Goal: Contribute content: Contribute content

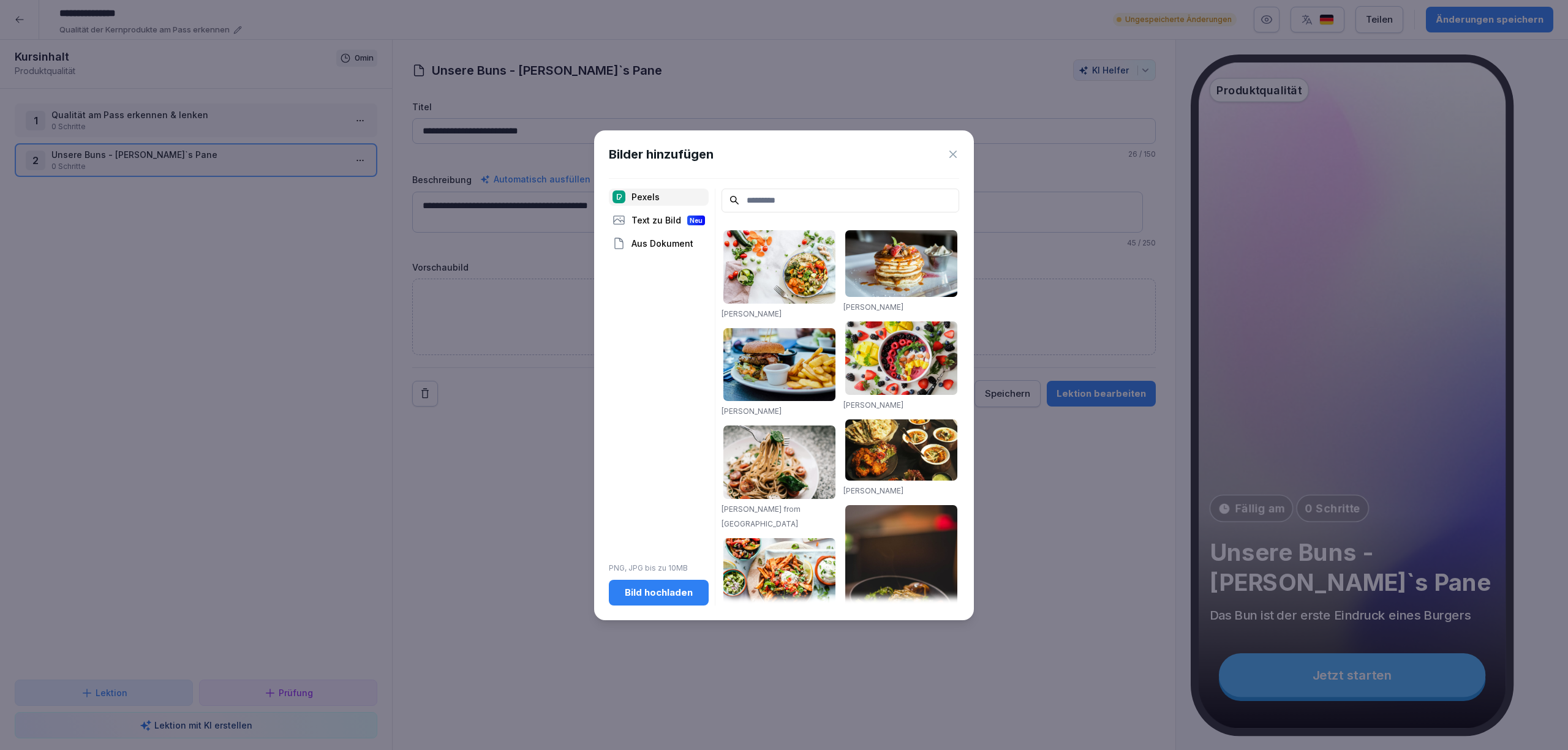
click at [956, 153] on icon at bounding box center [952, 154] width 12 height 12
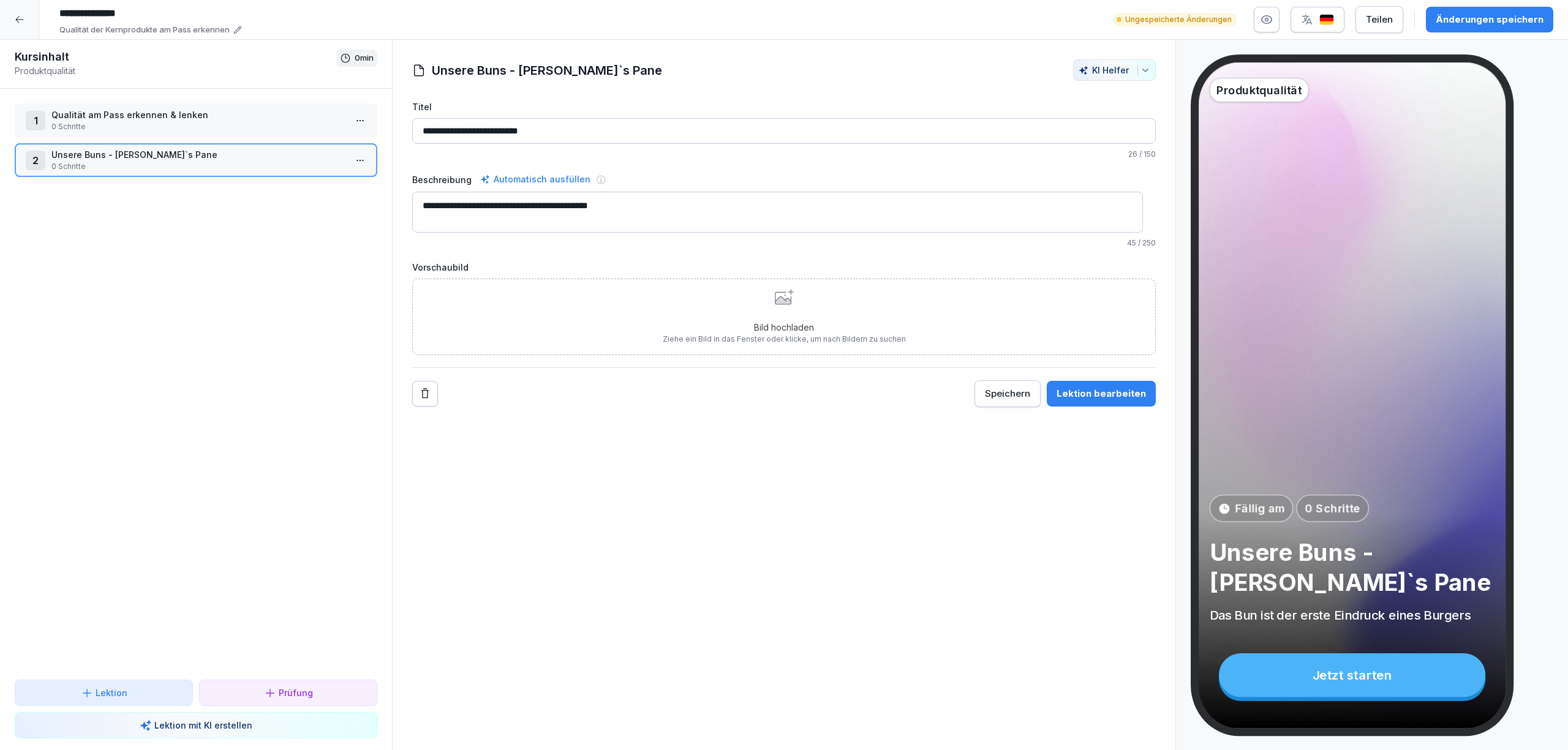
click at [617, 295] on div "Bild hochladen Ziehe ein Bild in das Fenster oder klicke, um nach Bildern zu su…" at bounding box center [784, 317] width 743 height 77
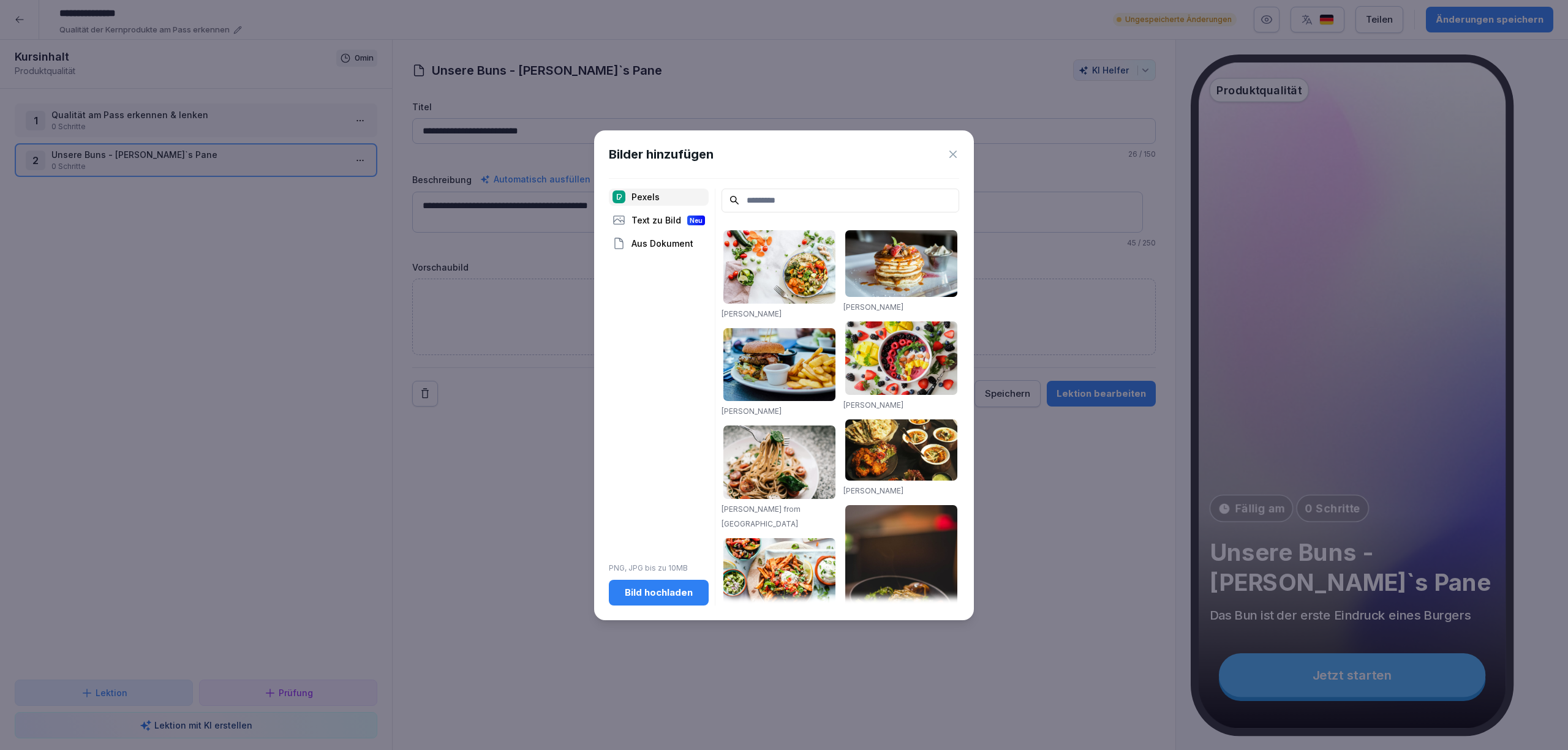
click at [663, 598] on div "Bild hochladen" at bounding box center [658, 593] width 80 height 14
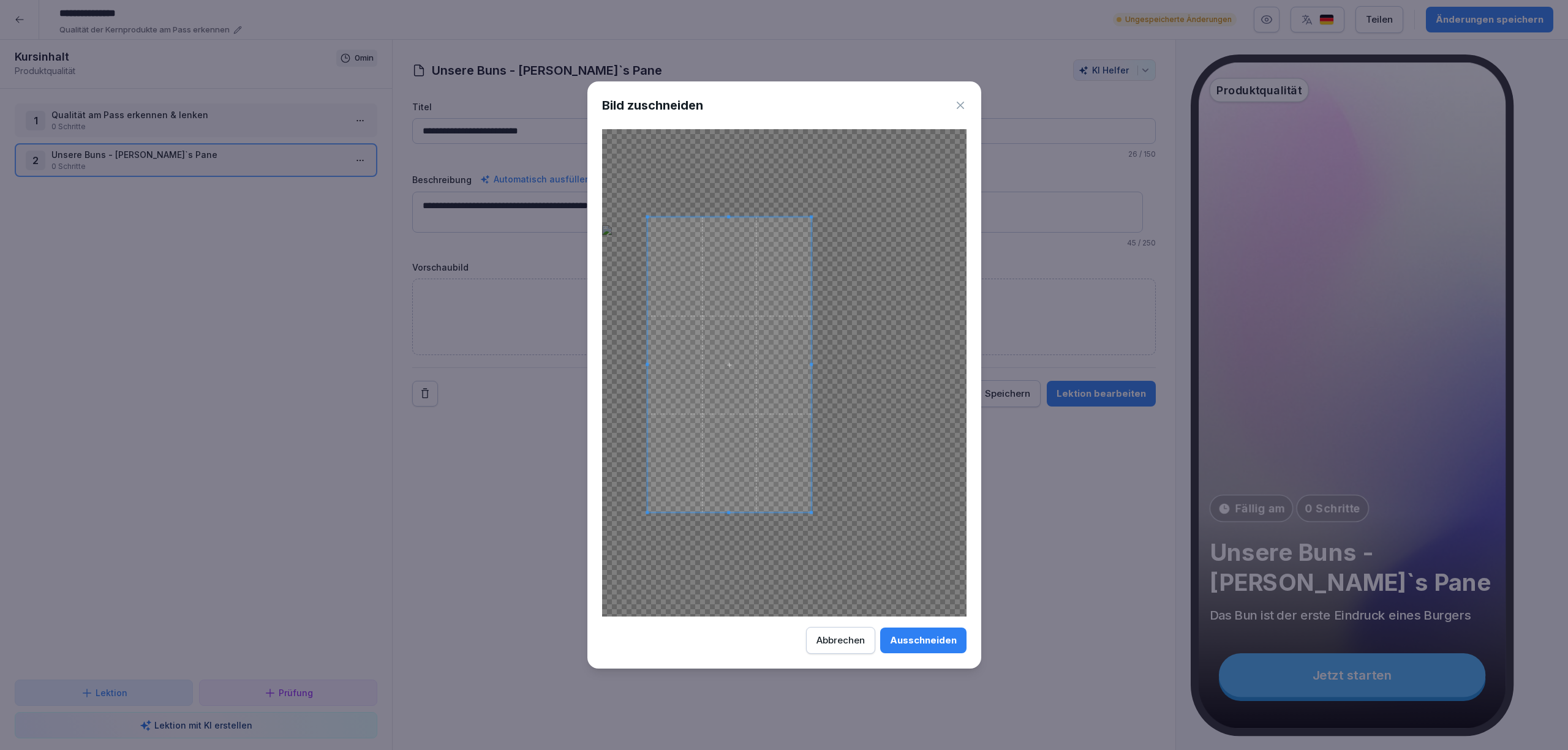
click at [786, 411] on span at bounding box center [730, 365] width 165 height 295
click at [852, 474] on div at bounding box center [784, 372] width 365 height 488
click at [799, 392] on span at bounding box center [730, 370] width 168 height 303
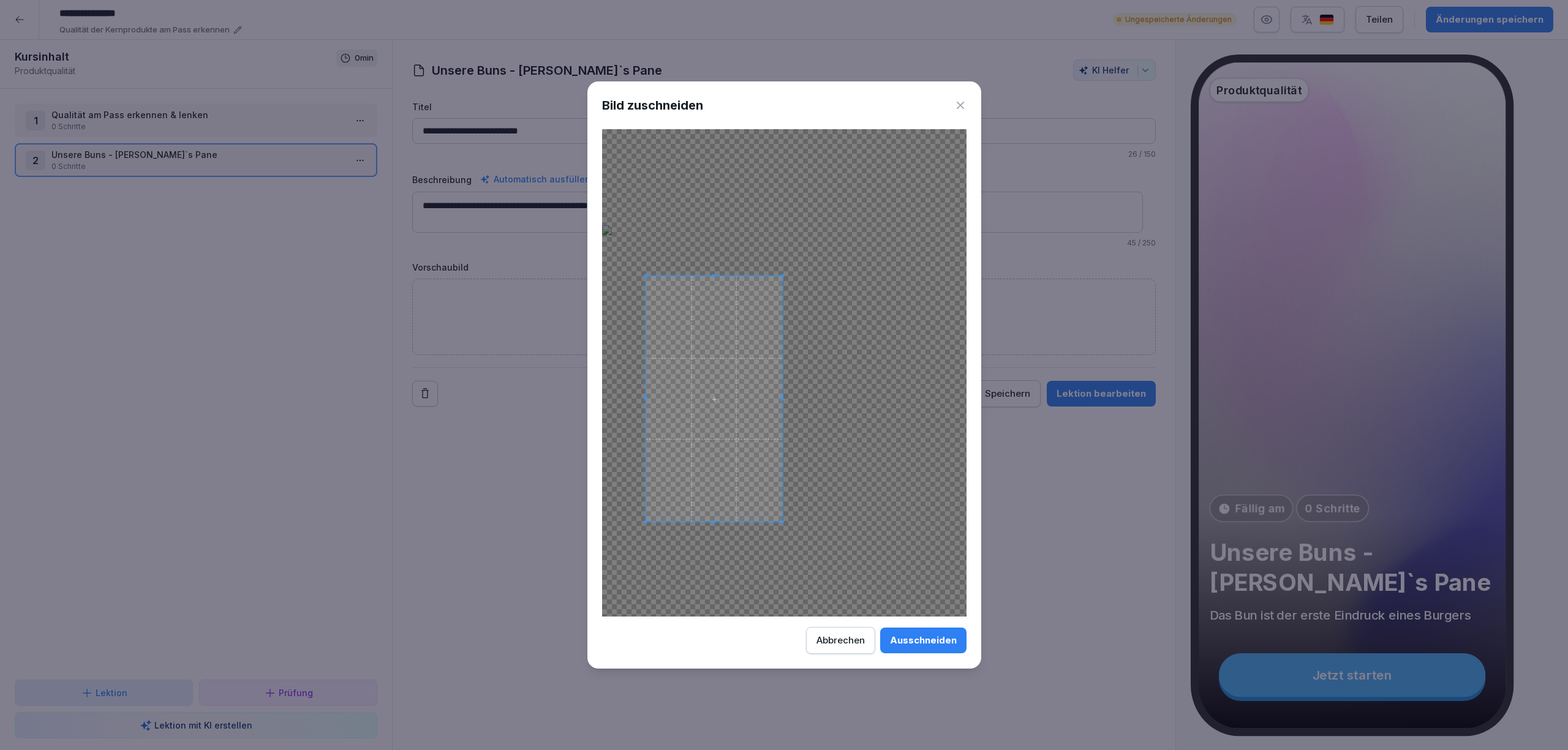
click at [793, 275] on div at bounding box center [784, 372] width 365 height 488
click at [750, 387] on span at bounding box center [708, 395] width 136 height 246
click at [711, 363] on span at bounding box center [703, 395] width 136 height 246
drag, startPoint x: 939, startPoint y: 641, endPoint x: 935, endPoint y: 648, distance: 8.1
click at [938, 646] on div "Ausschneiden" at bounding box center [923, 640] width 67 height 14
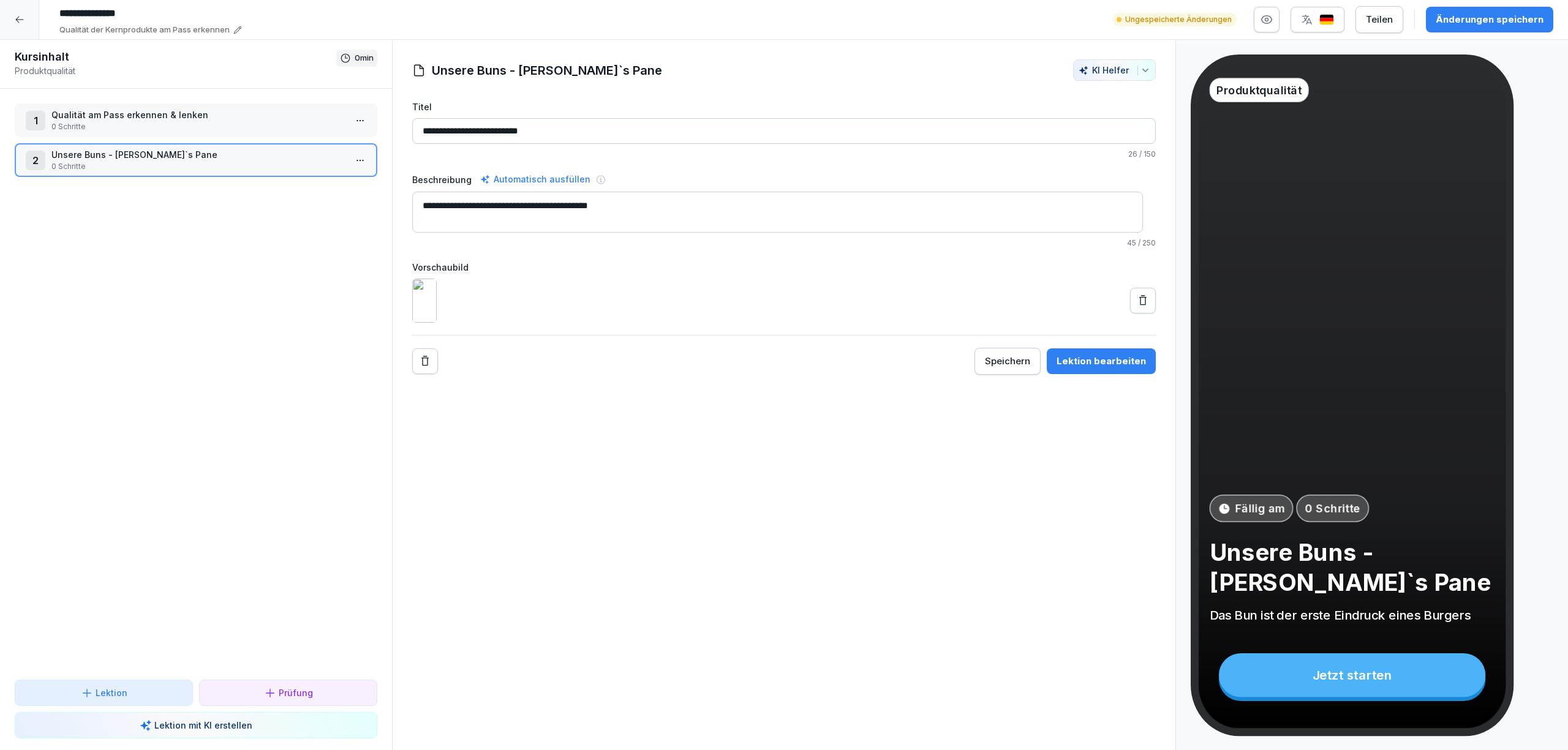
click at [699, 216] on textarea "**********" at bounding box center [777, 212] width 731 height 41
type textarea "**********"
click at [1088, 369] on div "Lektion bearbeiten" at bounding box center [1101, 361] width 90 height 14
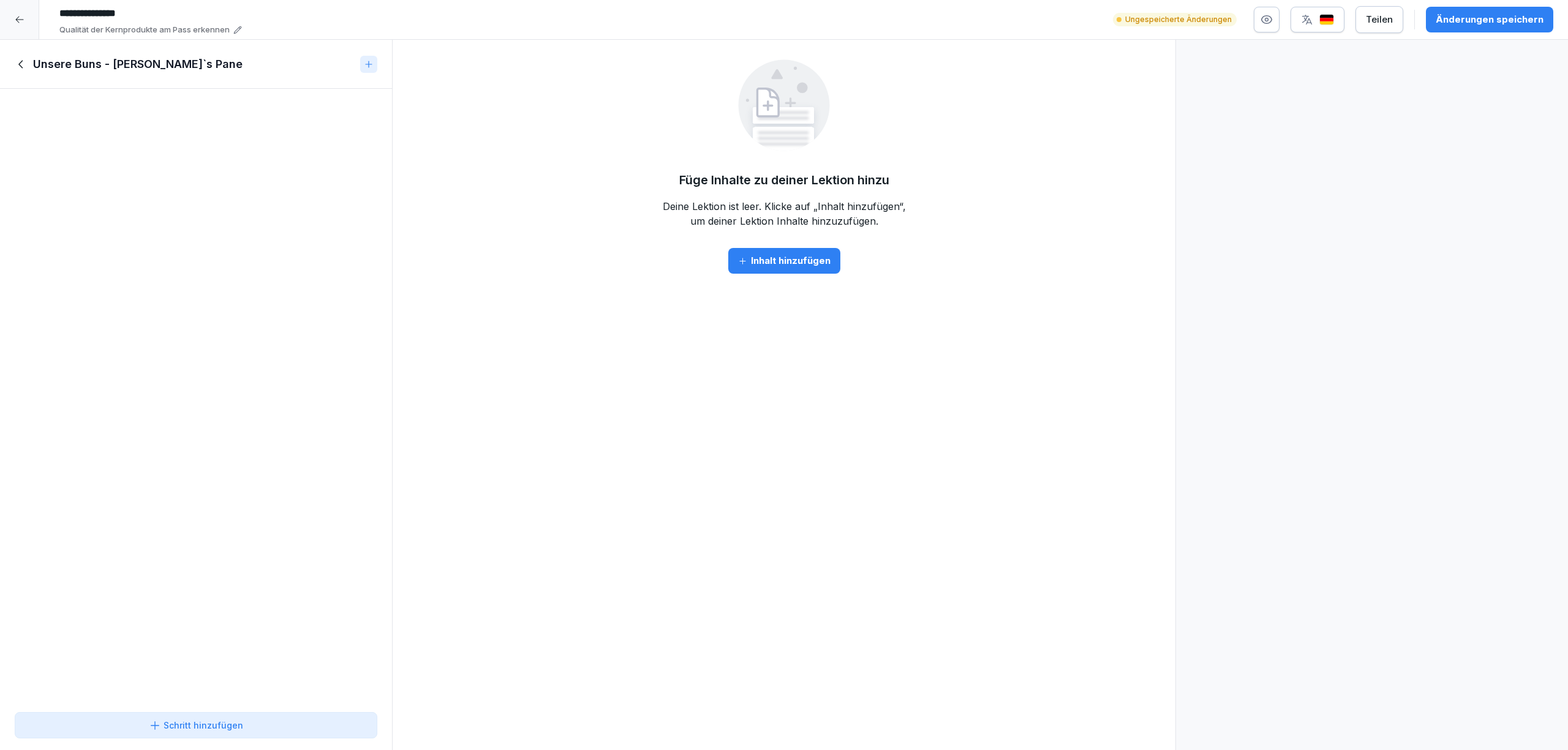
click at [23, 66] on icon at bounding box center [21, 64] width 14 height 14
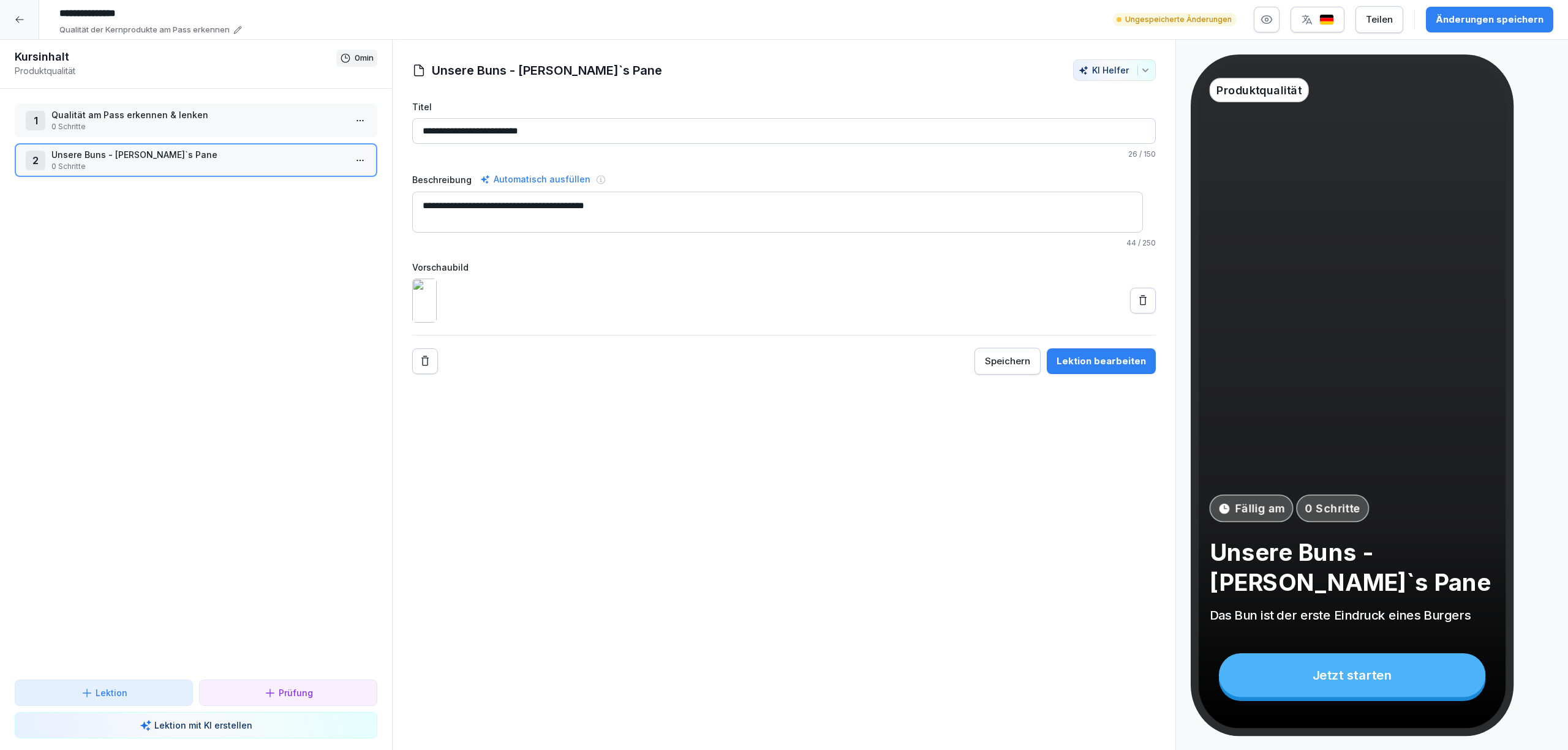
click at [1018, 369] on div "Speichern" at bounding box center [1008, 361] width 46 height 14
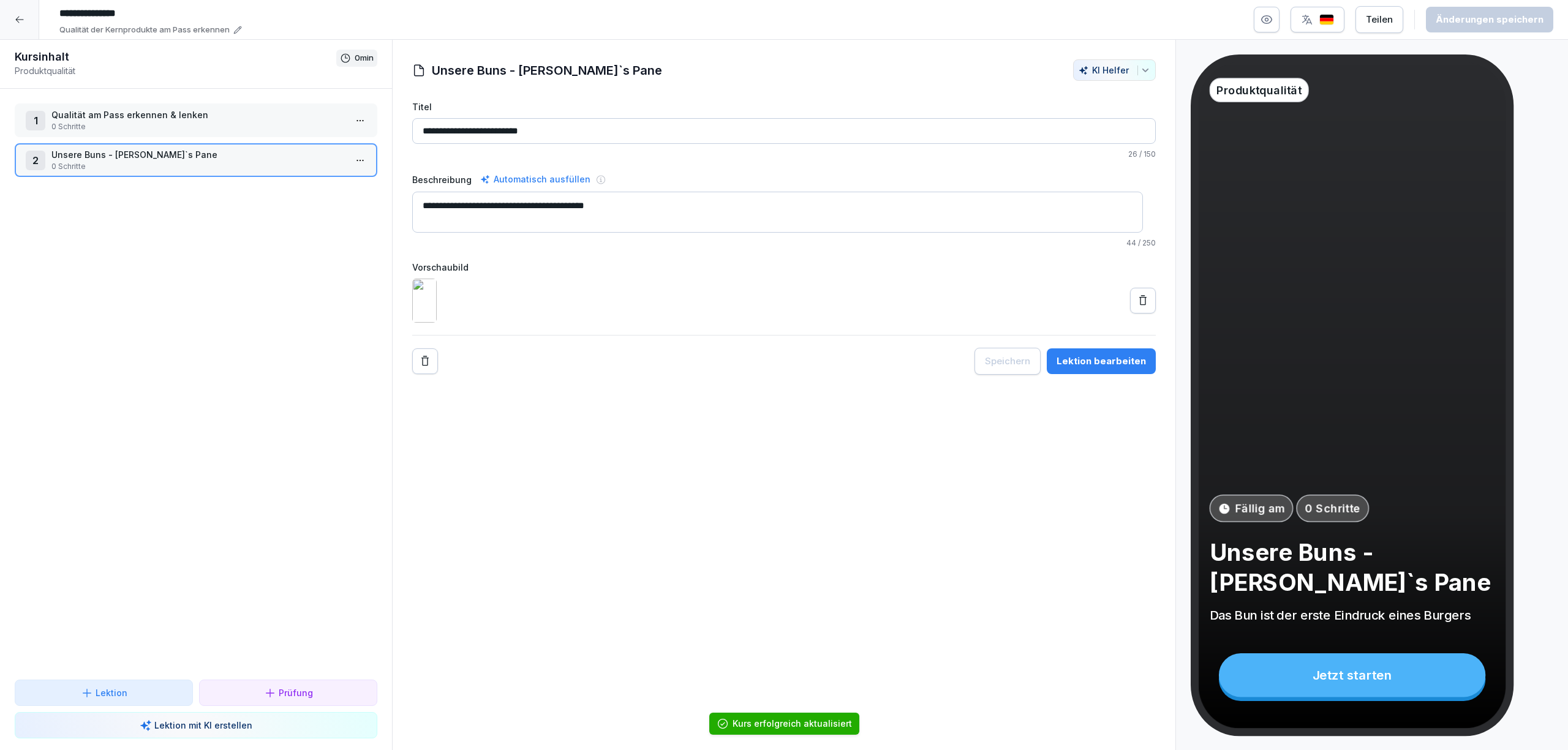
click at [1100, 369] on div "Lektion bearbeiten" at bounding box center [1101, 361] width 90 height 14
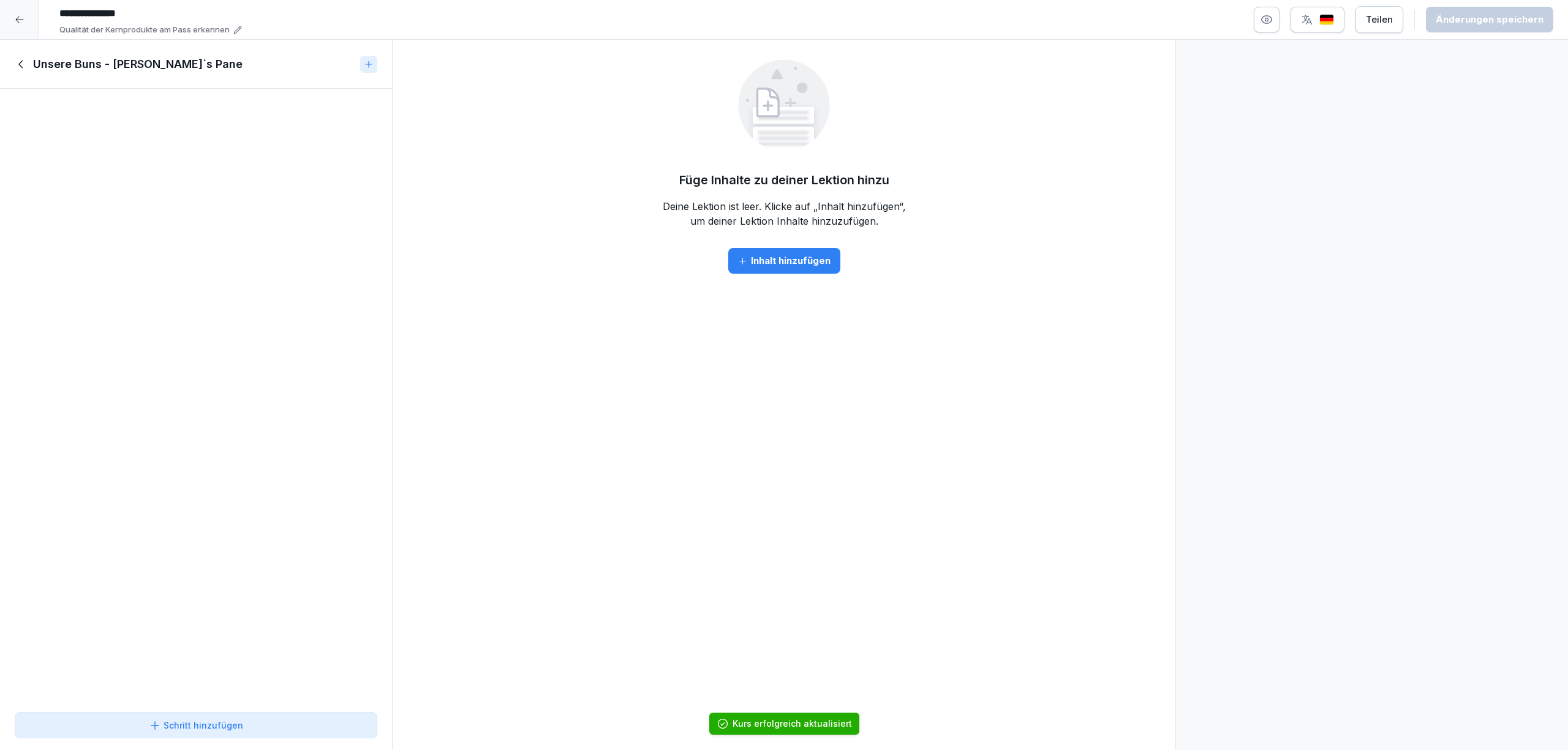
click at [775, 270] on button "Inhalt hinzufügen" at bounding box center [784, 261] width 112 height 26
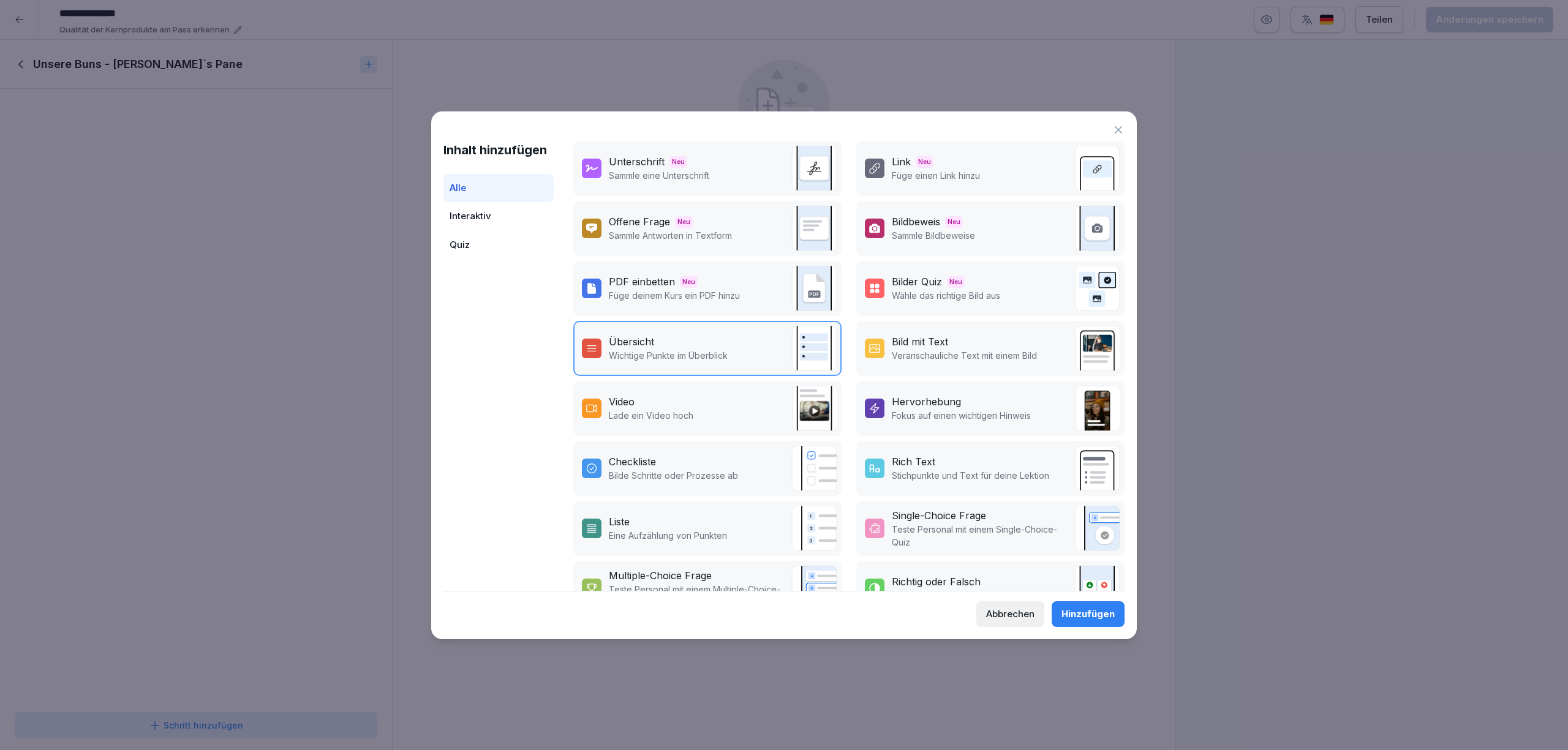
click at [668, 409] on p "Lade ein Video hoch" at bounding box center [651, 415] width 84 height 13
click at [1095, 615] on div "Hinzufügen" at bounding box center [1088, 614] width 53 height 14
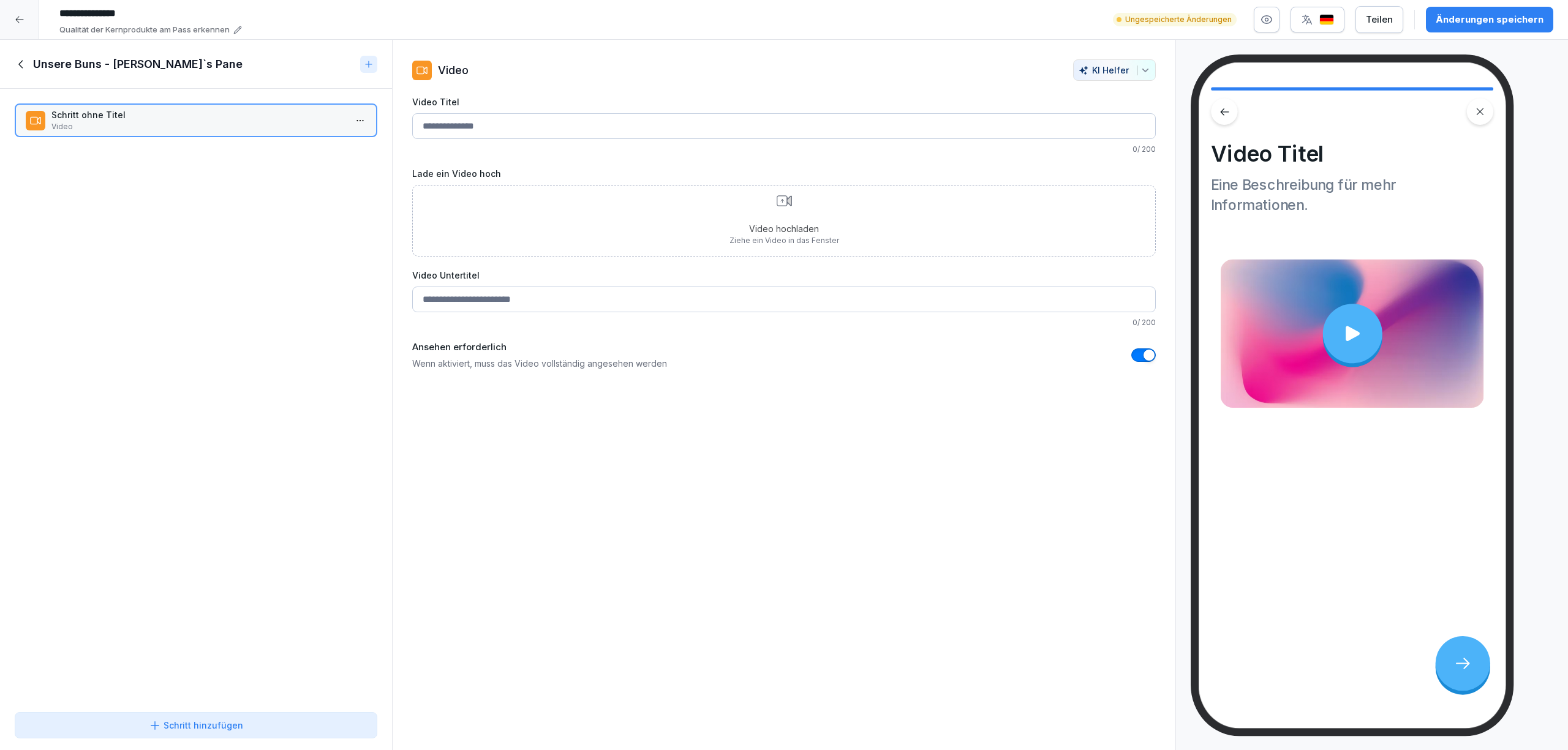
click at [856, 628] on div "Video [PERSON_NAME] Video Titel 0 / 200 Lade ein Video hoch Video hochladen Zie…" at bounding box center [784, 396] width 784 height 712
drag, startPoint x: 15, startPoint y: 253, endPoint x: 813, endPoint y: 305, distance: 799.7
click at [763, 512] on div "Video [PERSON_NAME] Video Titel 0 / 200 Lade ein Video hoch Video hochladen Zie…" at bounding box center [784, 396] width 784 height 712
click at [813, 220] on div "Video hochladen Ziehe ein Video in das Fenster" at bounding box center [784, 221] width 110 height 51
click at [704, 209] on div "Video hochladen Ziehe ein Video in das Fenster" at bounding box center [784, 220] width 743 height 71
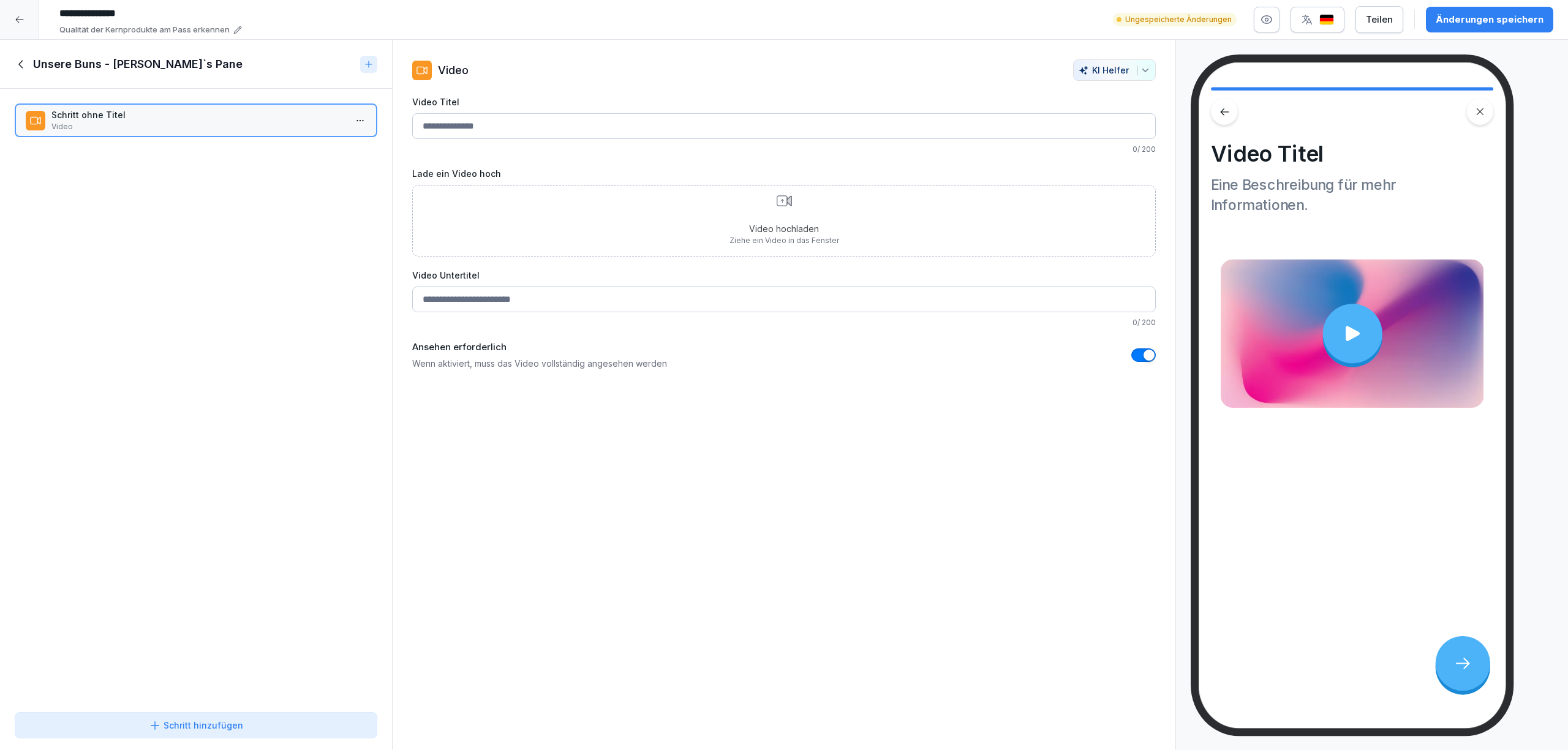
type input "**********"
click at [22, 70] on icon at bounding box center [21, 64] width 14 height 14
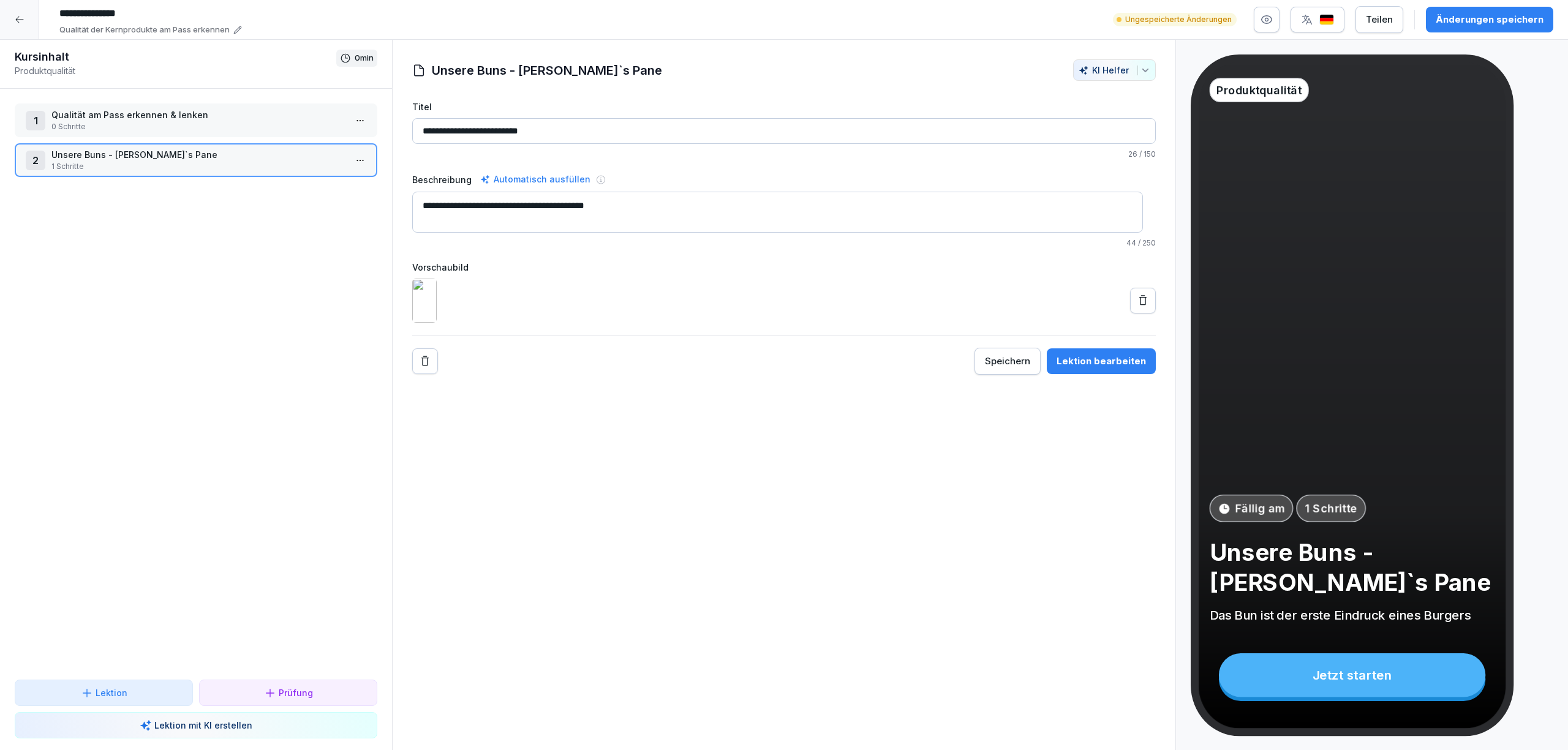
click at [233, 275] on div "1 Qualität am Pass erkennen & lenken 0 Schritte 2 Unsere Buns - [PERSON_NAME]`s…" at bounding box center [196, 384] width 392 height 591
click at [302, 165] on p "1 Schritte" at bounding box center [197, 166] width 293 height 11
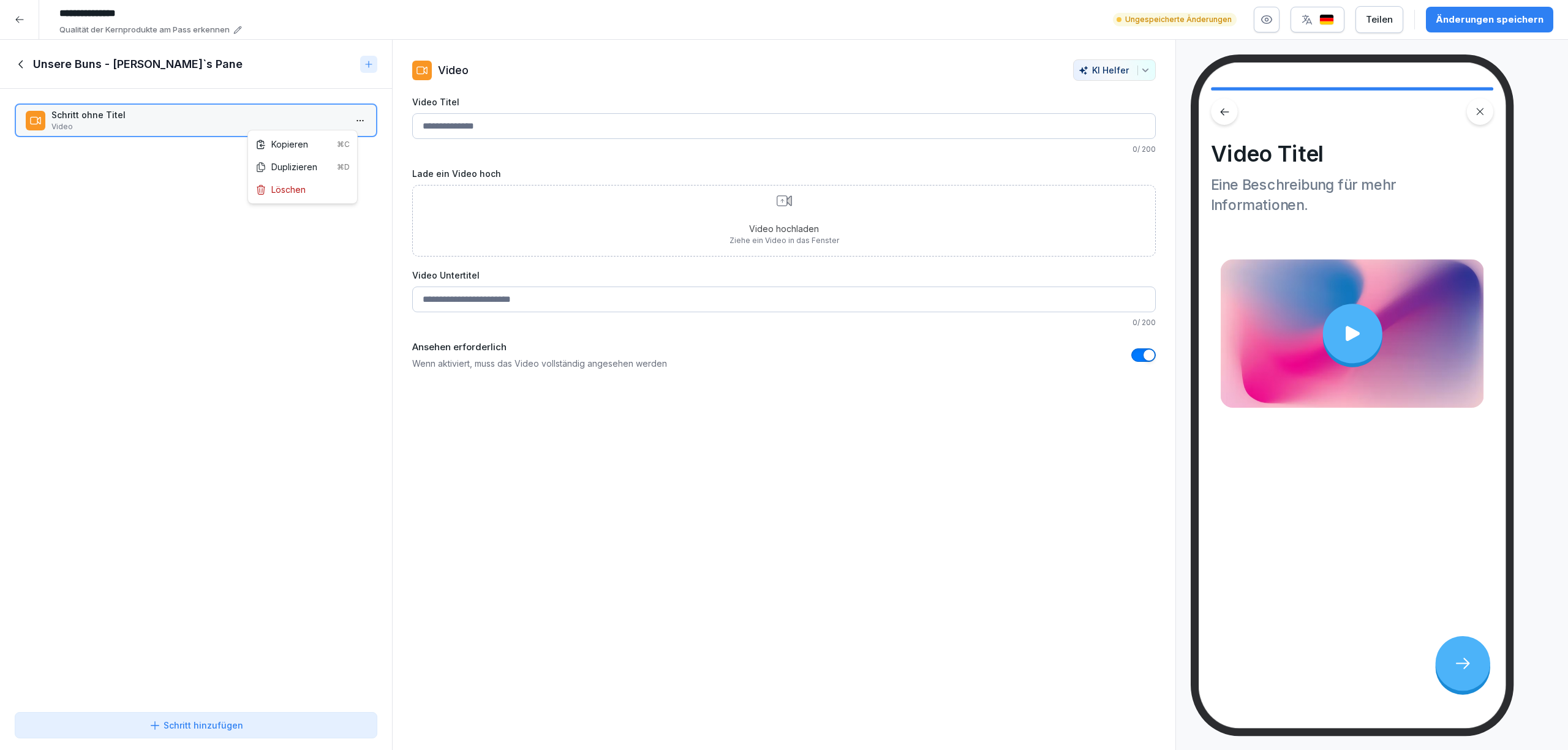
click at [353, 116] on html "**********" at bounding box center [784, 375] width 1568 height 750
drag, startPoint x: 322, startPoint y: 190, endPoint x: 339, endPoint y: 179, distance: 20.2
click at [322, 189] on div "Löschen" at bounding box center [303, 189] width 104 height 23
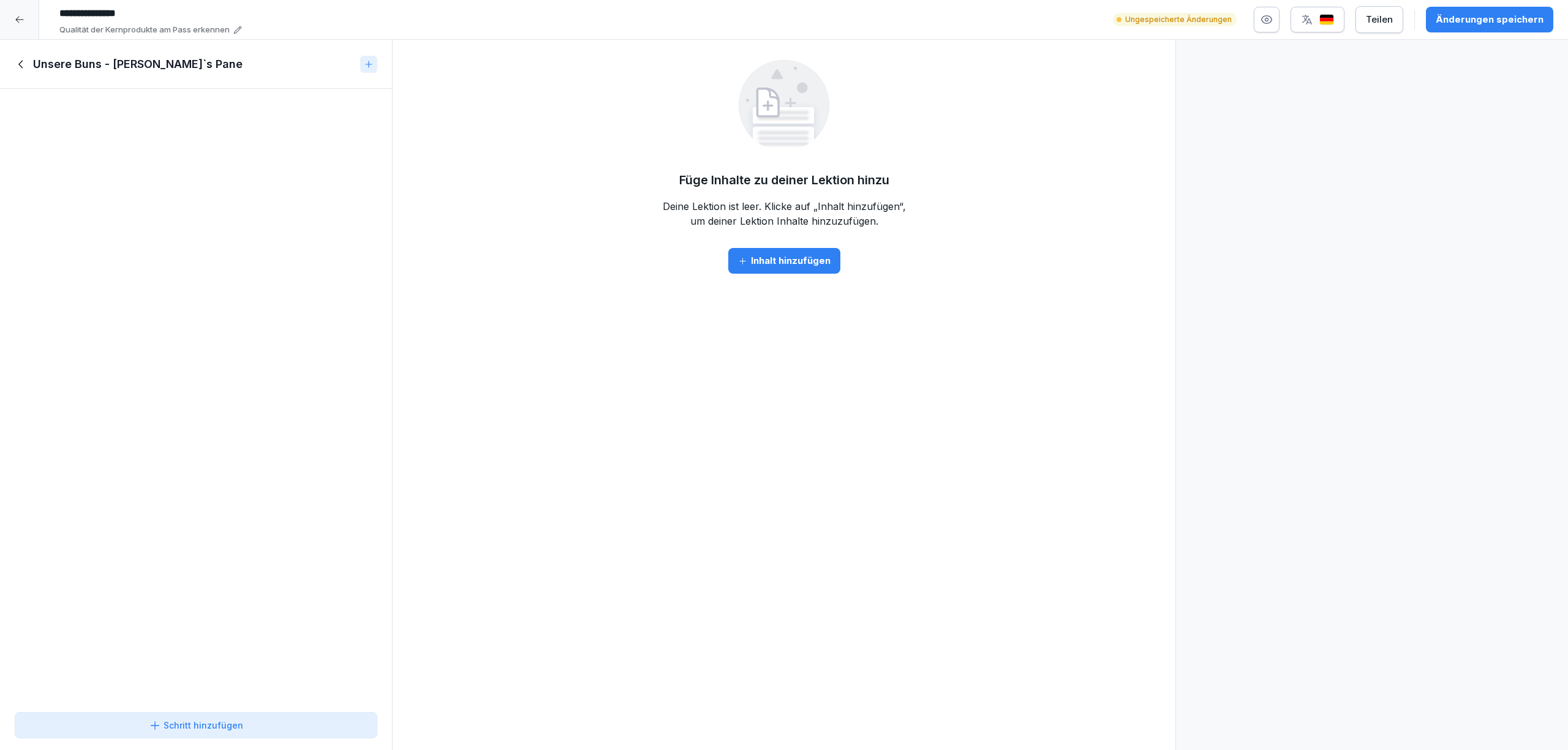
click at [787, 261] on div "Inhalt hinzufügen" at bounding box center [784, 261] width 92 height 14
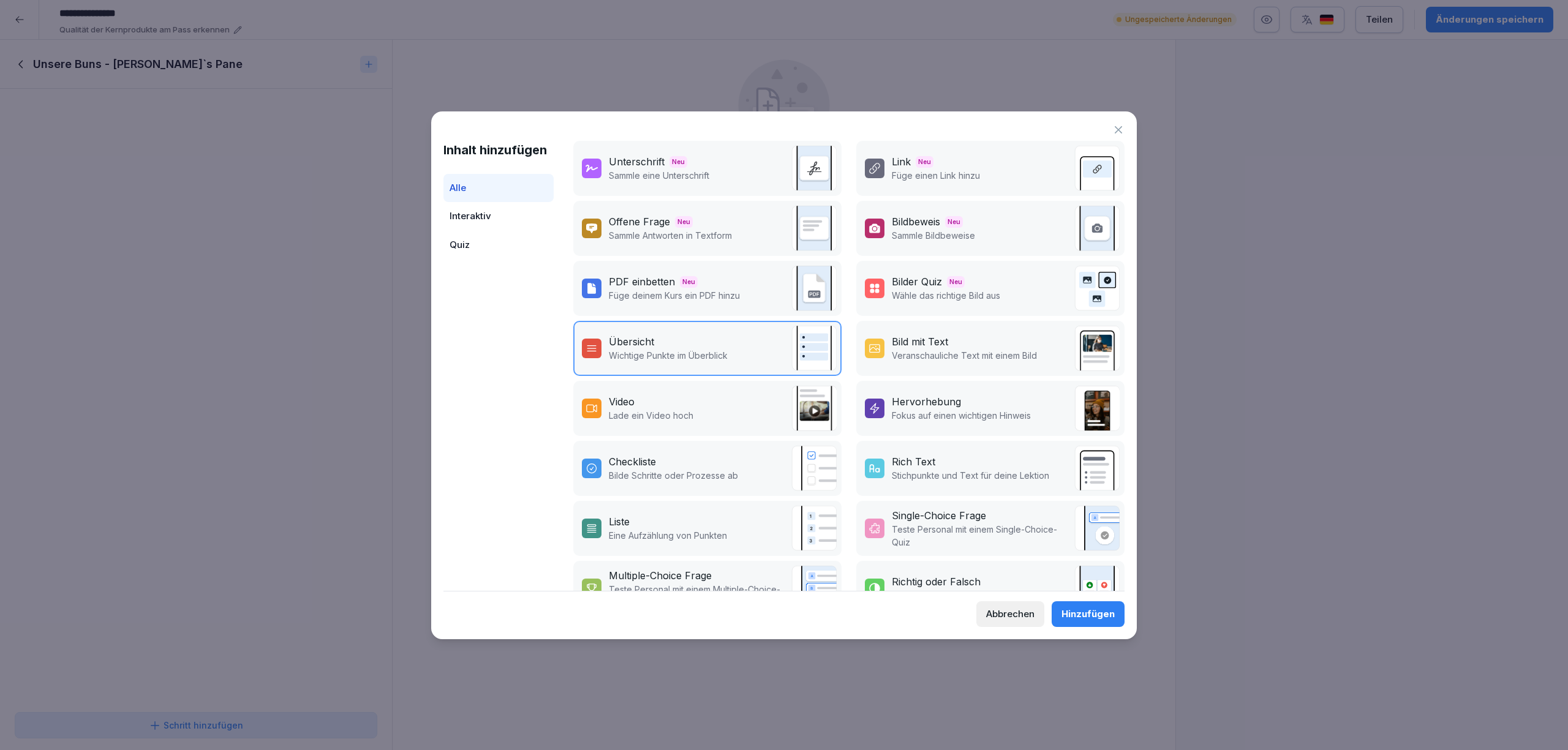
scroll to position [40, 0]
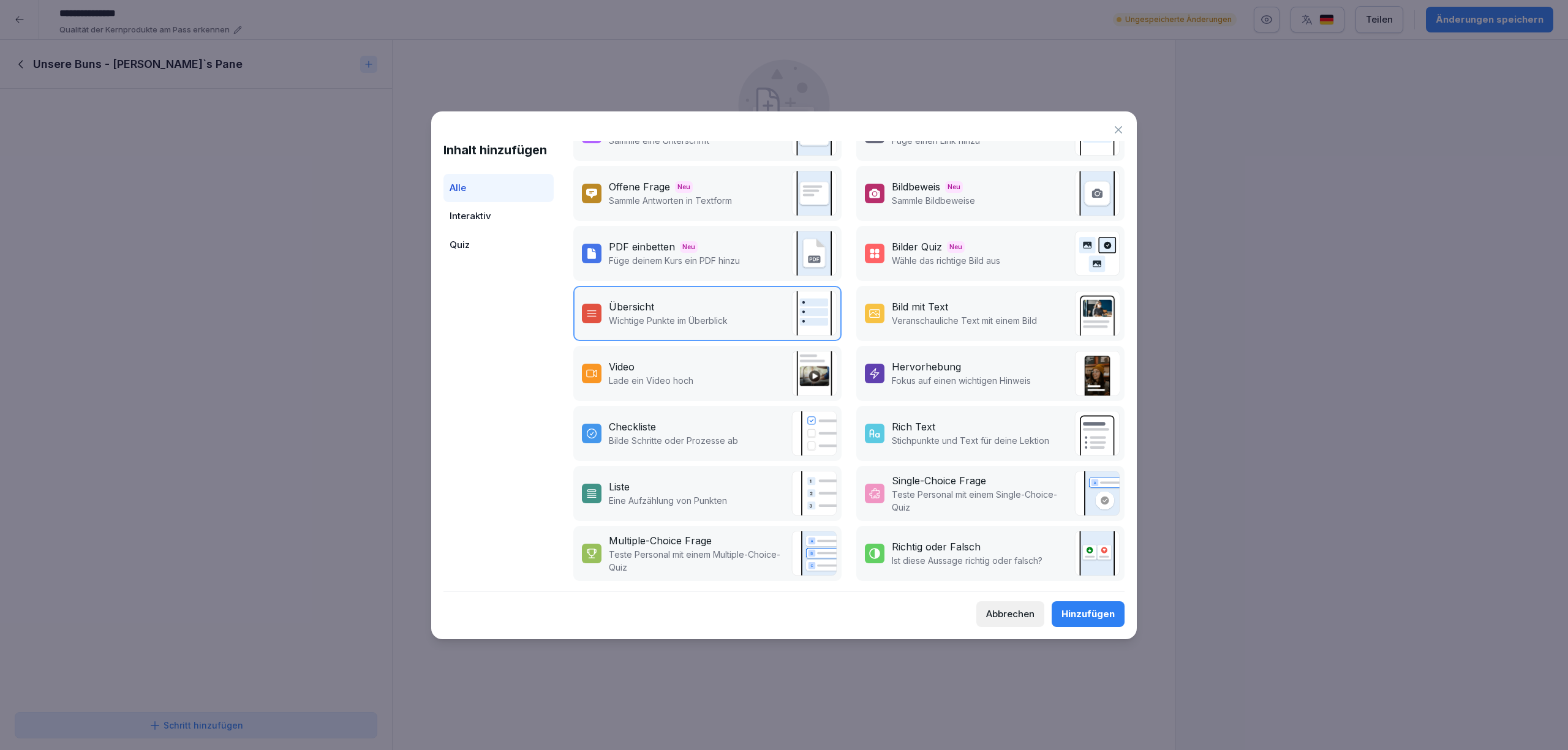
click at [982, 303] on div "Bild mit Text" at bounding box center [964, 307] width 145 height 15
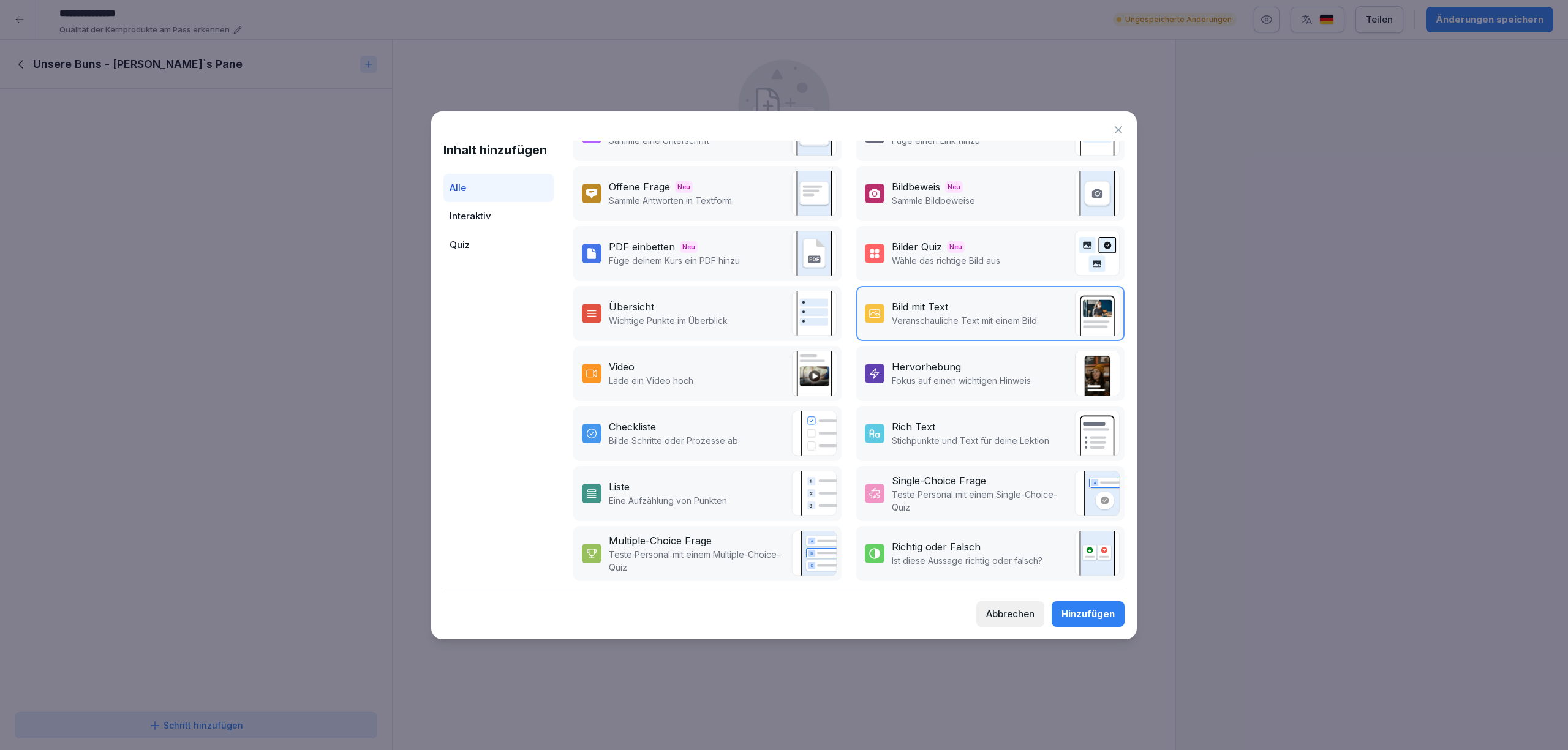
scroll to position [0, 0]
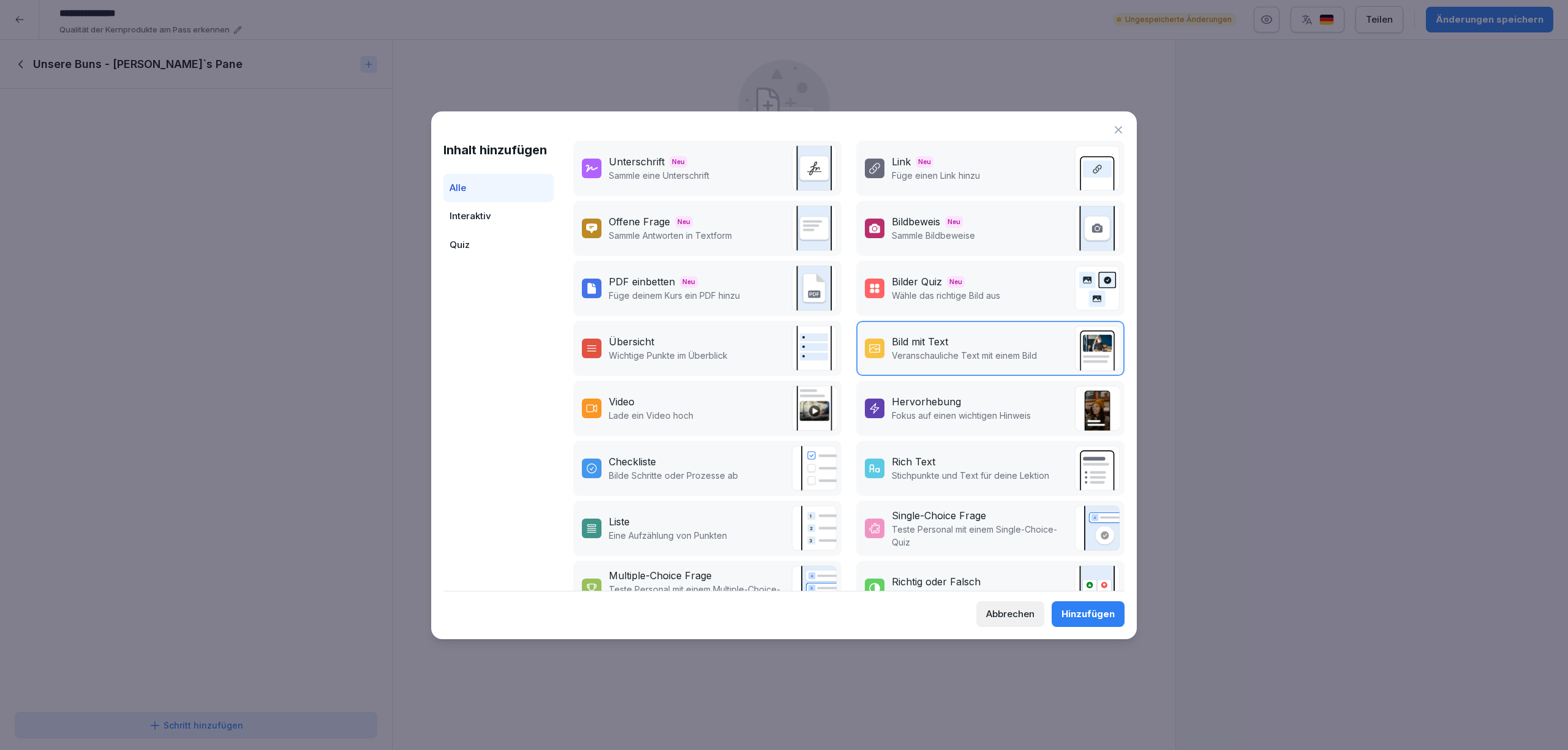
click at [1019, 280] on div "Bilder Quiz Neu Wähle das richtige Bild aus" at bounding box center [989, 288] width 268 height 55
click at [1076, 616] on div "Hinzufügen" at bounding box center [1088, 614] width 53 height 14
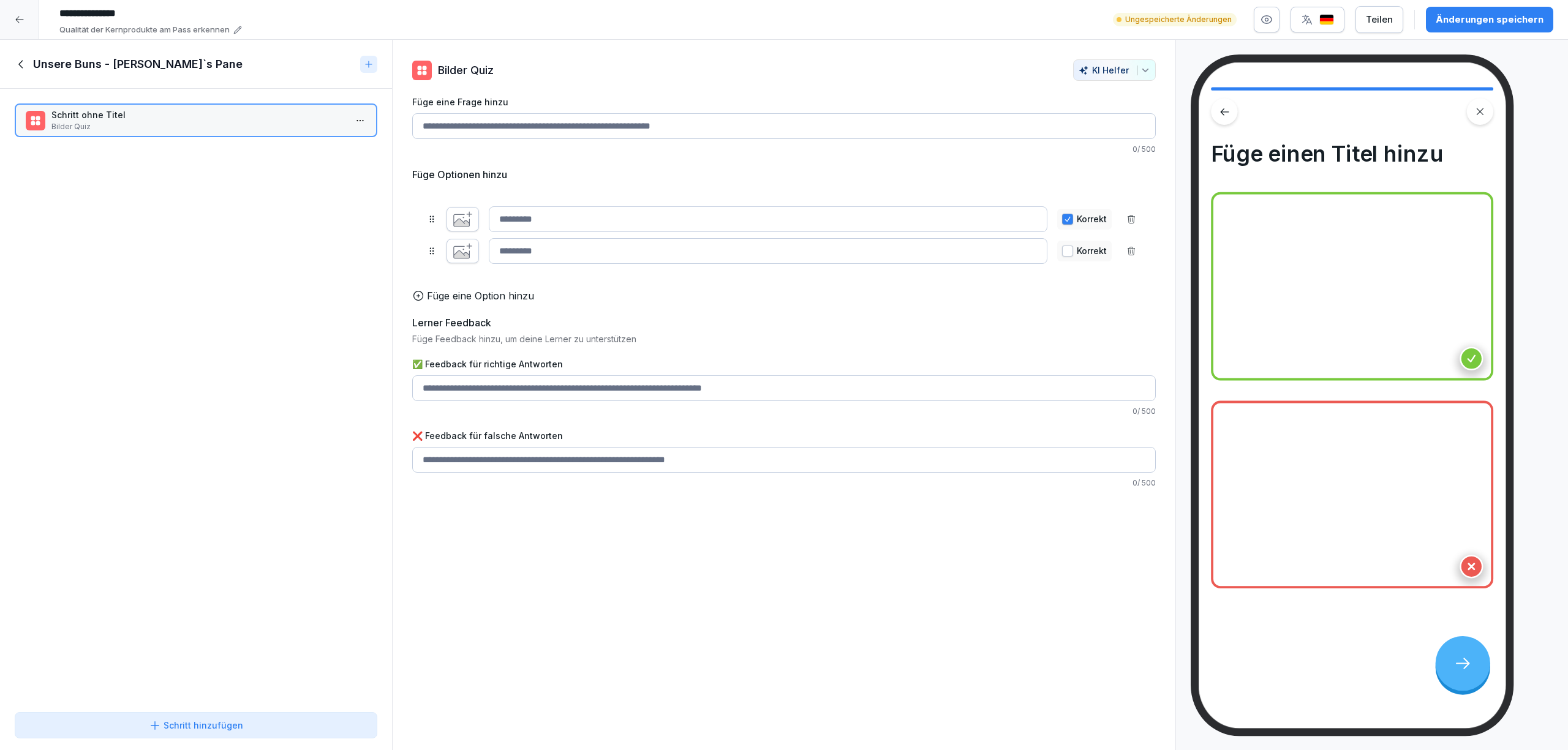
click at [468, 220] on icon "button" at bounding box center [463, 219] width 19 height 16
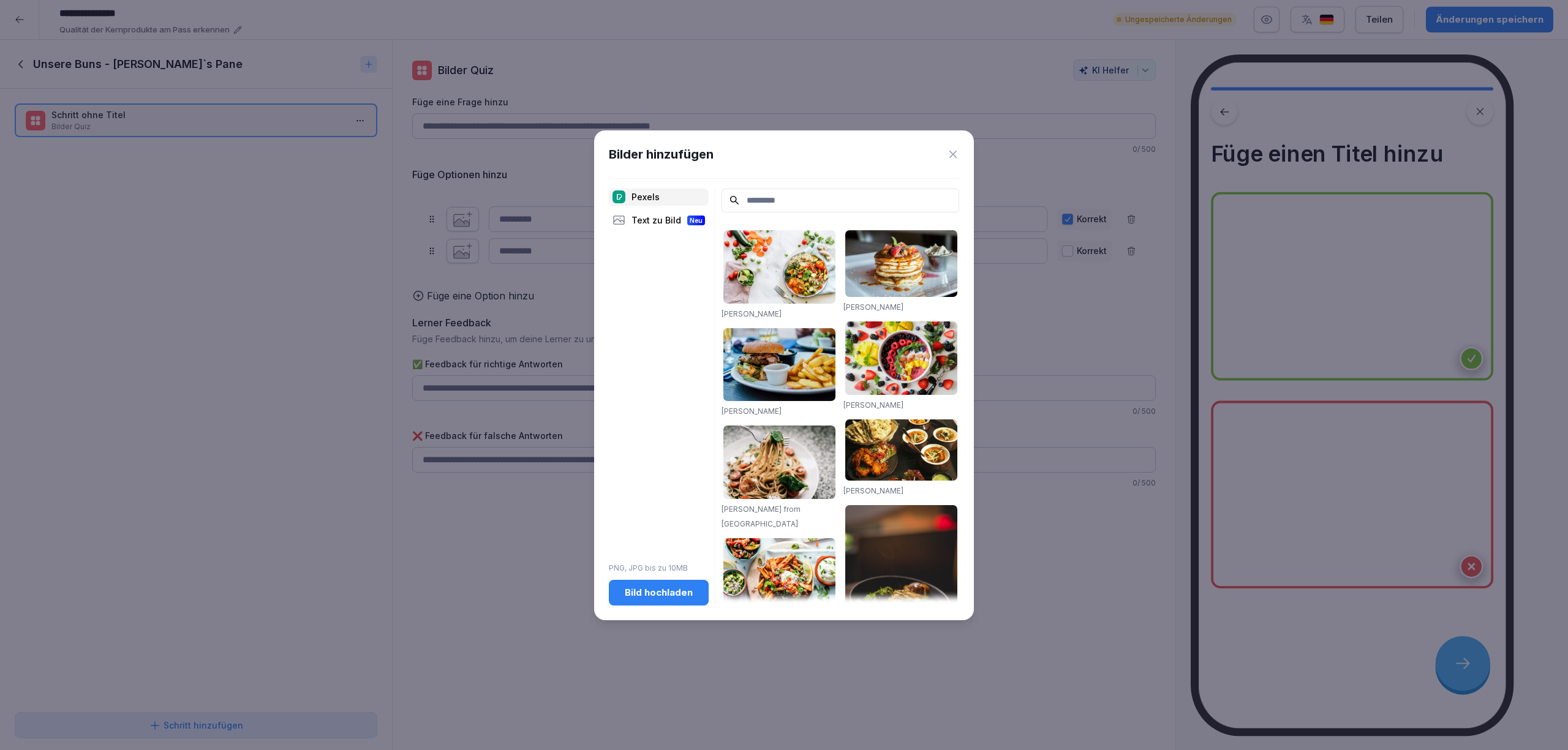
click at [662, 595] on div "Bild hochladen" at bounding box center [658, 593] width 80 height 14
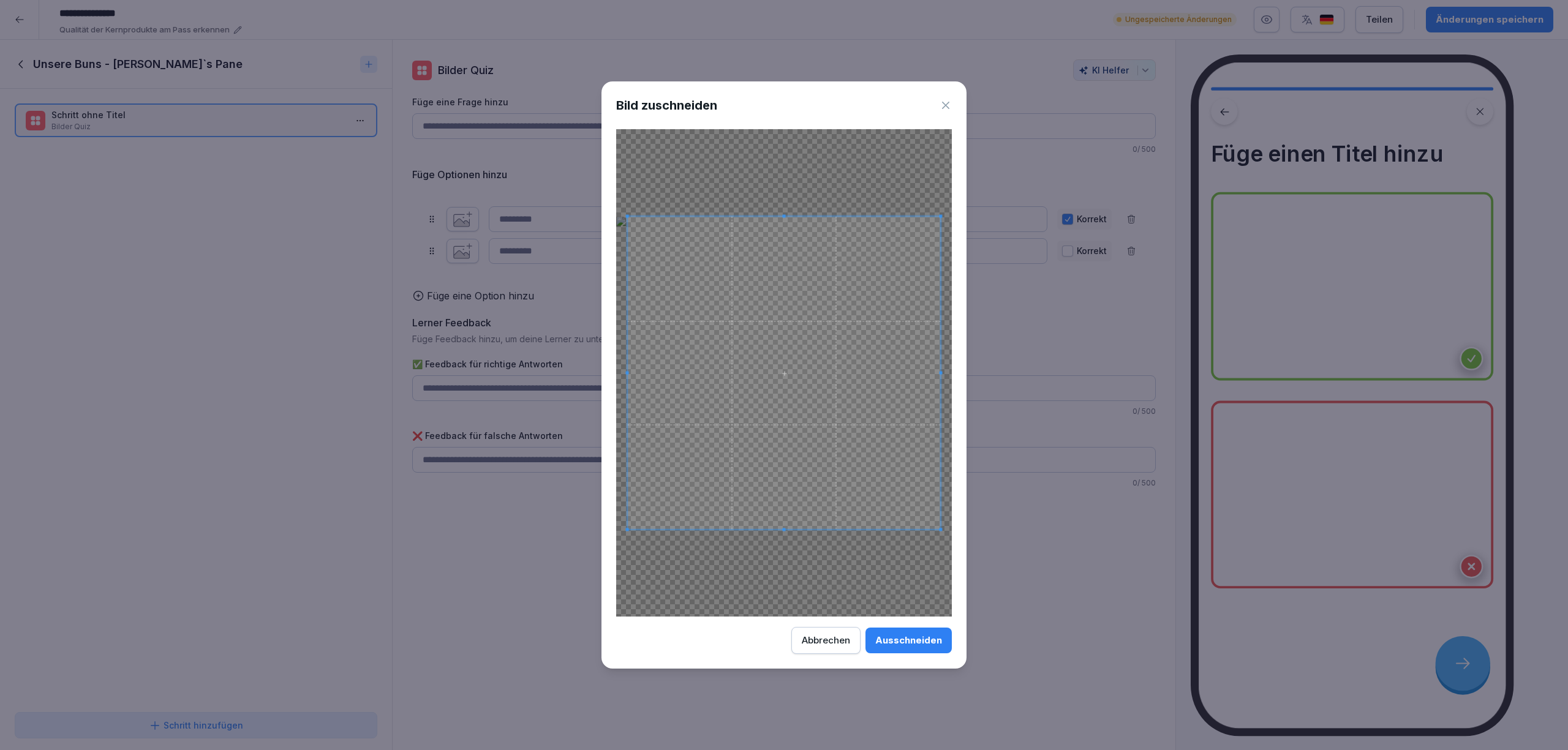
click at [928, 643] on div "Ausschneiden" at bounding box center [908, 640] width 67 height 14
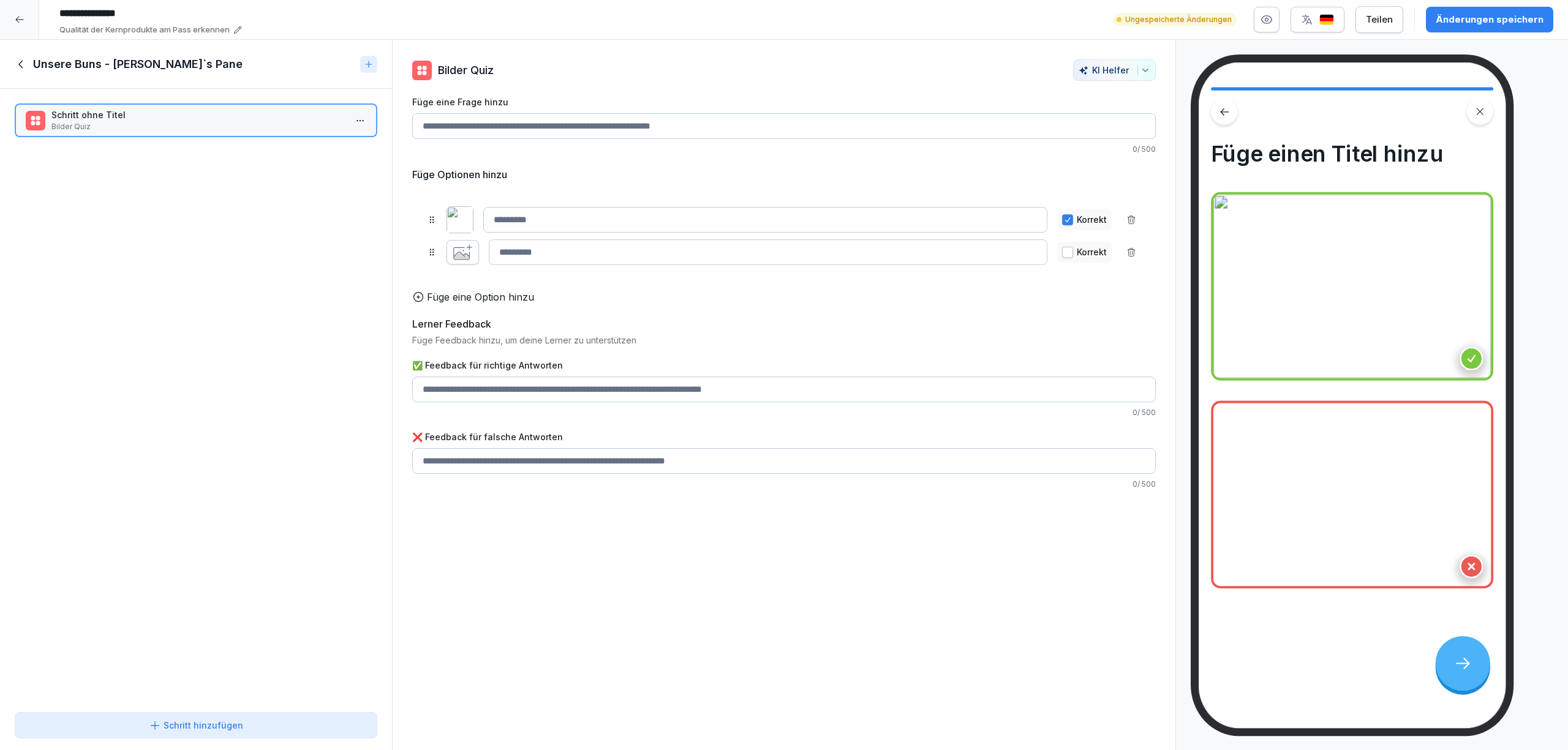
click at [468, 252] on icon "button" at bounding box center [463, 252] width 19 height 16
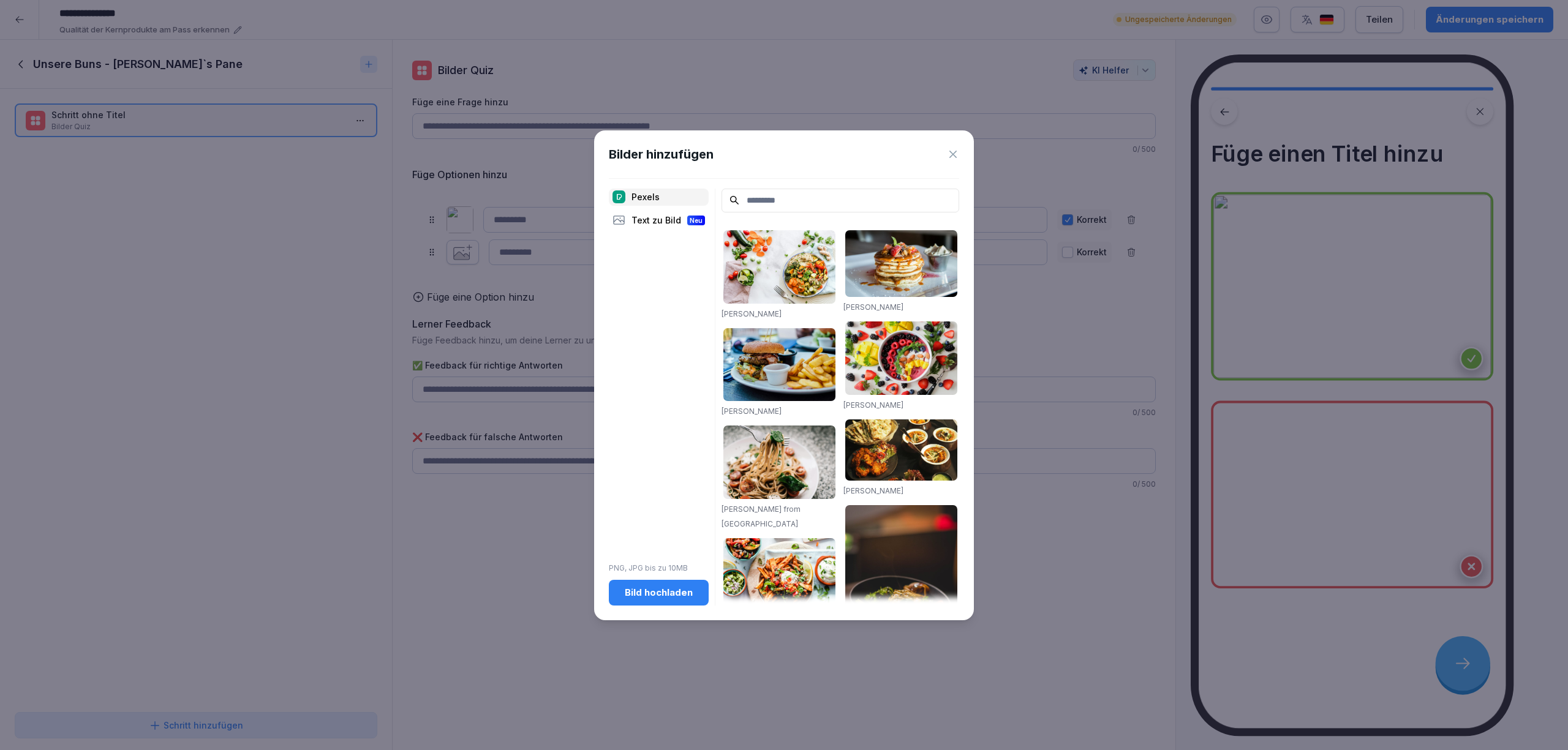
click at [691, 600] on button "Bild hochladen" at bounding box center [658, 593] width 100 height 26
click at [661, 598] on div "Bild hochladen" at bounding box center [658, 593] width 80 height 14
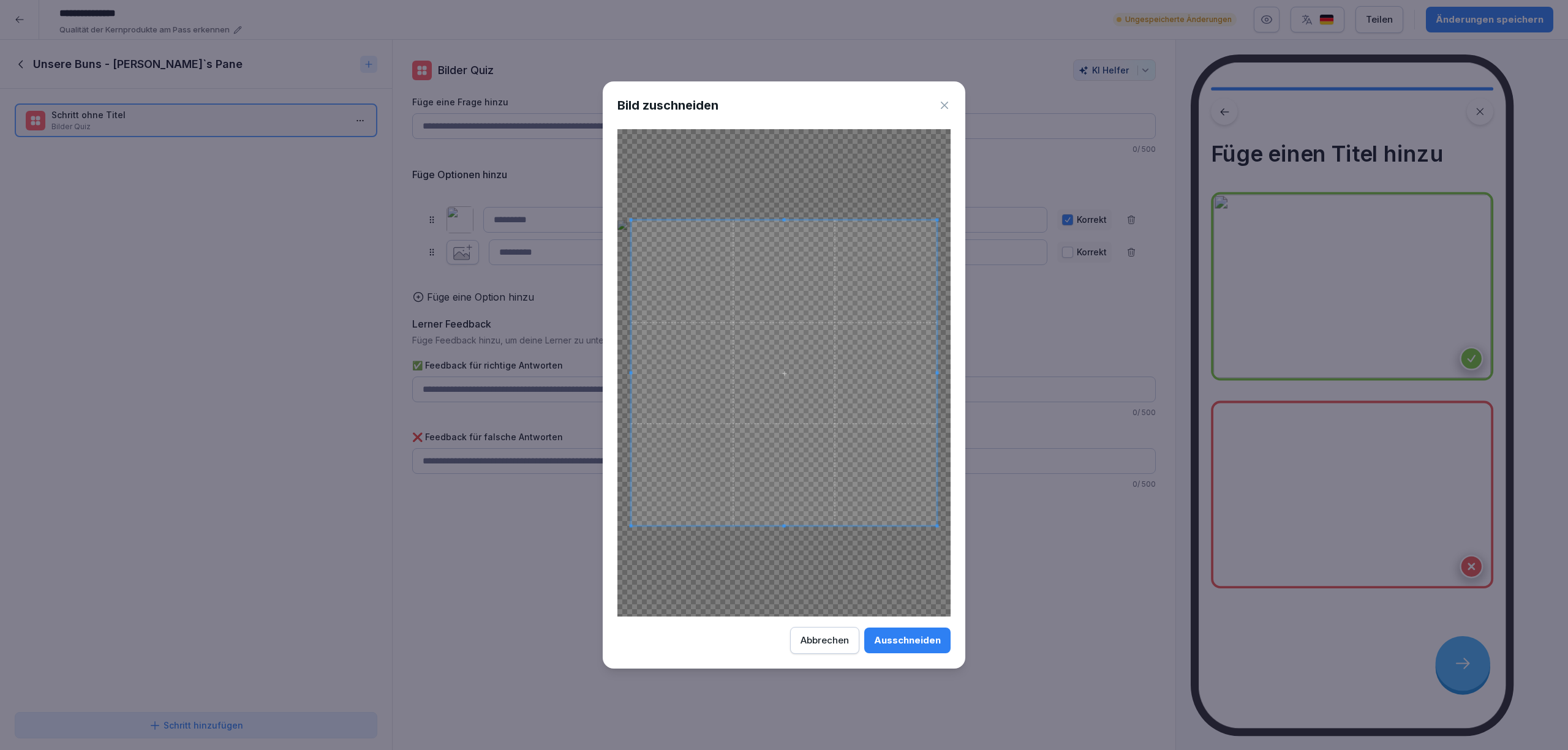
click at [932, 640] on div "Ausschneiden" at bounding box center [907, 640] width 67 height 14
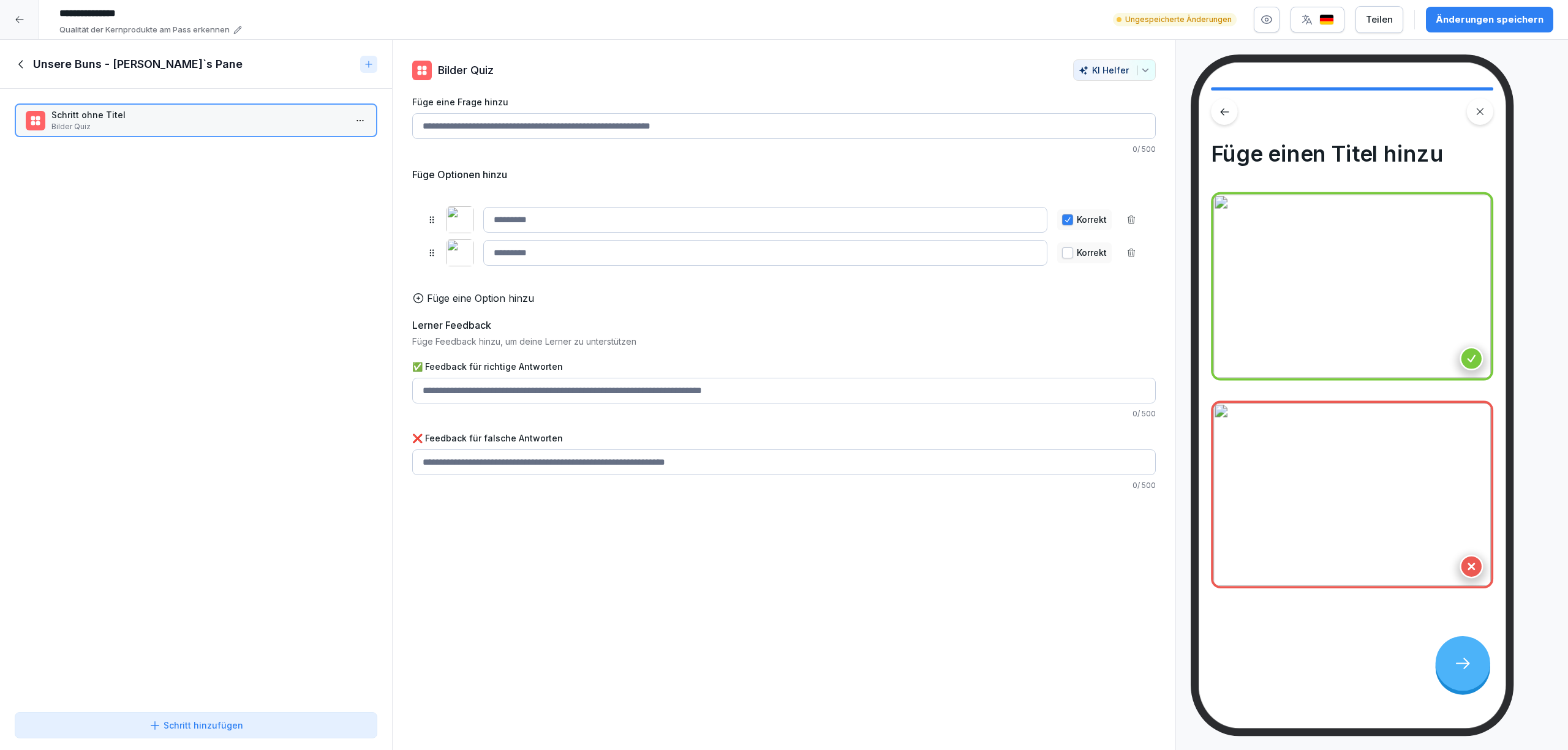
click at [420, 305] on icon at bounding box center [418, 297] width 12 height 12
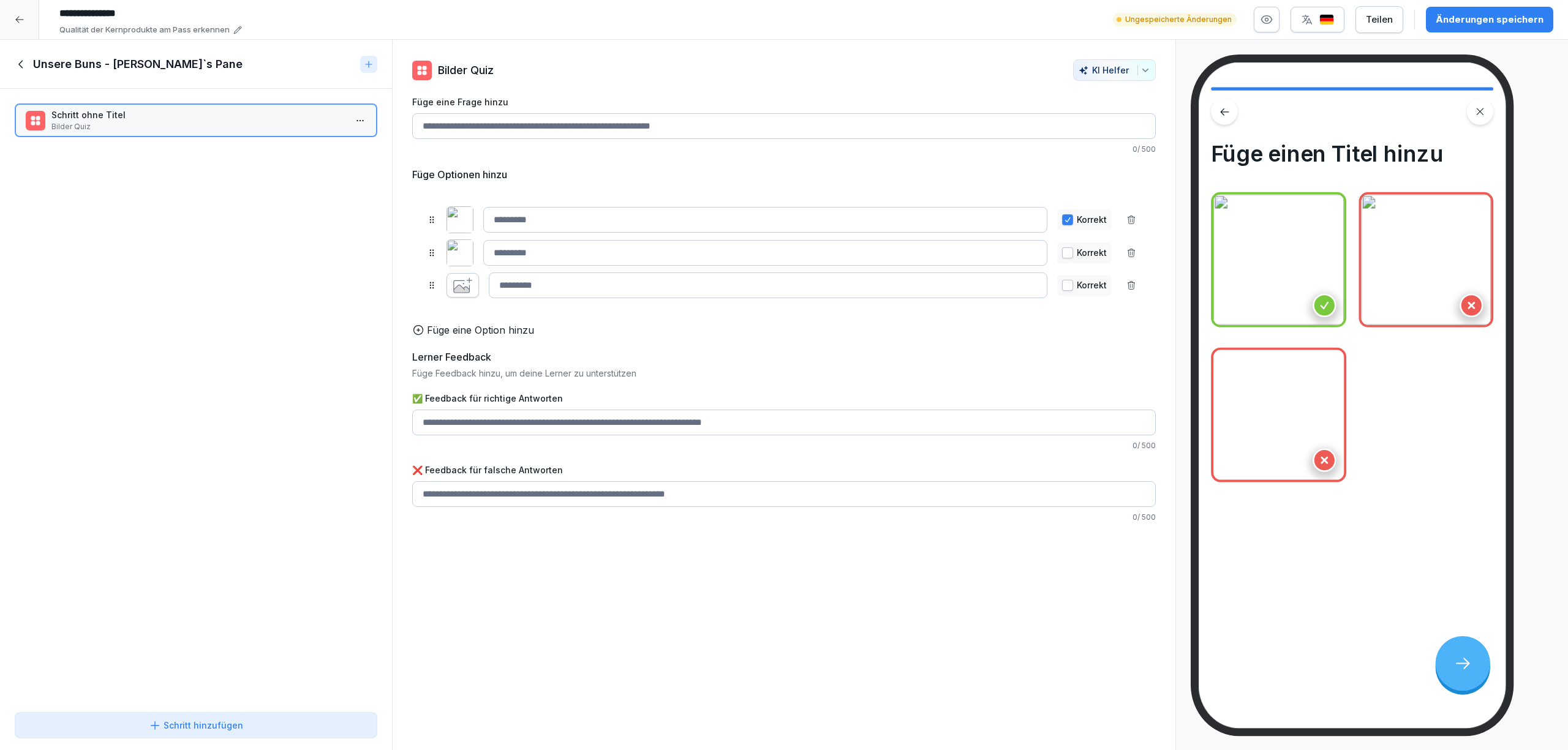
click at [468, 288] on icon "button" at bounding box center [463, 284] width 19 height 16
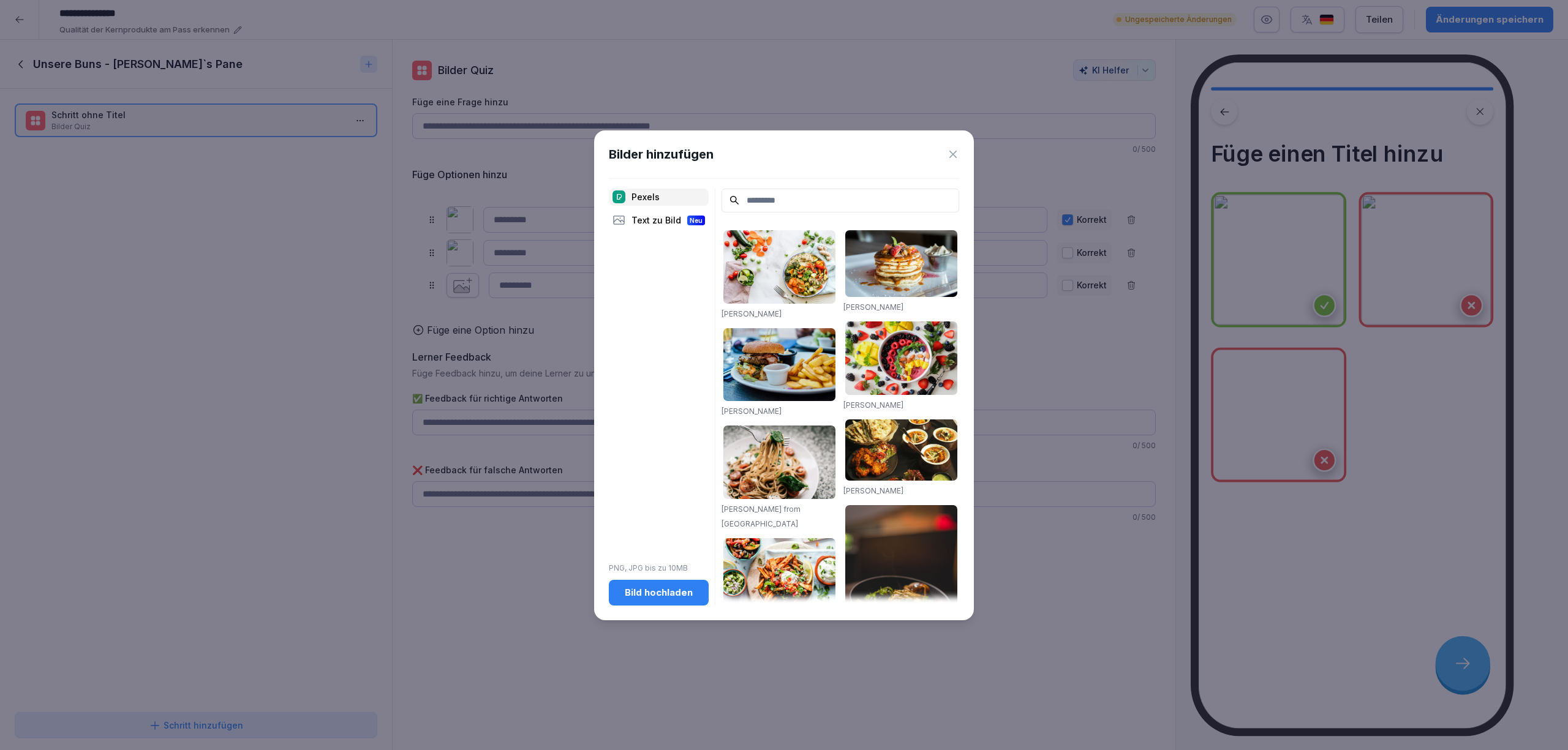
click at [672, 591] on div "Bild hochladen" at bounding box center [658, 593] width 80 height 14
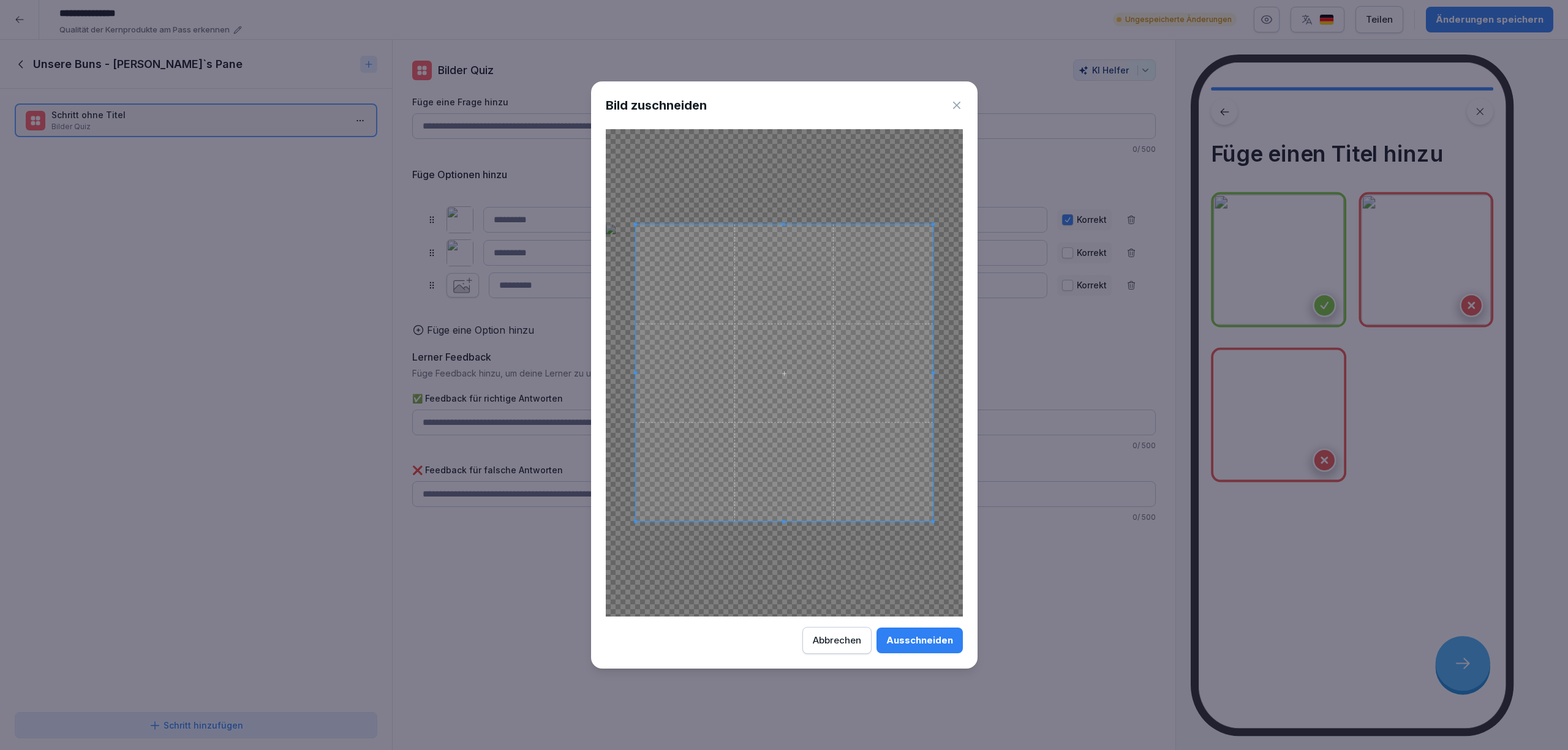
click at [923, 642] on div "Ausschneiden" at bounding box center [919, 640] width 67 height 14
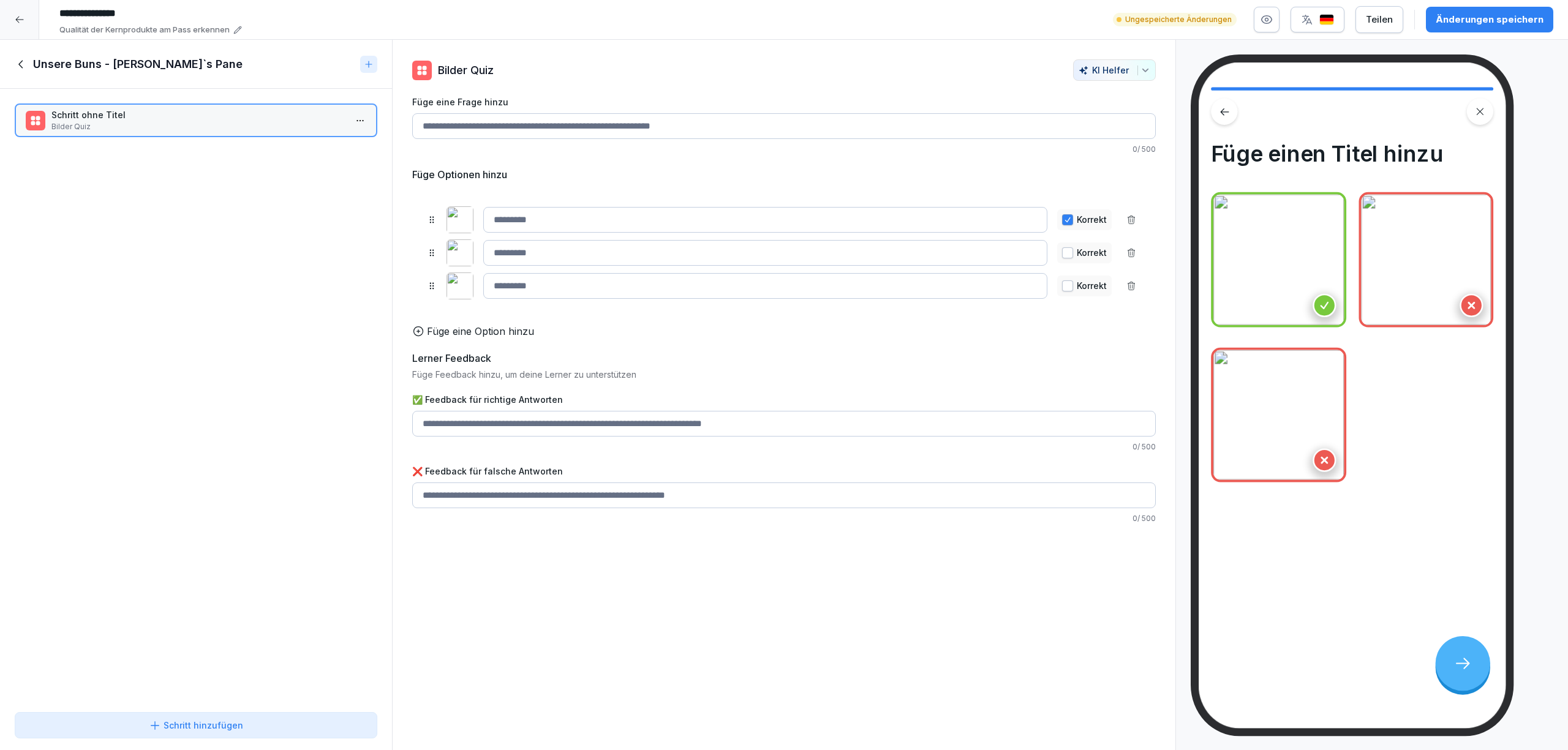
click at [581, 223] on input at bounding box center [764, 220] width 564 height 26
click at [592, 131] on input "Füge eine Frage hinzu" at bounding box center [784, 126] width 743 height 26
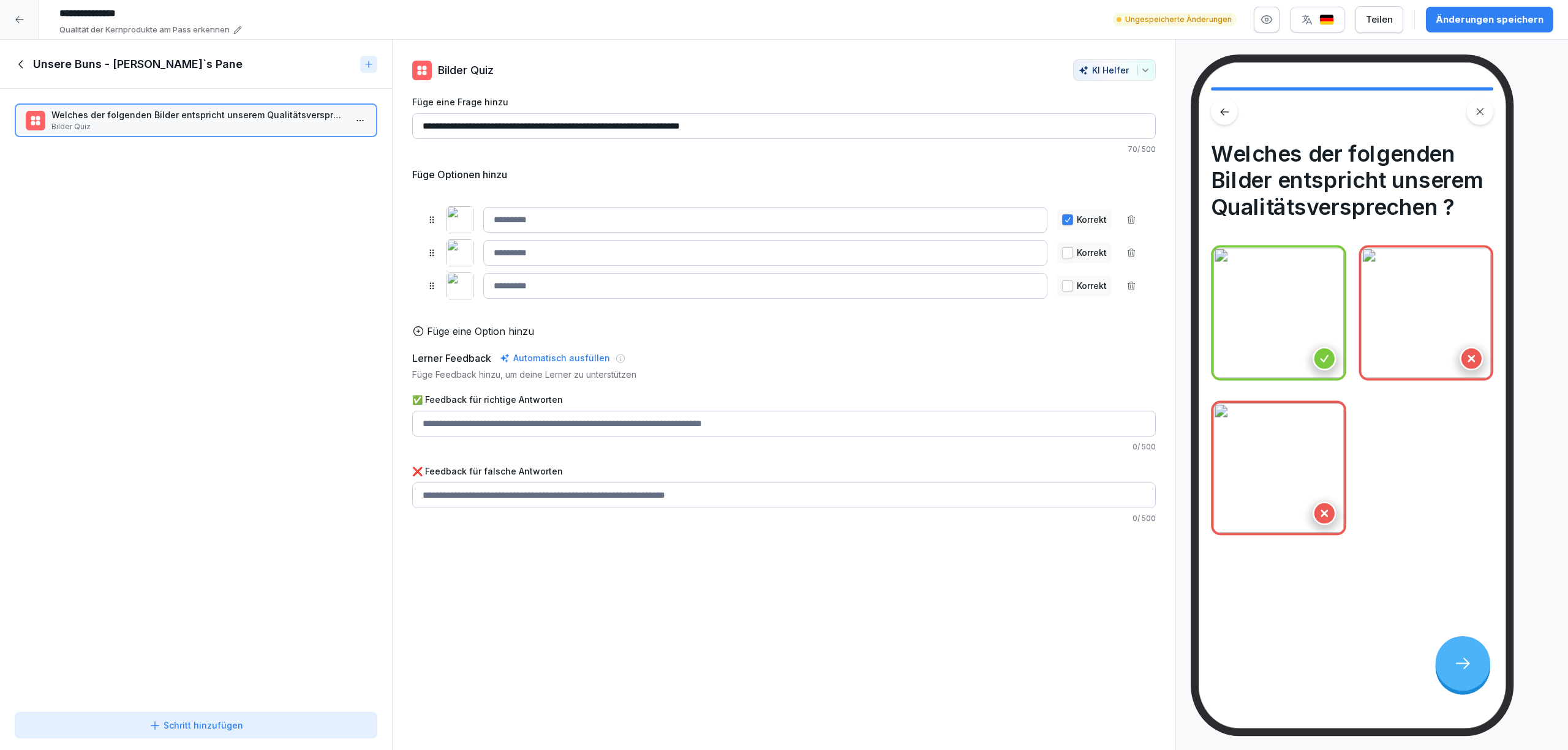
type input "**********"
click at [858, 381] on p "Füge Feedback hinzu, um deine Lerner zu unterstützen" at bounding box center [784, 375] width 743 height 13
click at [512, 437] on input "✅ Feedback für richtige Antworten" at bounding box center [784, 423] width 743 height 26
click at [603, 218] on input at bounding box center [764, 220] width 564 height 26
type input "**********"
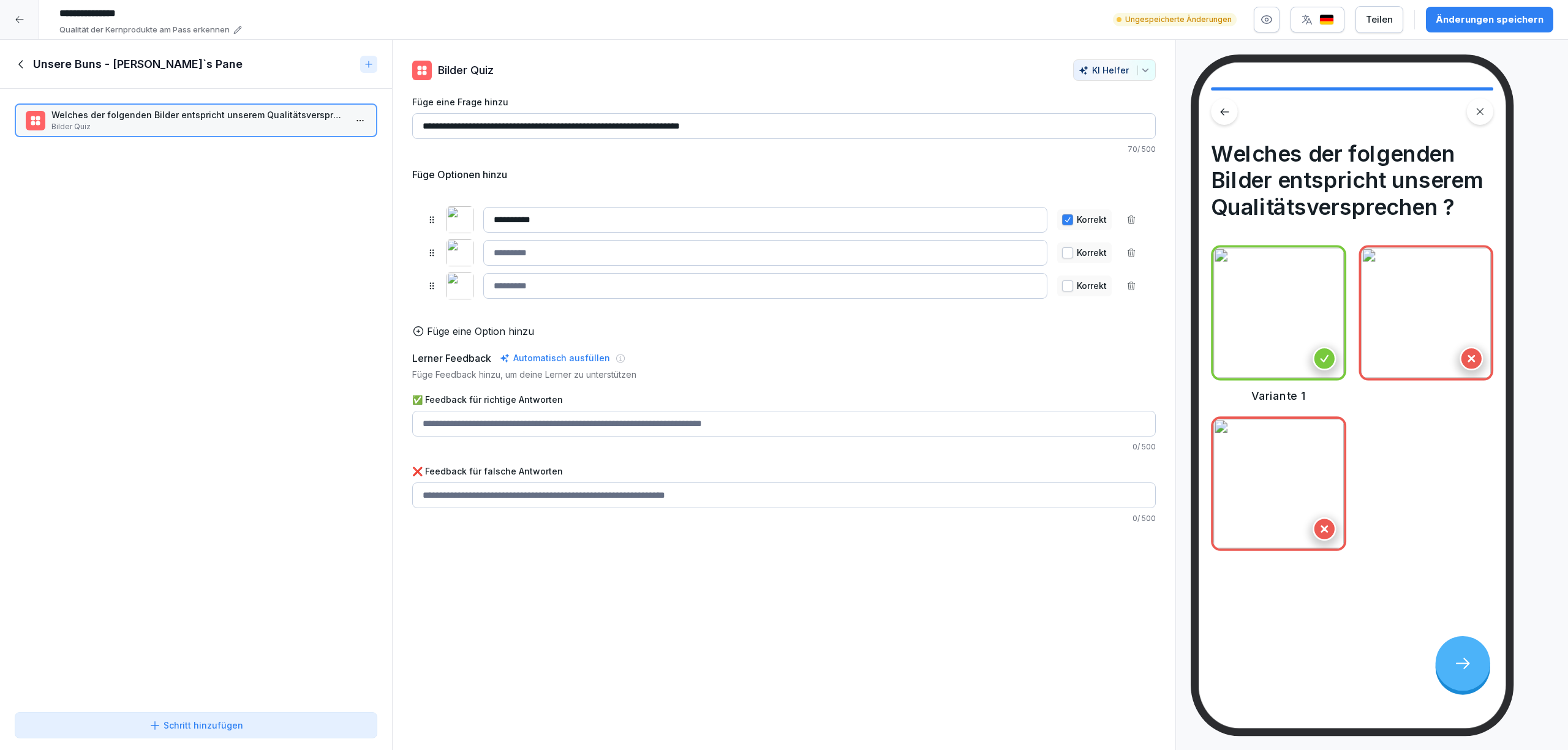
type button "on"
click at [601, 253] on input at bounding box center [764, 253] width 564 height 26
type input "**********"
type button "on"
type input "**********"
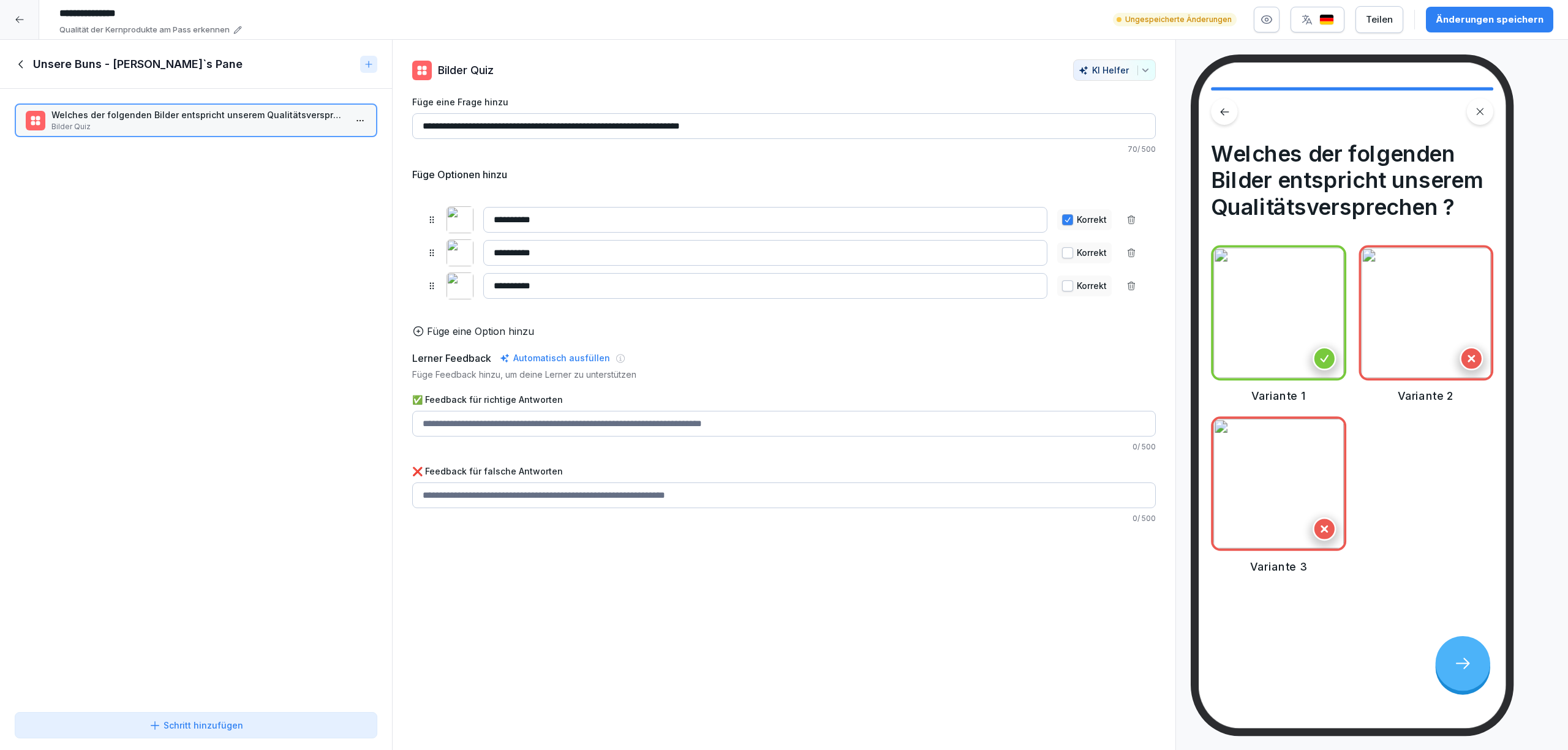
click at [799, 359] on div "**********" at bounding box center [784, 309] width 743 height 429
click at [611, 509] on input "✅ Feedback für richtige Antworten" at bounding box center [784, 496] width 743 height 26
click at [476, 437] on input "✅ Feedback für richtige Antworten" at bounding box center [784, 423] width 743 height 26
type input "**********"
click at [587, 502] on input "✅ Feedback für richtige Antworten" at bounding box center [784, 496] width 743 height 26
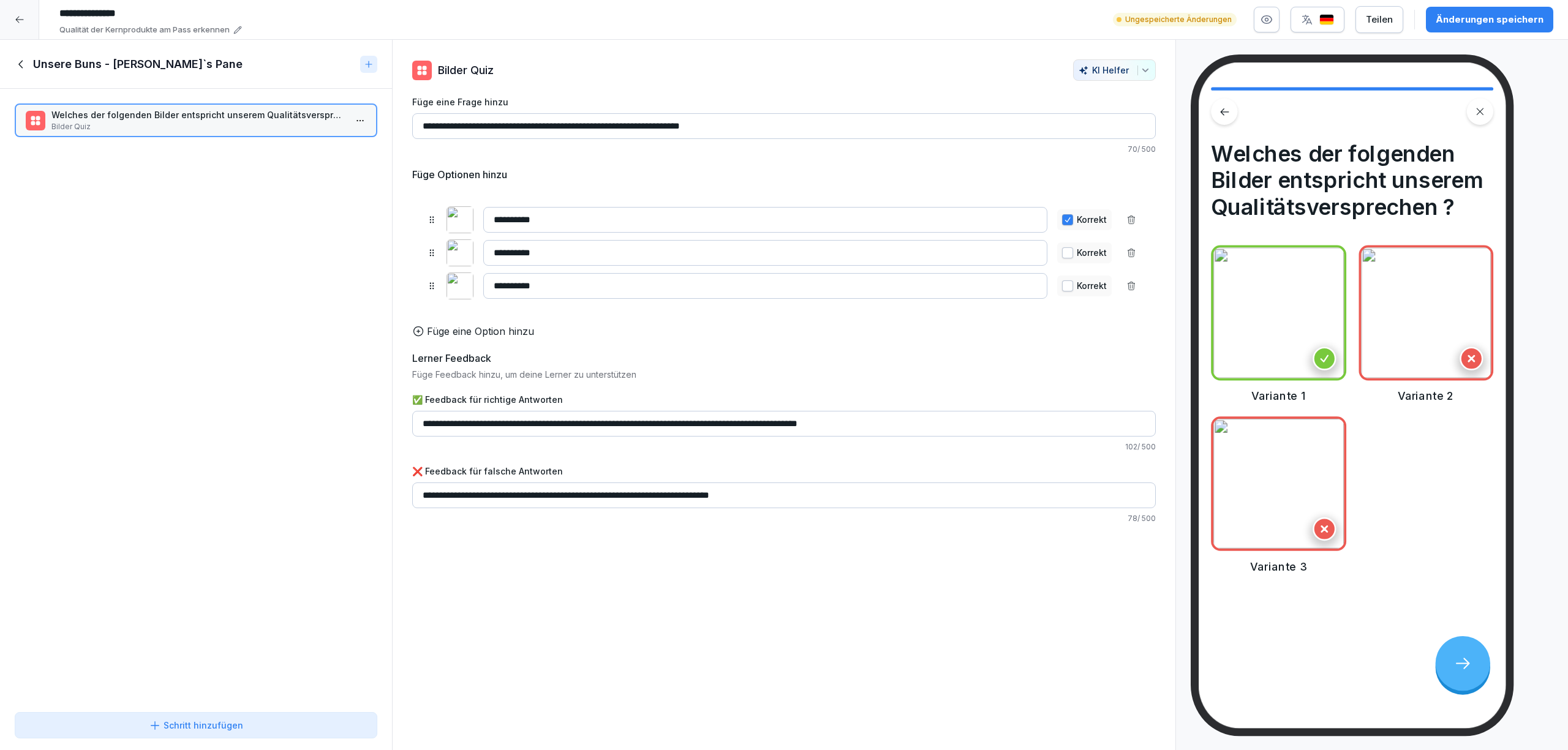
click at [782, 509] on input "**********" at bounding box center [784, 496] width 743 height 26
type input "**********"
drag, startPoint x: 101, startPoint y: 252, endPoint x: 73, endPoint y: 307, distance: 61.7
click at [91, 256] on div "Welches der folgenden Bilder entspricht unserem Qualitätsversprechen ? Bilder Q…" at bounding box center [196, 398] width 392 height 618
click at [674, 653] on div "**********" at bounding box center [784, 396] width 784 height 712
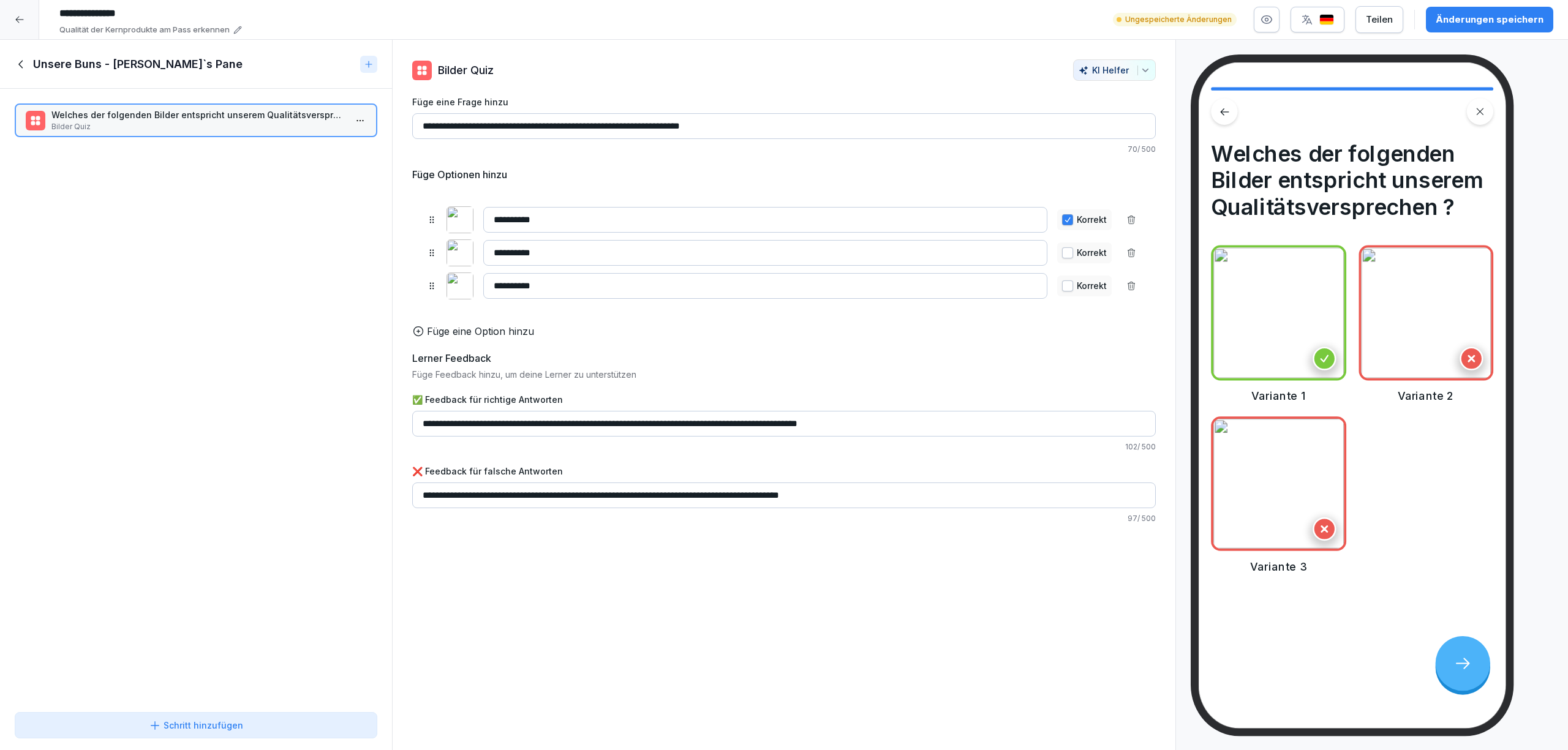
click at [216, 725] on div "Schritt hinzufügen" at bounding box center [196, 725] width 94 height 13
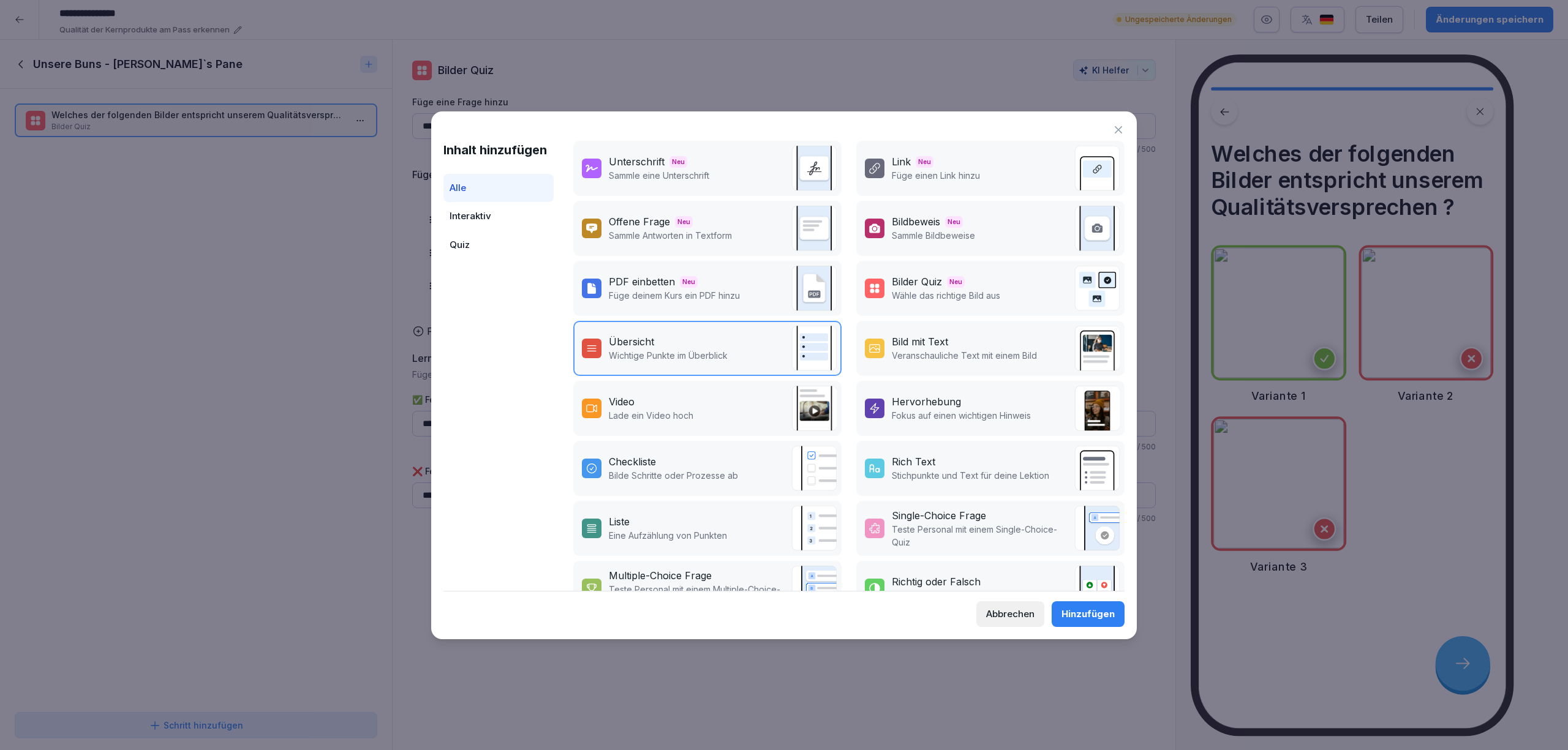
click at [932, 354] on p "Veranschauliche Text mit einem Bild" at bounding box center [964, 356] width 145 height 13
click at [1088, 621] on button "Hinzufügen" at bounding box center [1088, 615] width 73 height 26
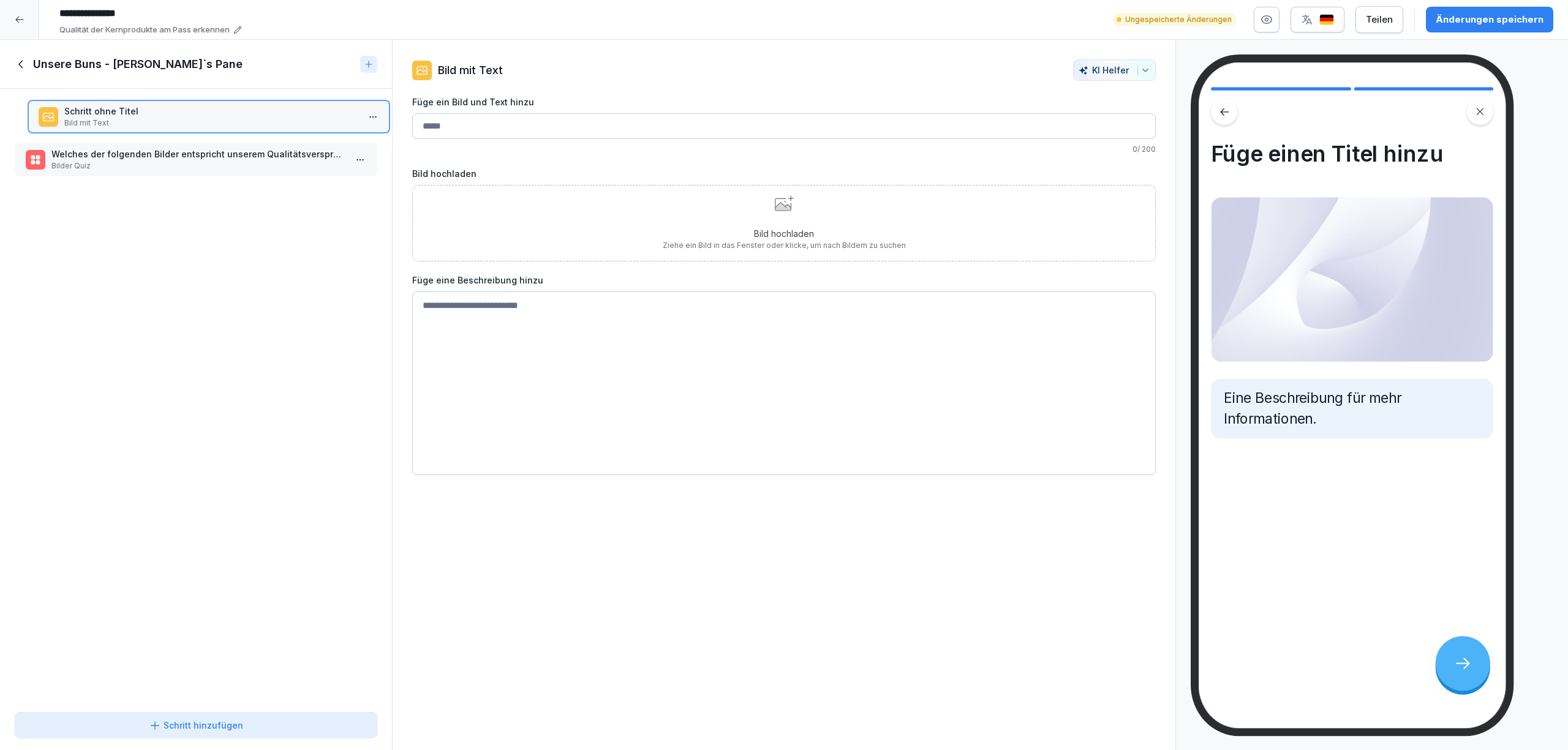
drag, startPoint x: 211, startPoint y: 155, endPoint x: 220, endPoint y: 120, distance: 36.1
click at [220, 120] on p "Bild mit Text" at bounding box center [210, 123] width 293 height 11
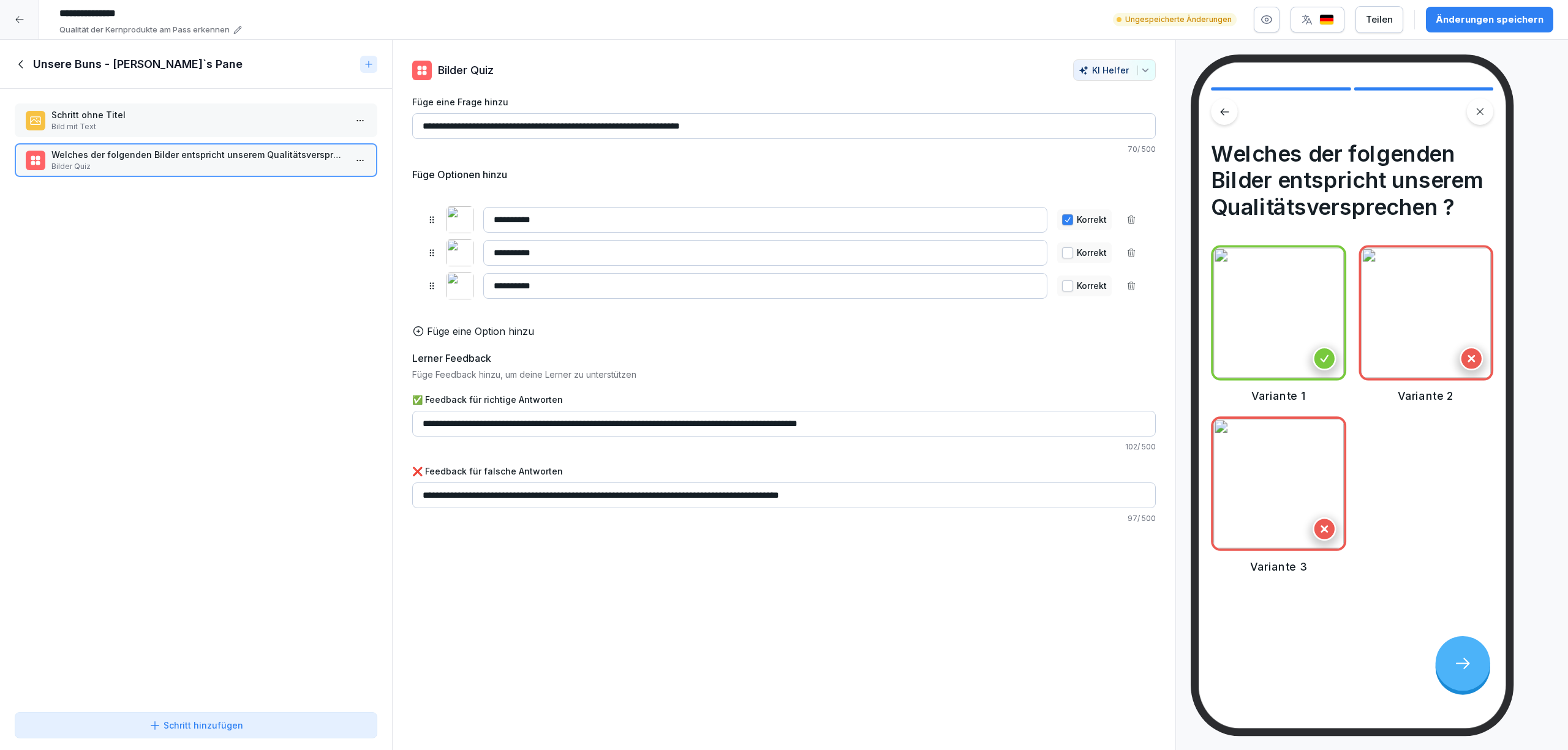
click at [176, 123] on p "Bild mit Text" at bounding box center [197, 127] width 293 height 11
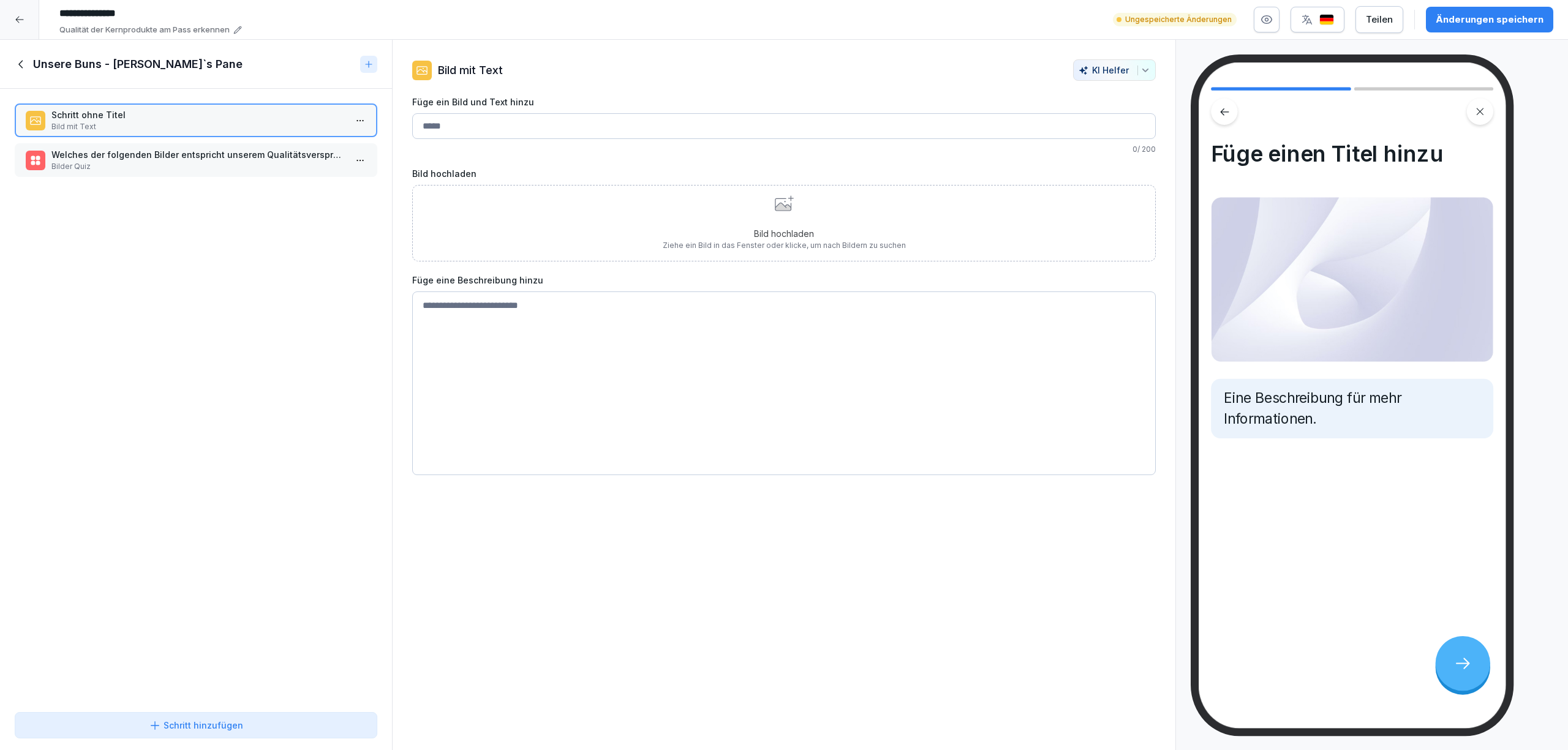
click at [443, 123] on input "Füge ein Bild und Text hinzu" at bounding box center [784, 126] width 743 height 26
click at [1111, 79] on button "KI Helfer" at bounding box center [1114, 70] width 82 height 21
click at [904, 81] on html "**********" at bounding box center [784, 375] width 1568 height 750
click at [621, 130] on input "Füge ein Bild und Text hinzu" at bounding box center [784, 126] width 743 height 26
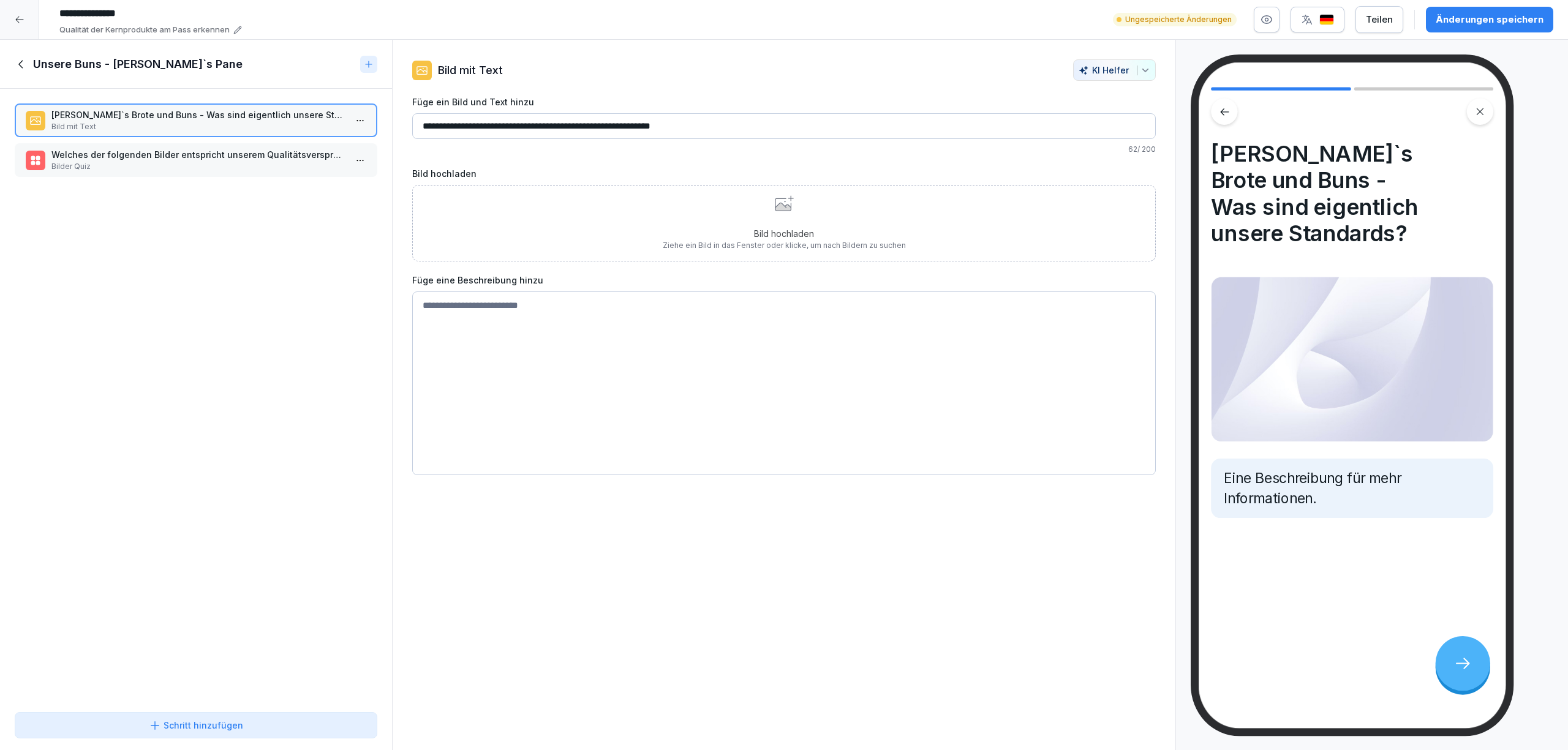
type input "**********"
click at [783, 244] on p "Ziehe ein Bild in das Fenster oder klicke, um nach Bildern zu suchen" at bounding box center [784, 246] width 243 height 11
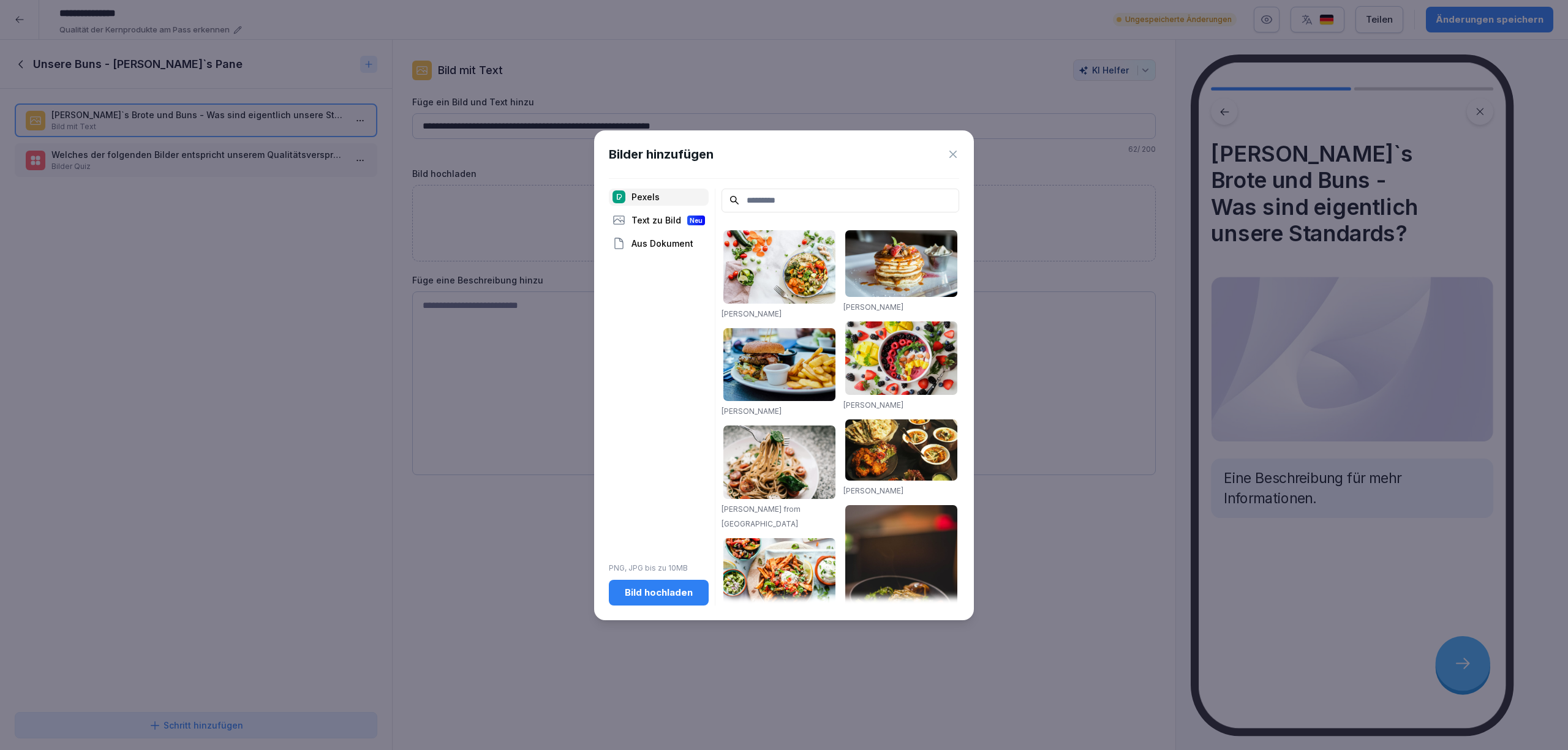
click at [663, 375] on div "Pexels Text zu Bild Neu Aus Dokument PNG, JPG bis zu 10MB Bild hochladen" at bounding box center [658, 397] width 100 height 417
click at [659, 595] on div "Bild hochladen" at bounding box center [658, 593] width 80 height 14
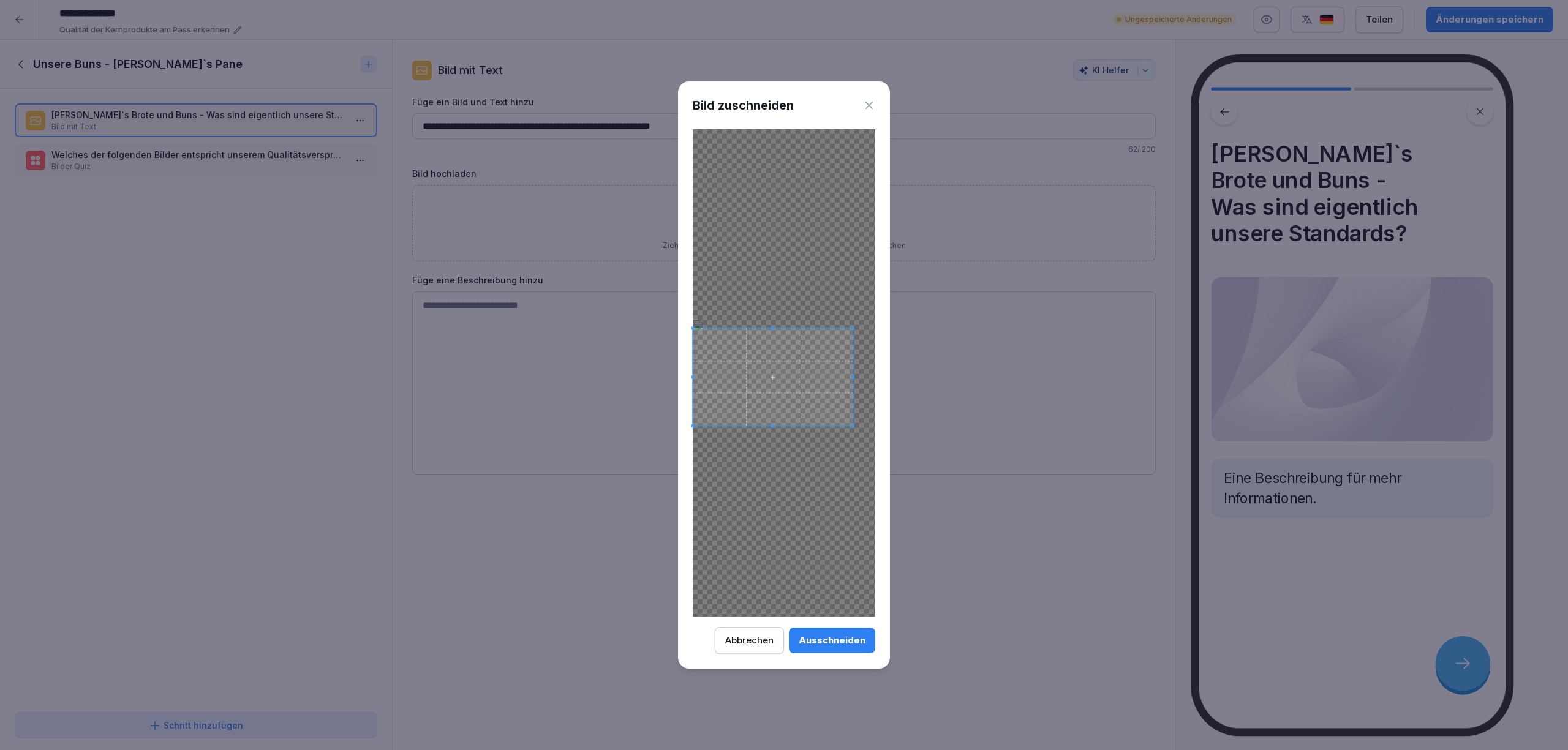
click at [851, 327] on span at bounding box center [852, 328] width 3 height 3
click at [804, 363] on span at bounding box center [784, 375] width 160 height 97
click at [852, 648] on button "Ausschneiden" at bounding box center [832, 641] width 86 height 26
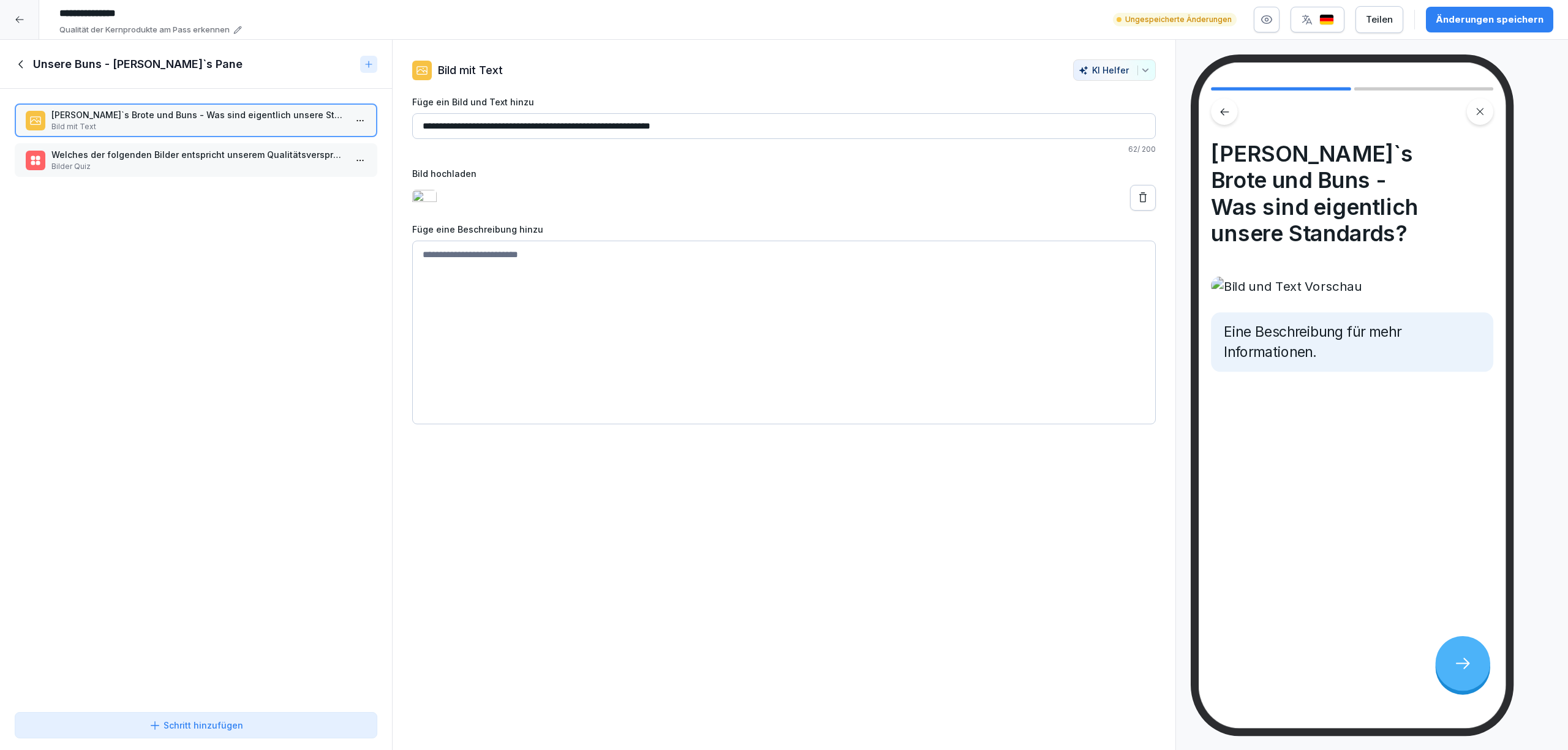
click at [500, 304] on textarea at bounding box center [784, 332] width 743 height 184
click at [1362, 296] on img at bounding box center [1351, 286] width 283 height 19
click at [665, 376] on textarea at bounding box center [784, 332] width 743 height 184
click at [430, 198] on img at bounding box center [424, 198] width 25 height 16
click at [435, 201] on img at bounding box center [424, 198] width 25 height 16
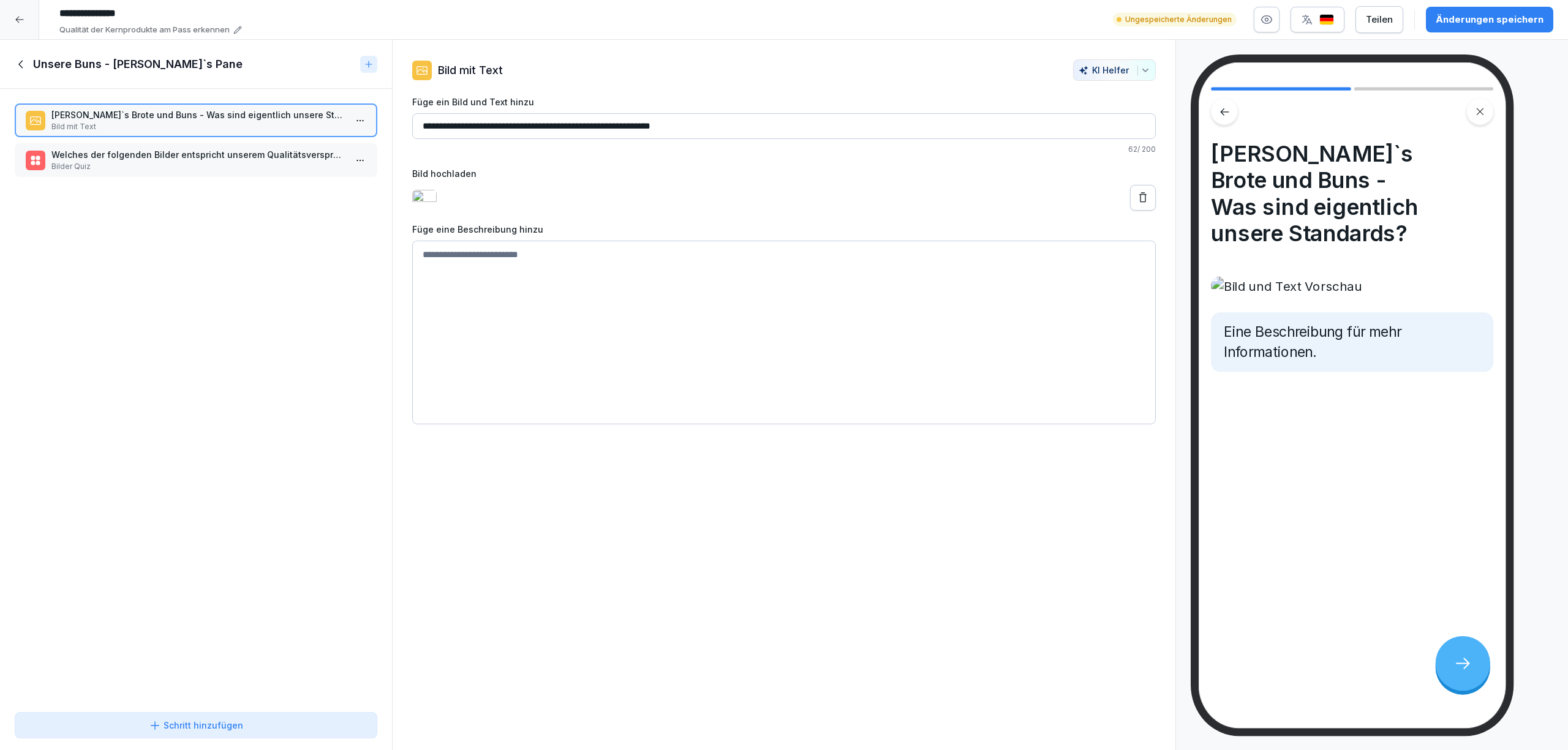
click at [1136, 199] on icon at bounding box center [1142, 198] width 12 height 12
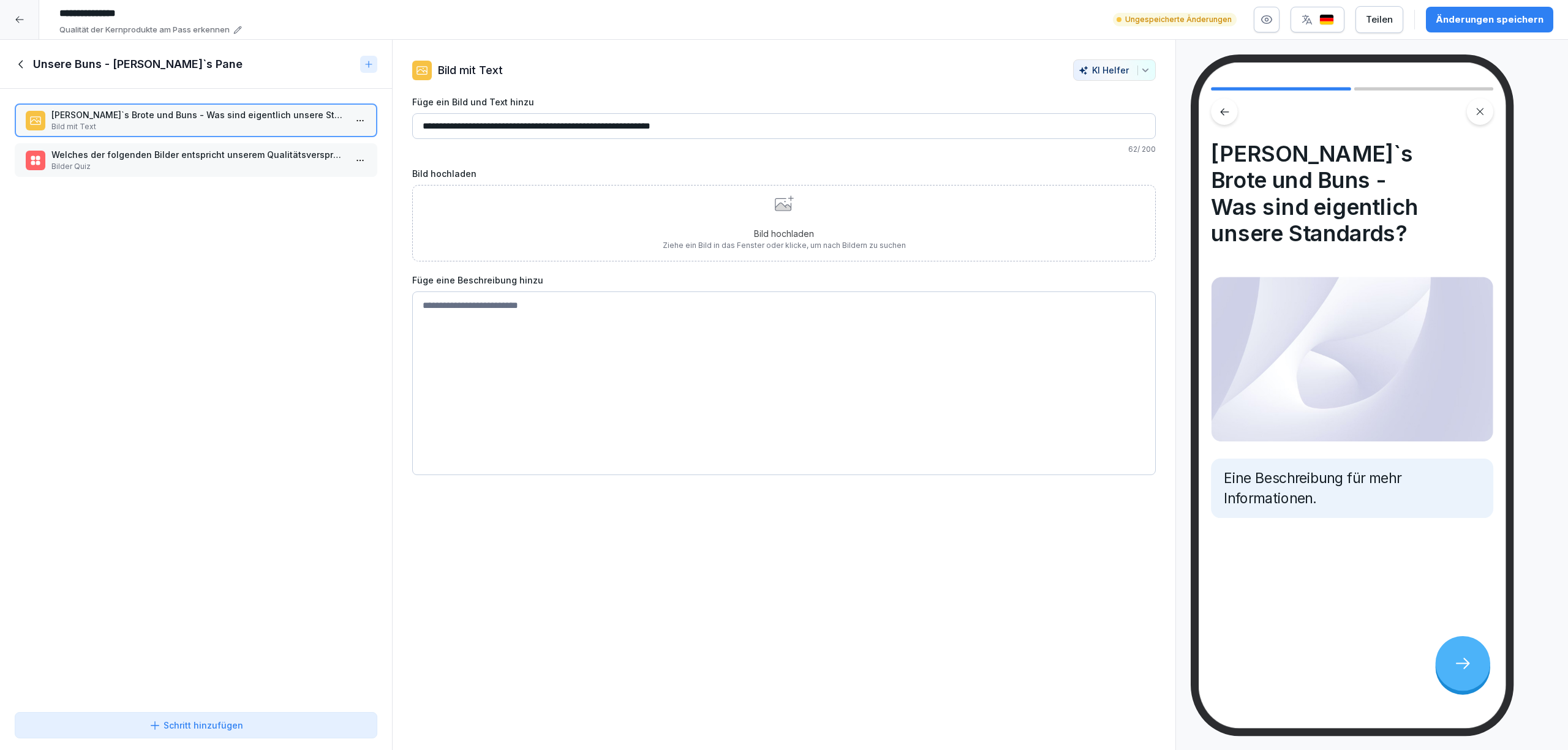
click at [784, 221] on div "Bild hochladen Ziehe ein Bild in das Fenster oder klicke, um nach Bildern zu su…" at bounding box center [784, 223] width 243 height 56
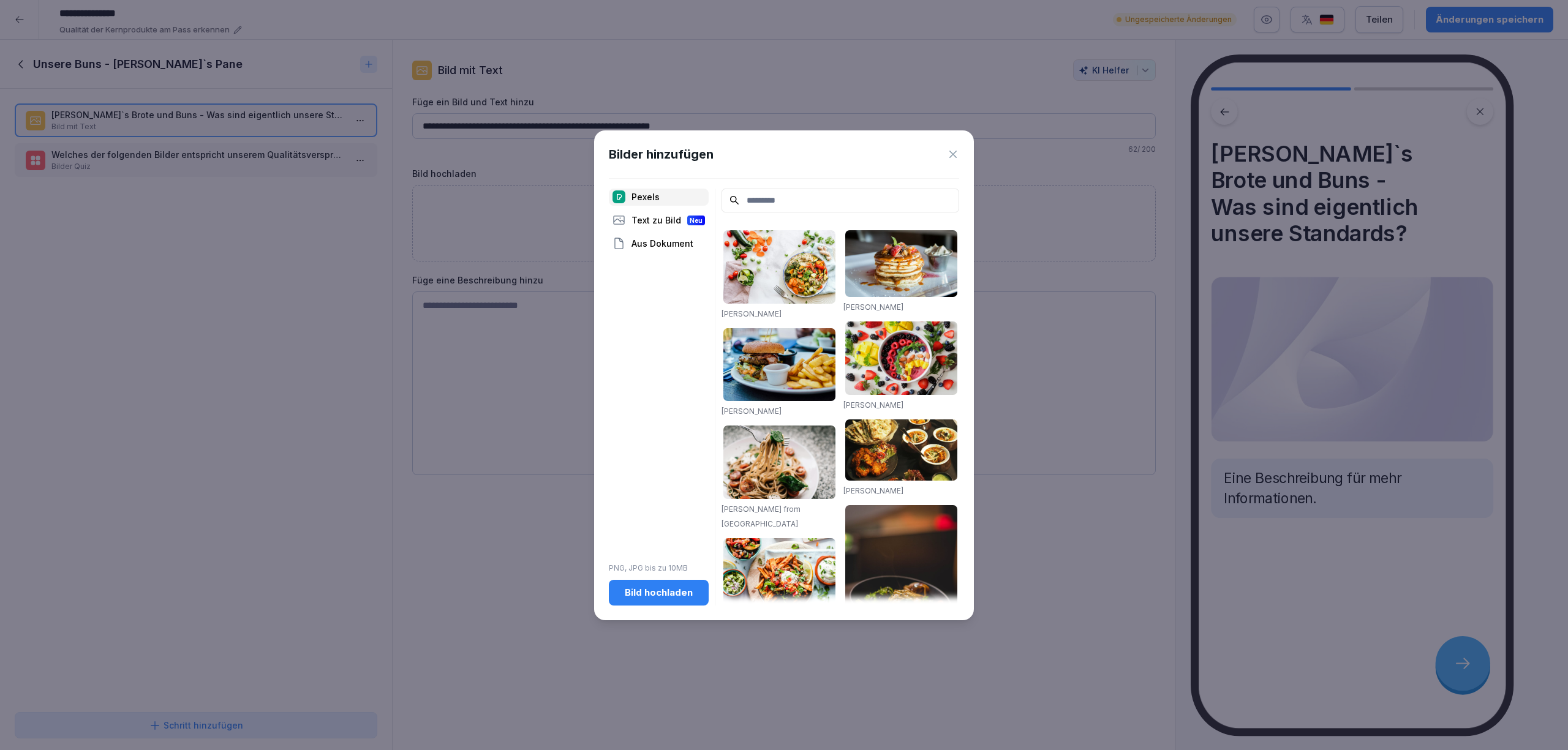
click at [955, 148] on icon at bounding box center [952, 154] width 12 height 12
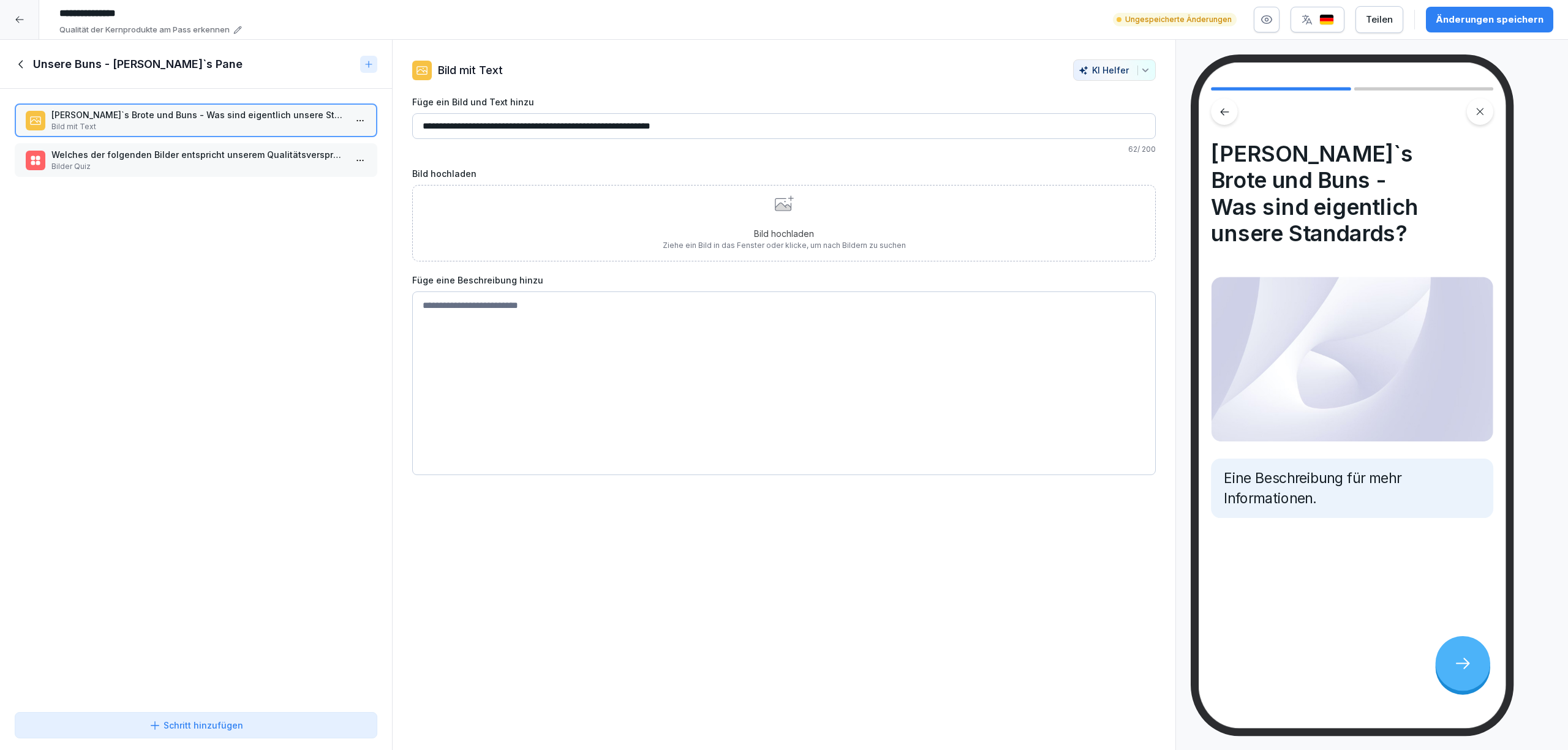
click at [563, 235] on div "Bild hochladen Ziehe ein Bild in das Fenster oder klicke, um nach Bildern zu su…" at bounding box center [784, 223] width 743 height 77
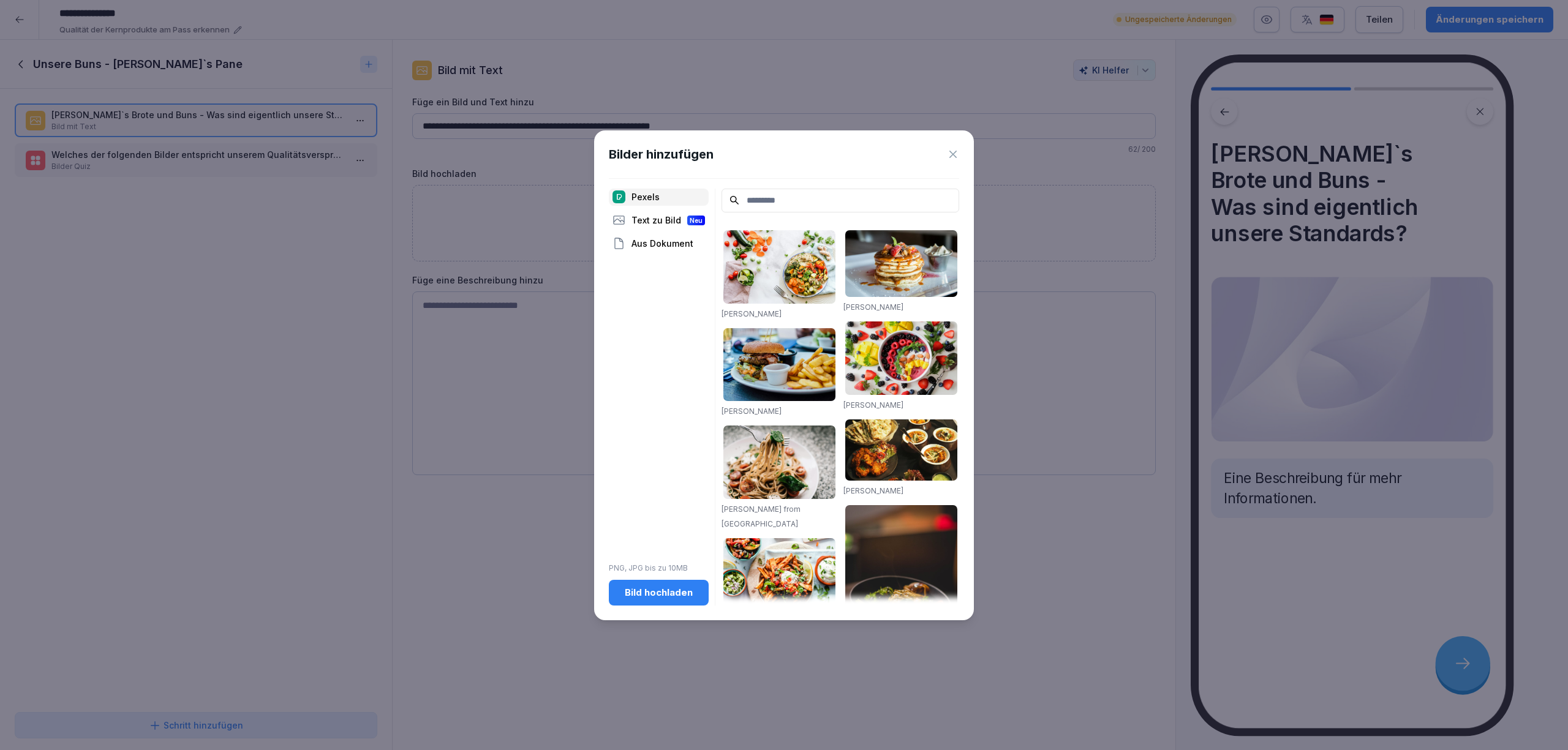
click at [672, 591] on div "Bild hochladen" at bounding box center [658, 593] width 80 height 14
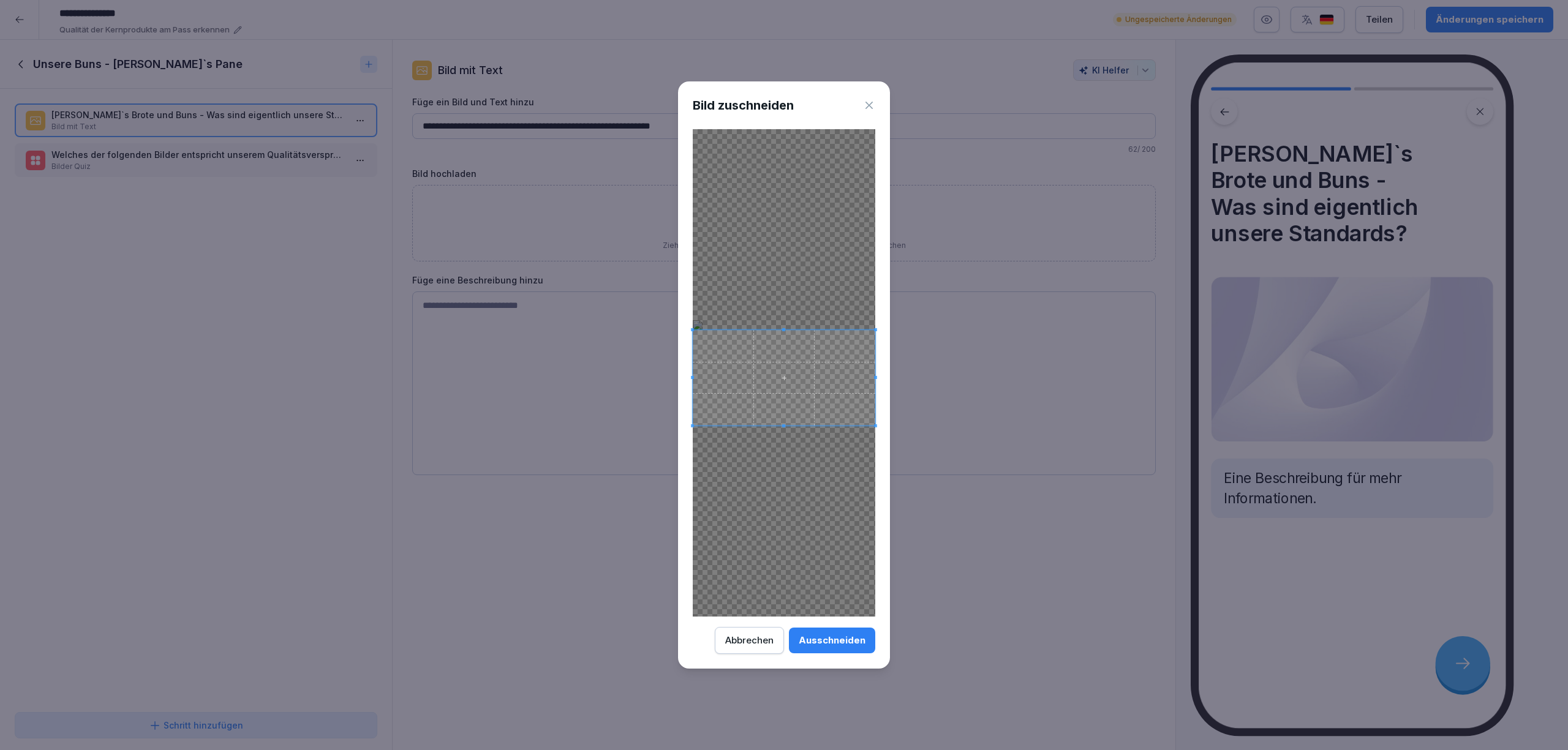
click at [846, 331] on span at bounding box center [784, 329] width 183 height 3
click at [713, 427] on span at bounding box center [712, 426] width 3 height 3
click at [816, 409] on span at bounding box center [783, 375] width 162 height 95
click at [840, 638] on div "Ausschneiden" at bounding box center [831, 640] width 67 height 14
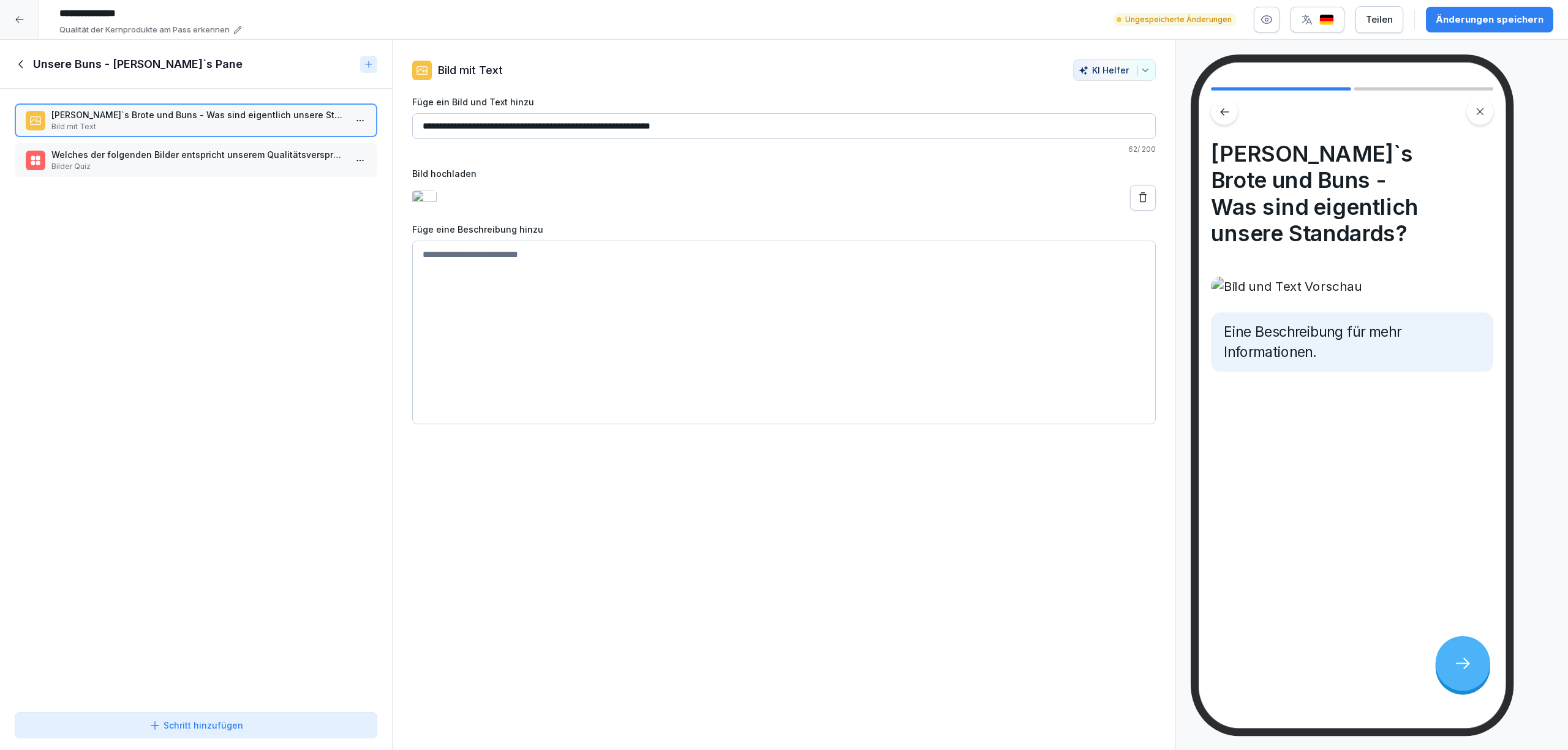
click at [763, 353] on textarea at bounding box center [784, 332] width 743 height 184
click at [512, 279] on textarea at bounding box center [784, 332] width 743 height 184
paste textarea "**********"
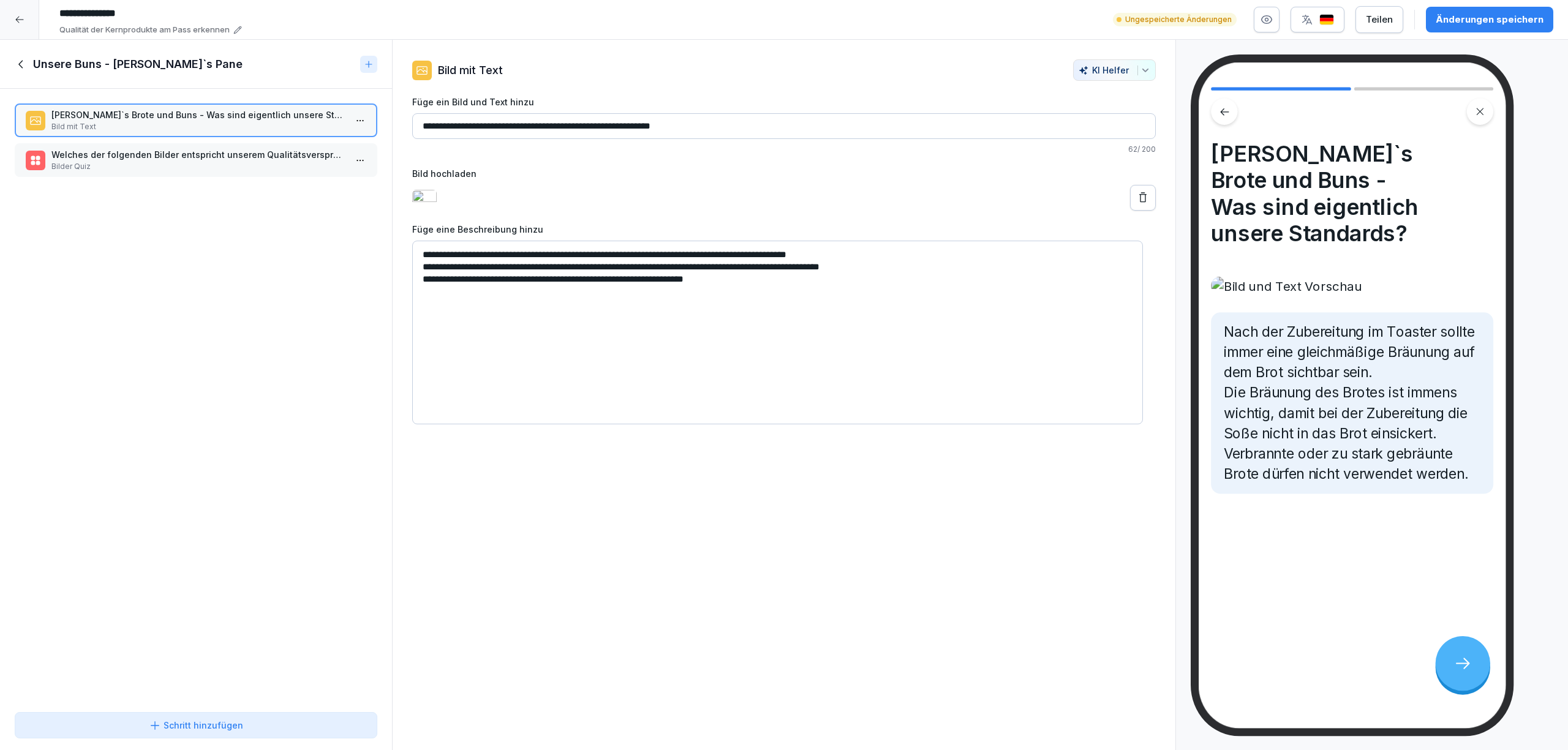
click at [897, 258] on textarea "**********" at bounding box center [777, 332] width 731 height 184
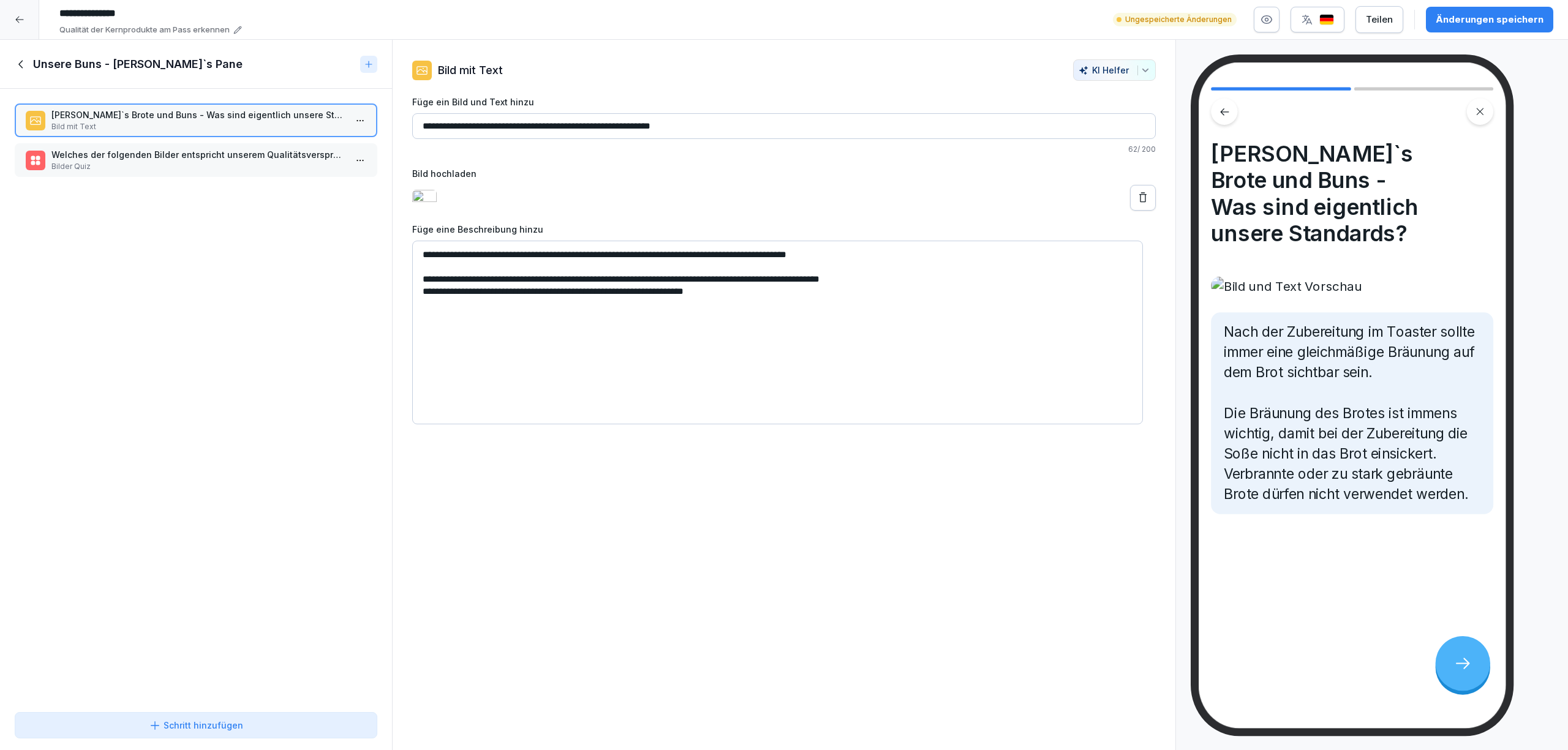
click at [423, 257] on textarea "**********" at bounding box center [777, 332] width 731 height 184
click at [421, 284] on textarea "**********" at bounding box center [777, 332] width 731 height 184
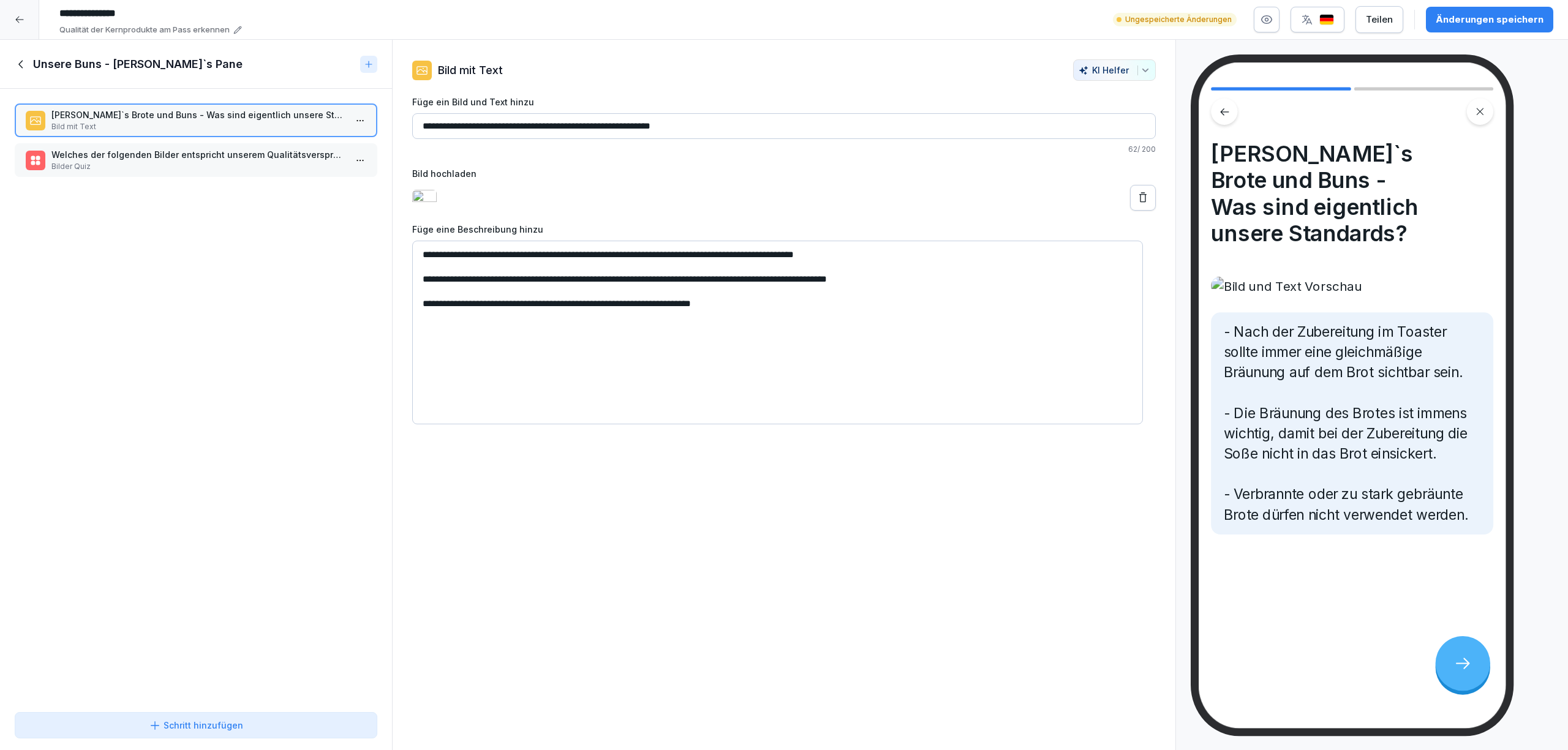
click at [756, 310] on textarea "**********" at bounding box center [777, 332] width 731 height 184
click at [915, 281] on textarea "**********" at bounding box center [777, 332] width 731 height 184
type textarea "**********"
click at [774, 618] on div "**********" at bounding box center [784, 396] width 784 height 712
click at [872, 307] on textarea "**********" at bounding box center [777, 332] width 731 height 184
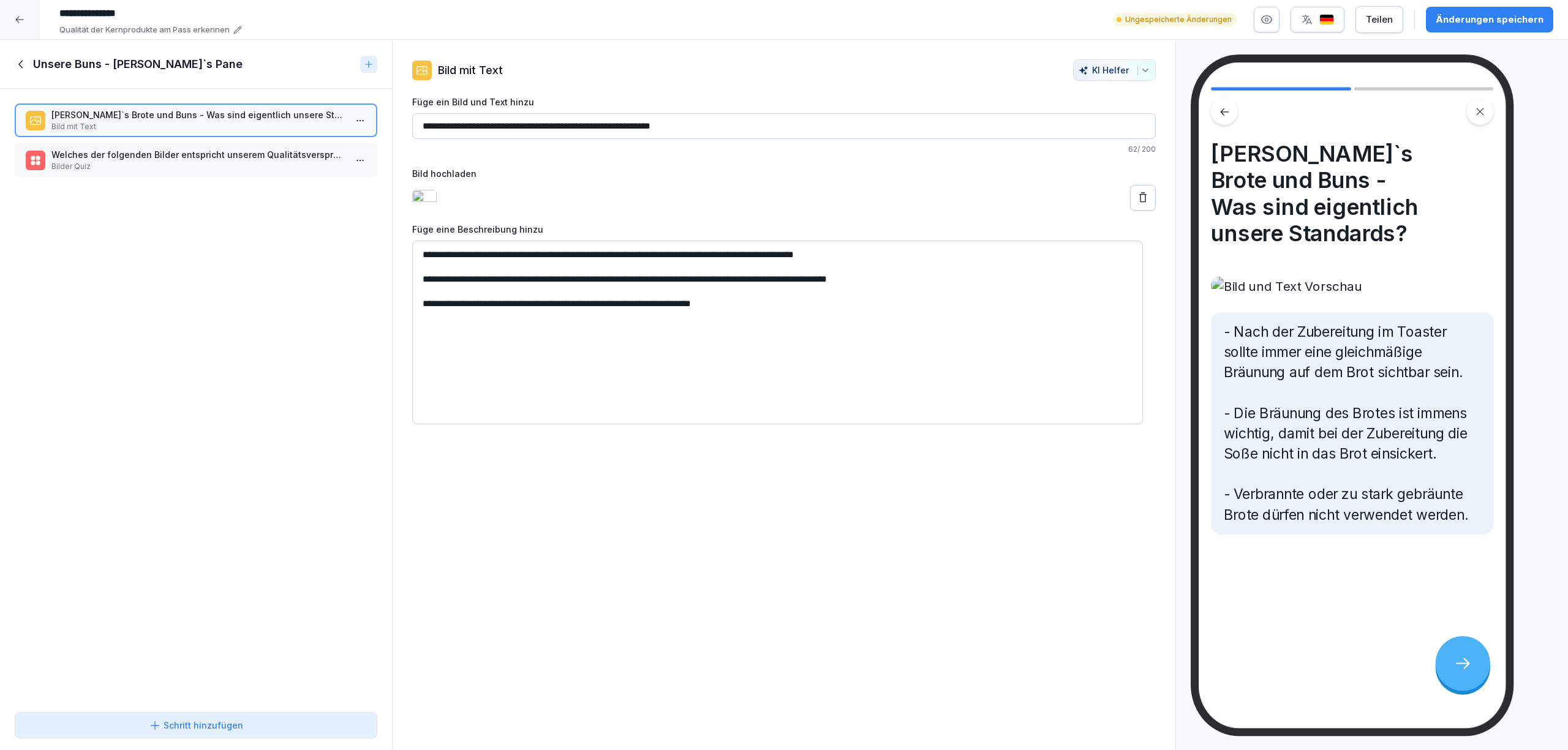
click at [223, 723] on div "Schritt hinzufügen" at bounding box center [196, 725] width 94 height 13
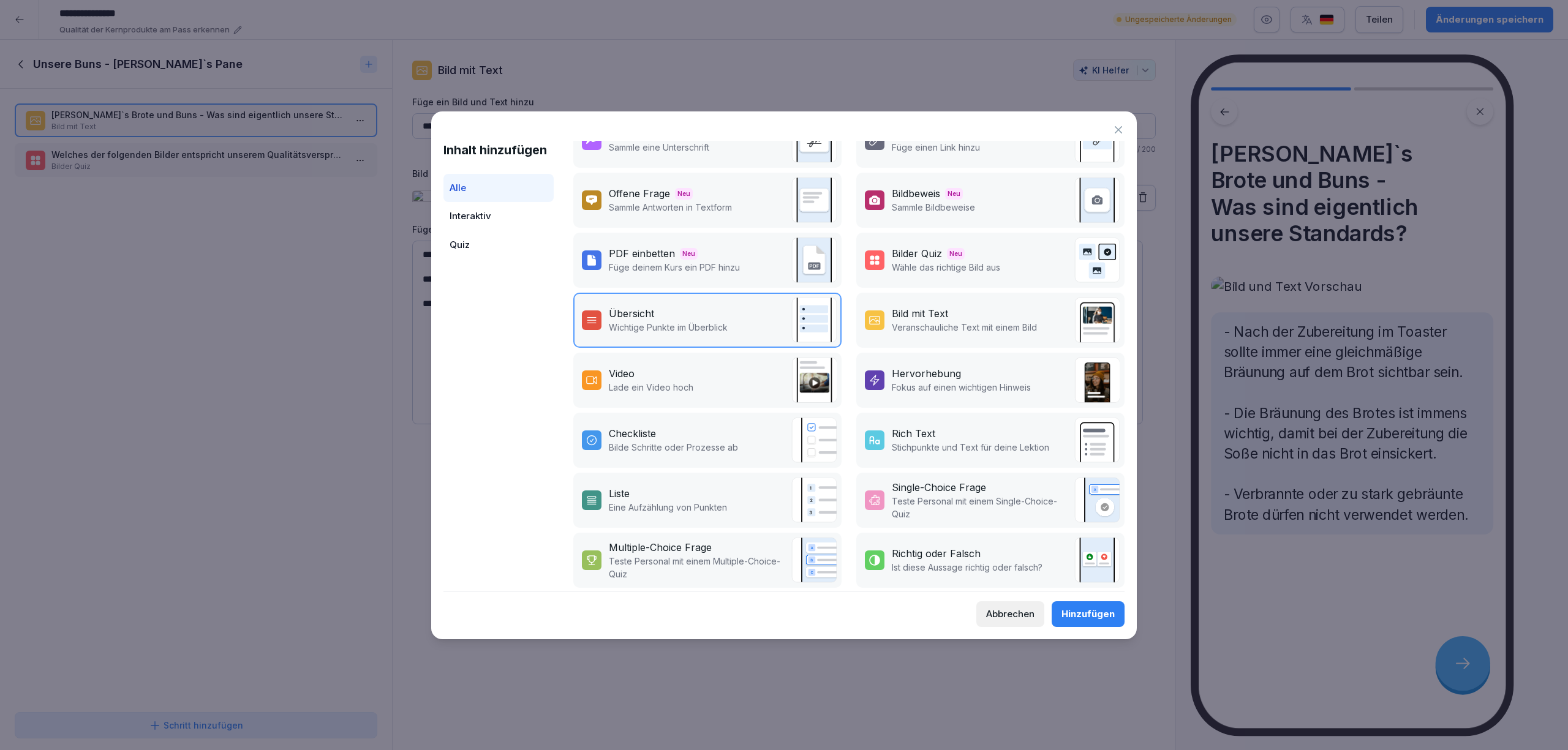
scroll to position [40, 0]
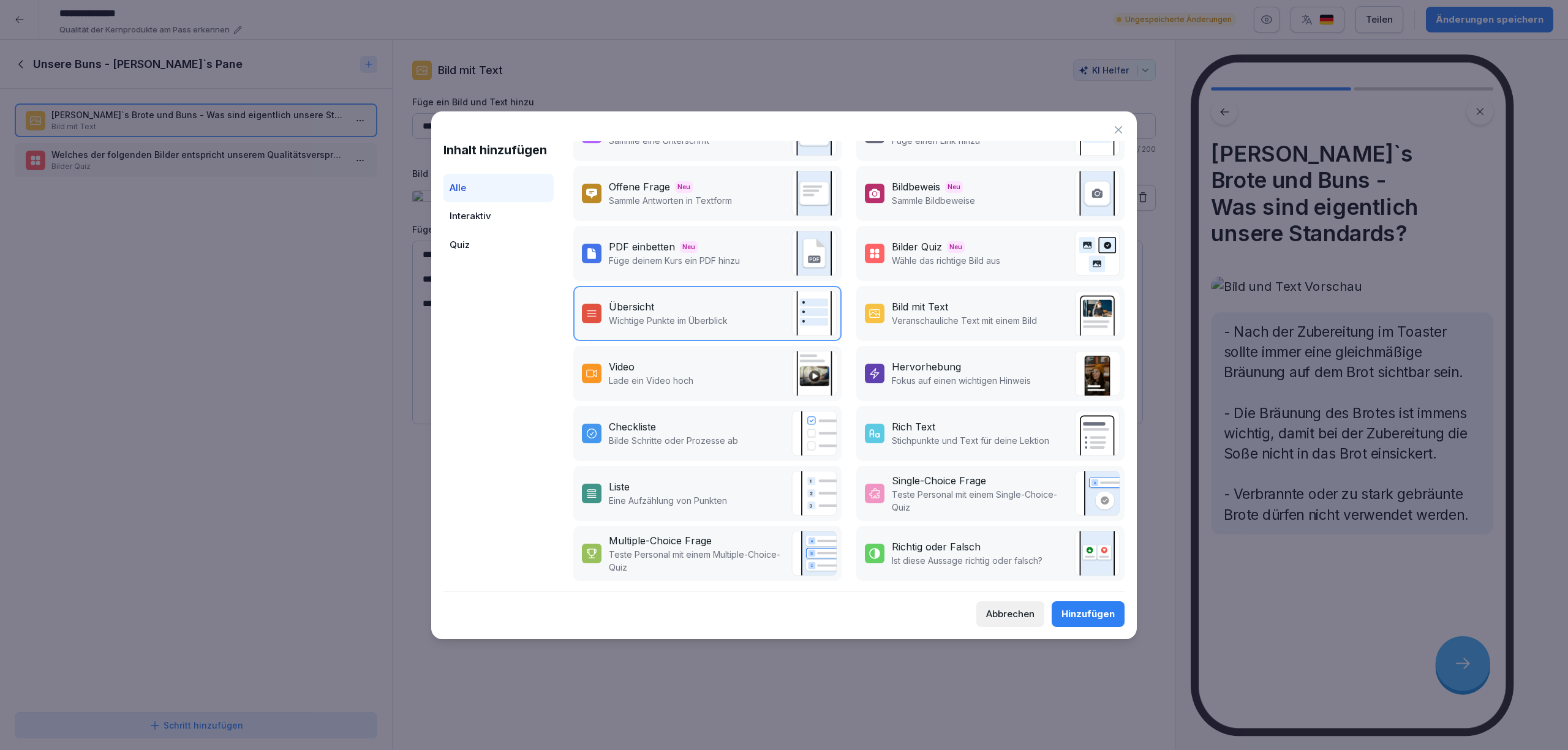
click at [976, 374] on p "Fokus auf einen wichtigen Hinweis" at bounding box center [961, 380] width 139 height 13
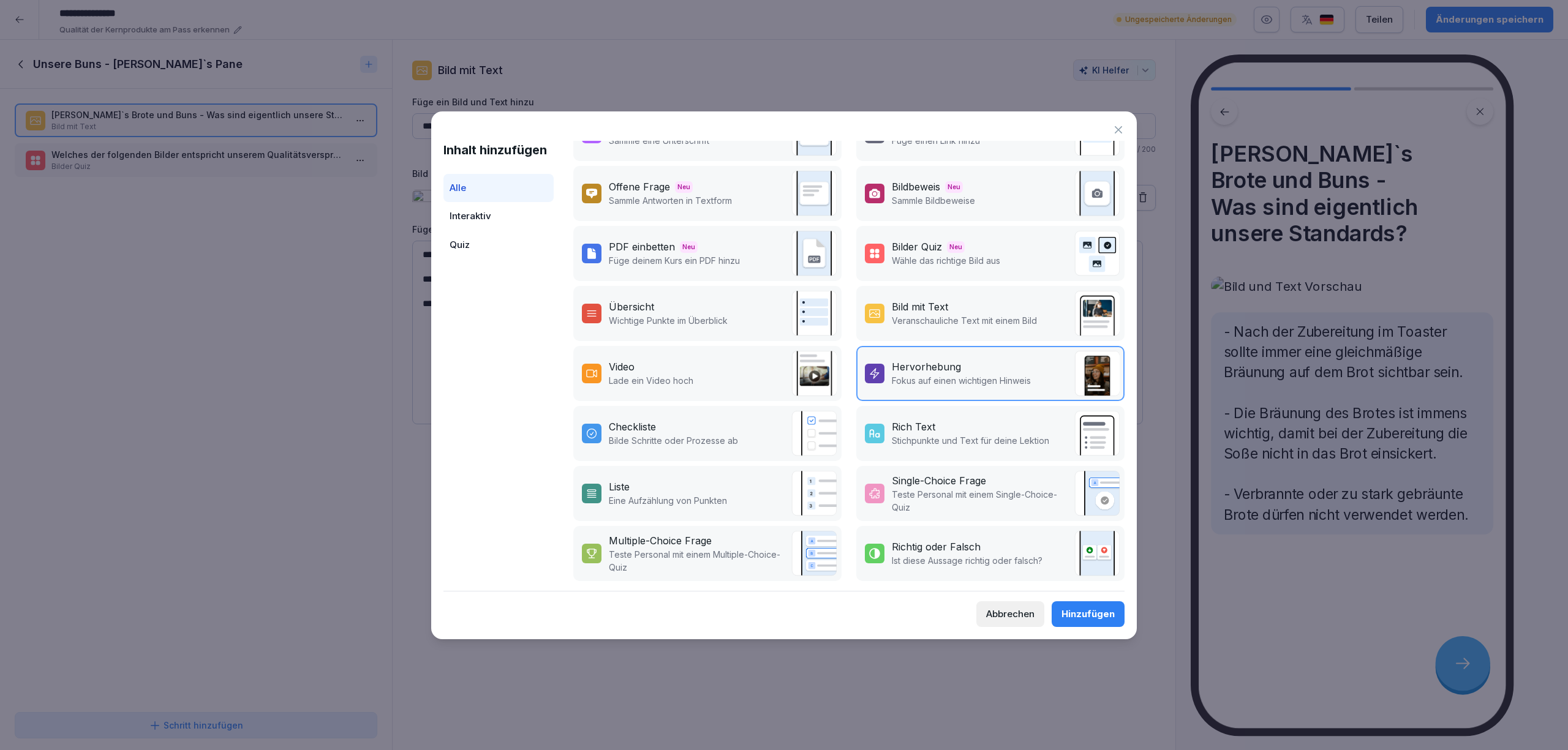
click at [1081, 607] on div "Hinzufügen" at bounding box center [1088, 614] width 53 height 14
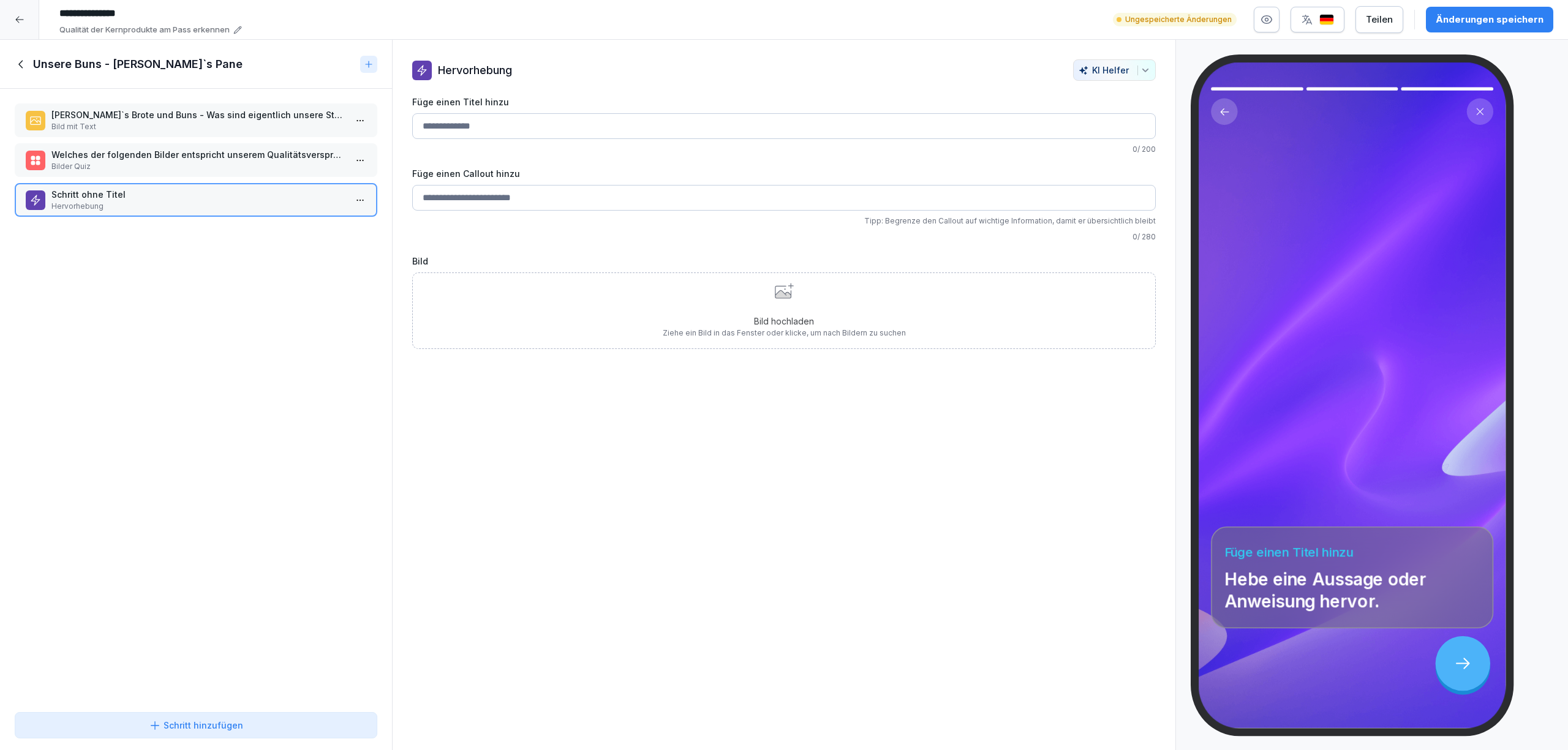
click at [532, 123] on input "Füge einen Titel hinzu" at bounding box center [784, 126] width 743 height 26
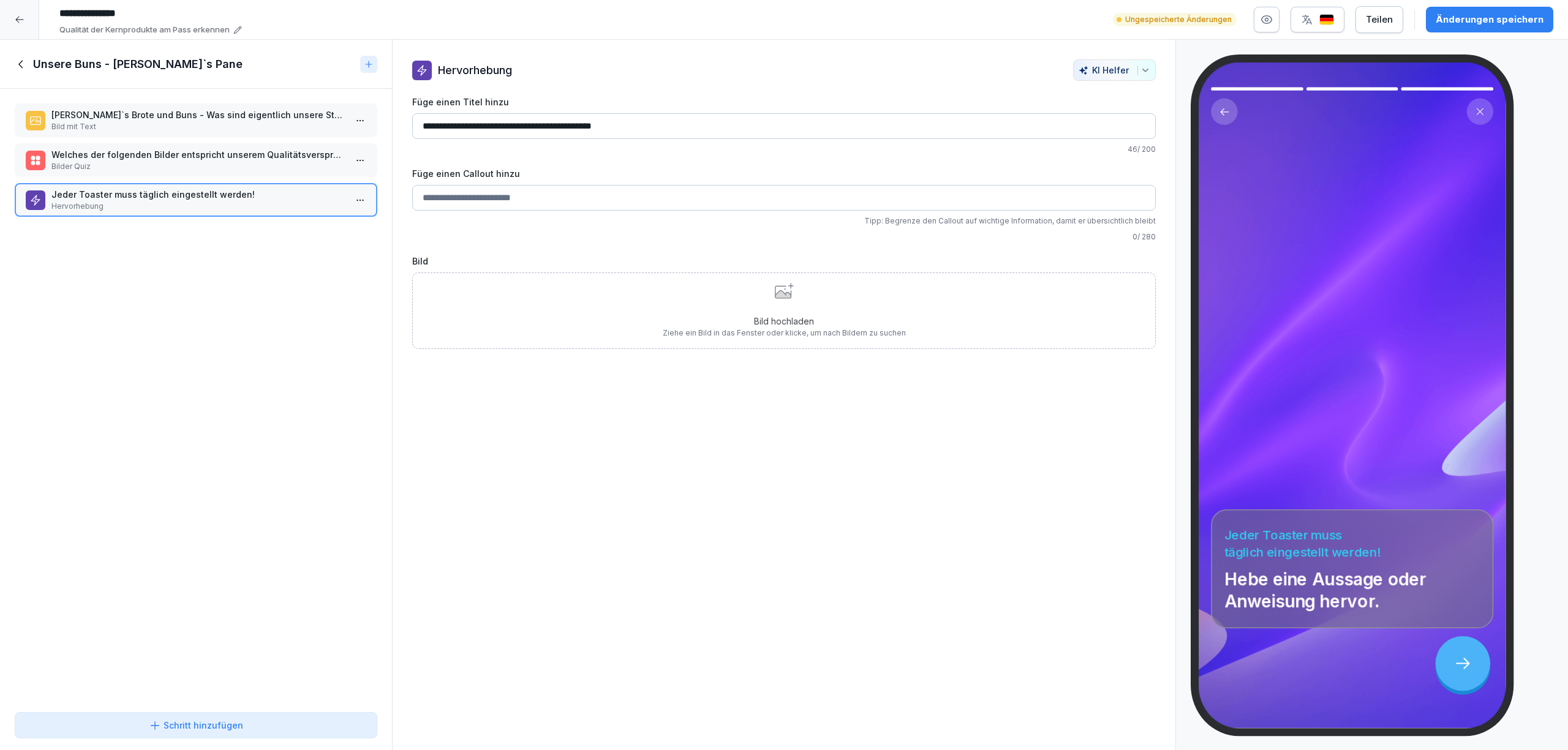
drag, startPoint x: 643, startPoint y: 128, endPoint x: 488, endPoint y: 125, distance: 155.0
click at [488, 125] on input "**********" at bounding box center [784, 126] width 743 height 26
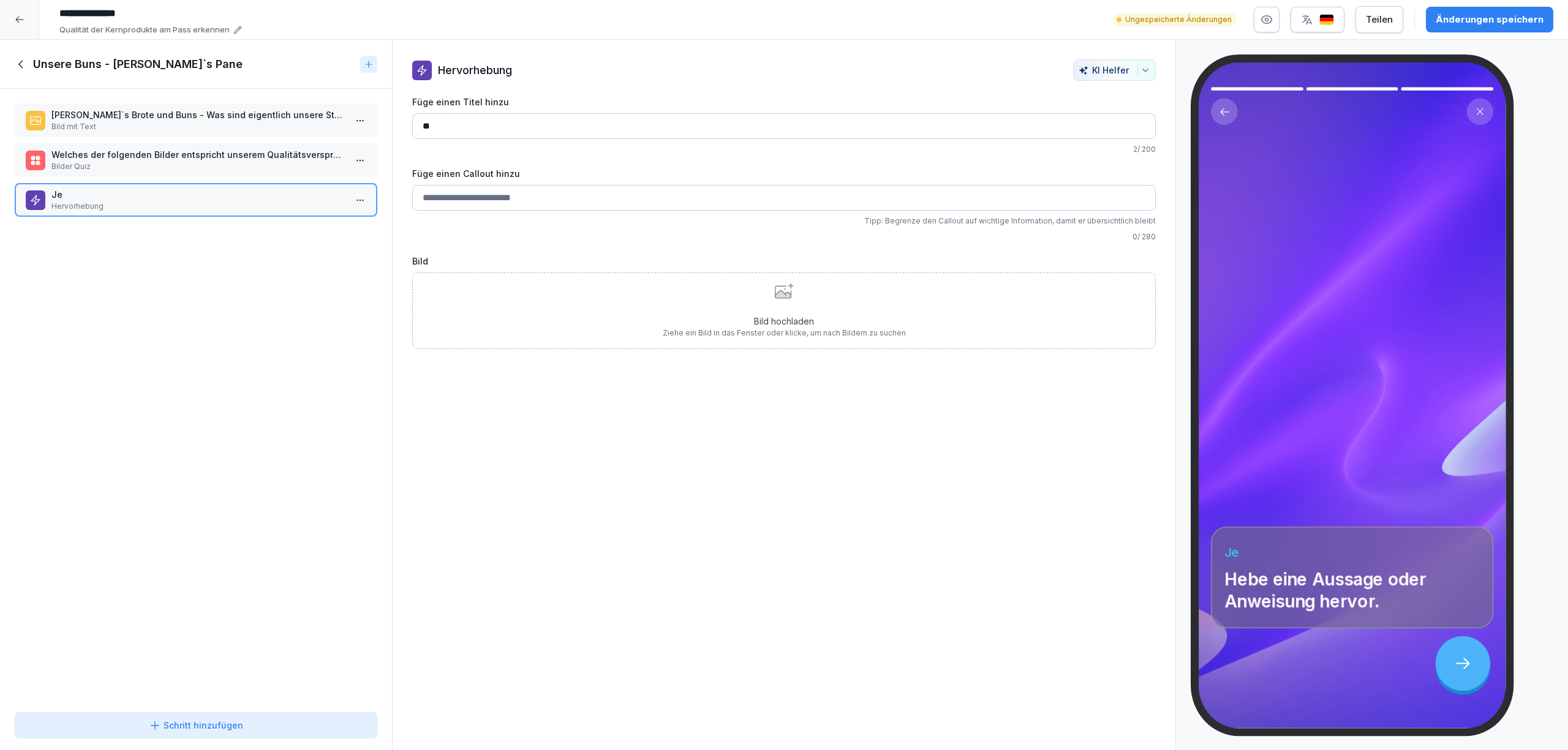
type input "*"
type input "**********"
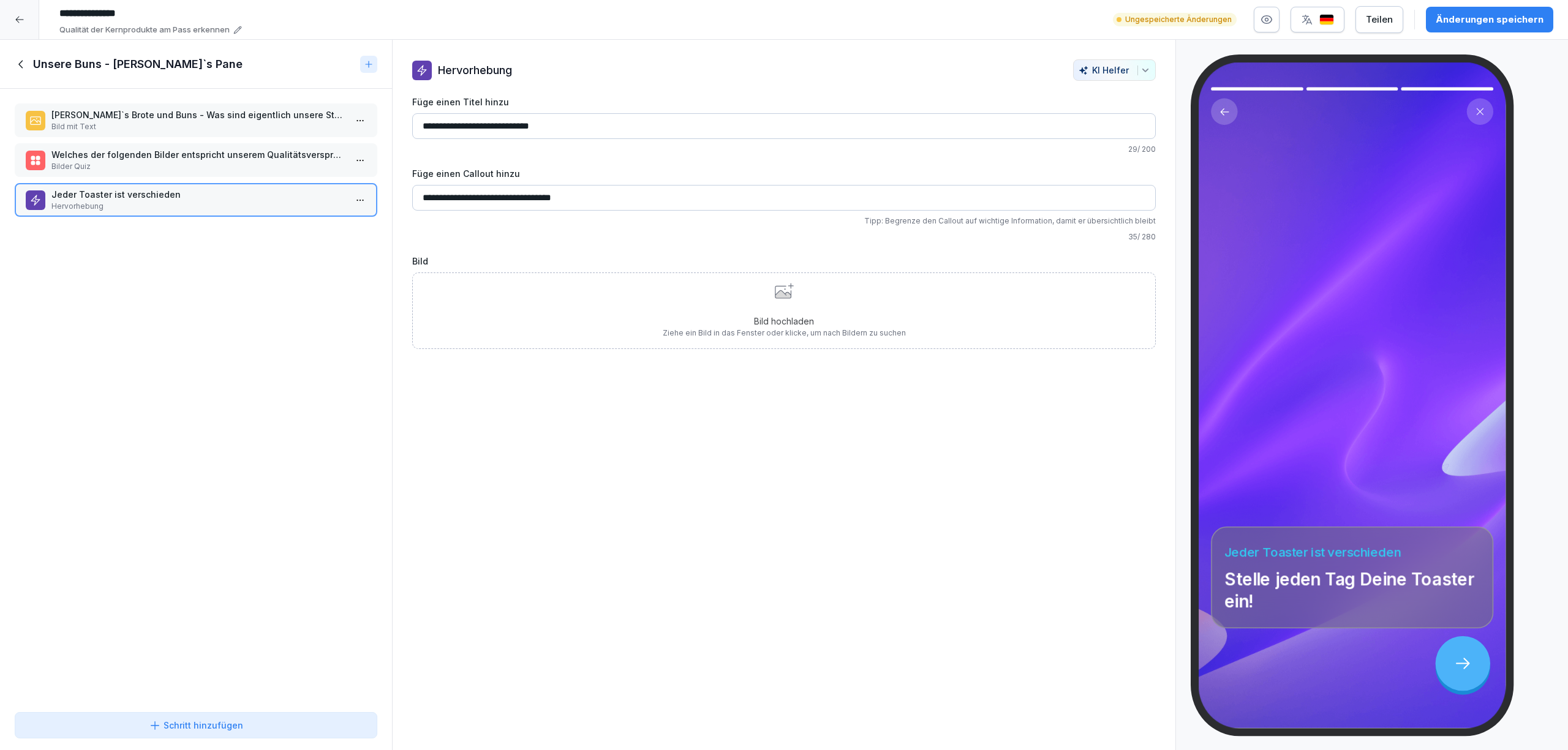
click at [560, 197] on input "**********" at bounding box center [784, 198] width 743 height 26
click at [494, 199] on input "**********" at bounding box center [784, 198] width 743 height 26
type input "**********"
click at [588, 290] on div "Bild hochladen Ziehe ein Bild in das Fenster oder klicke, um nach Bildern zu su…" at bounding box center [784, 311] width 743 height 77
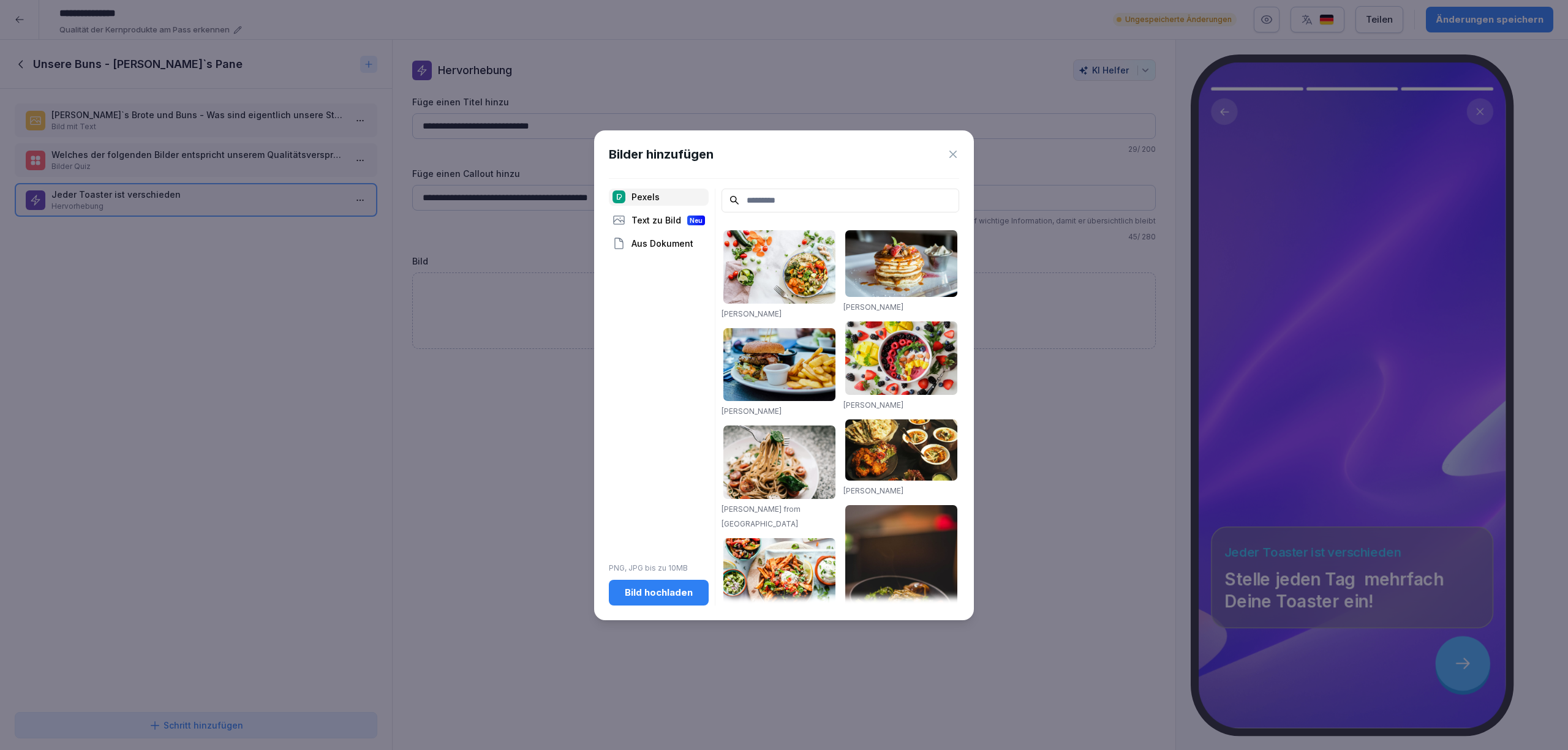
click at [756, 198] on input at bounding box center [840, 200] width 238 height 24
click at [665, 600] on button "Bild hochladen" at bounding box center [658, 593] width 100 height 26
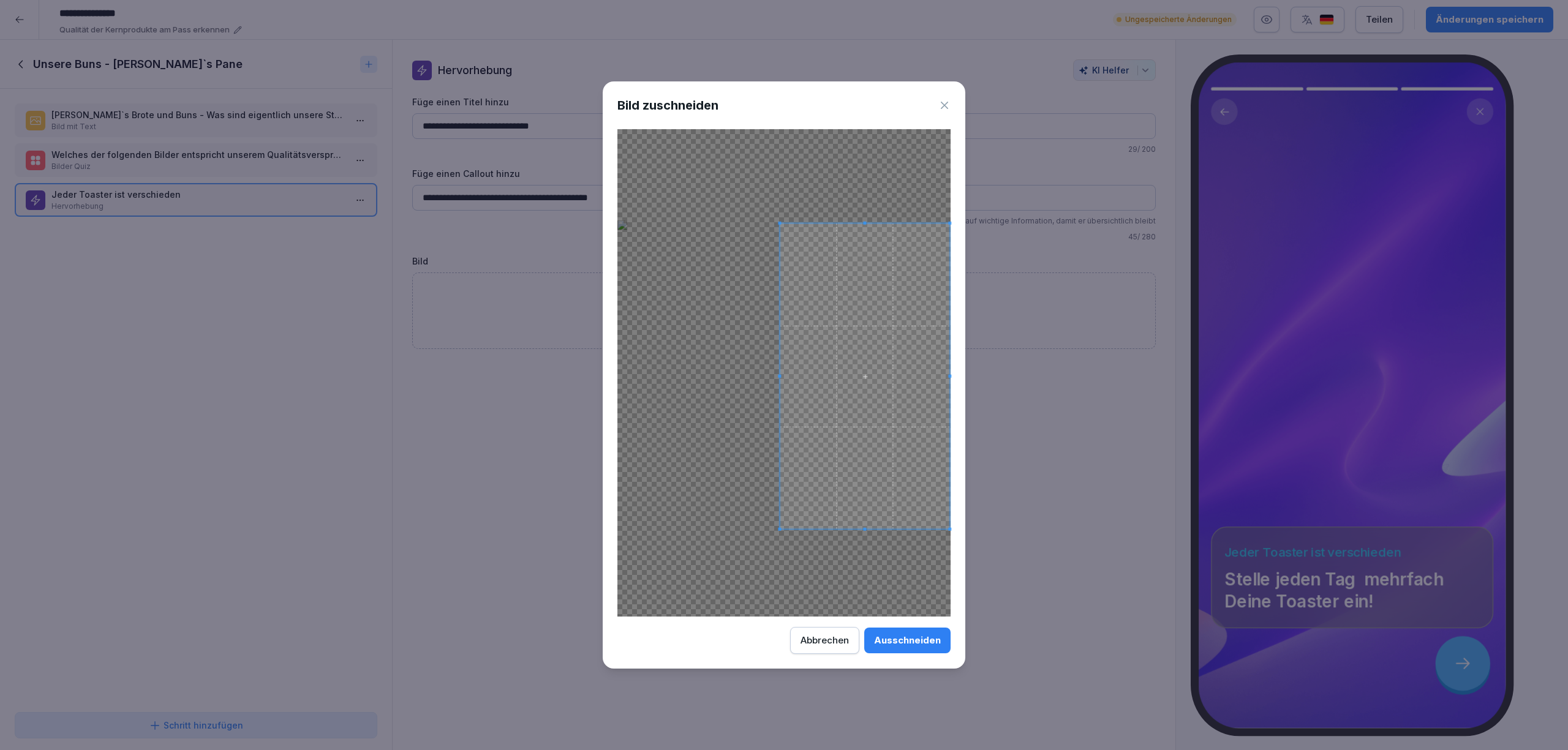
click at [877, 412] on span at bounding box center [865, 376] width 170 height 305
click at [780, 527] on span at bounding box center [779, 376] width 3 height 305
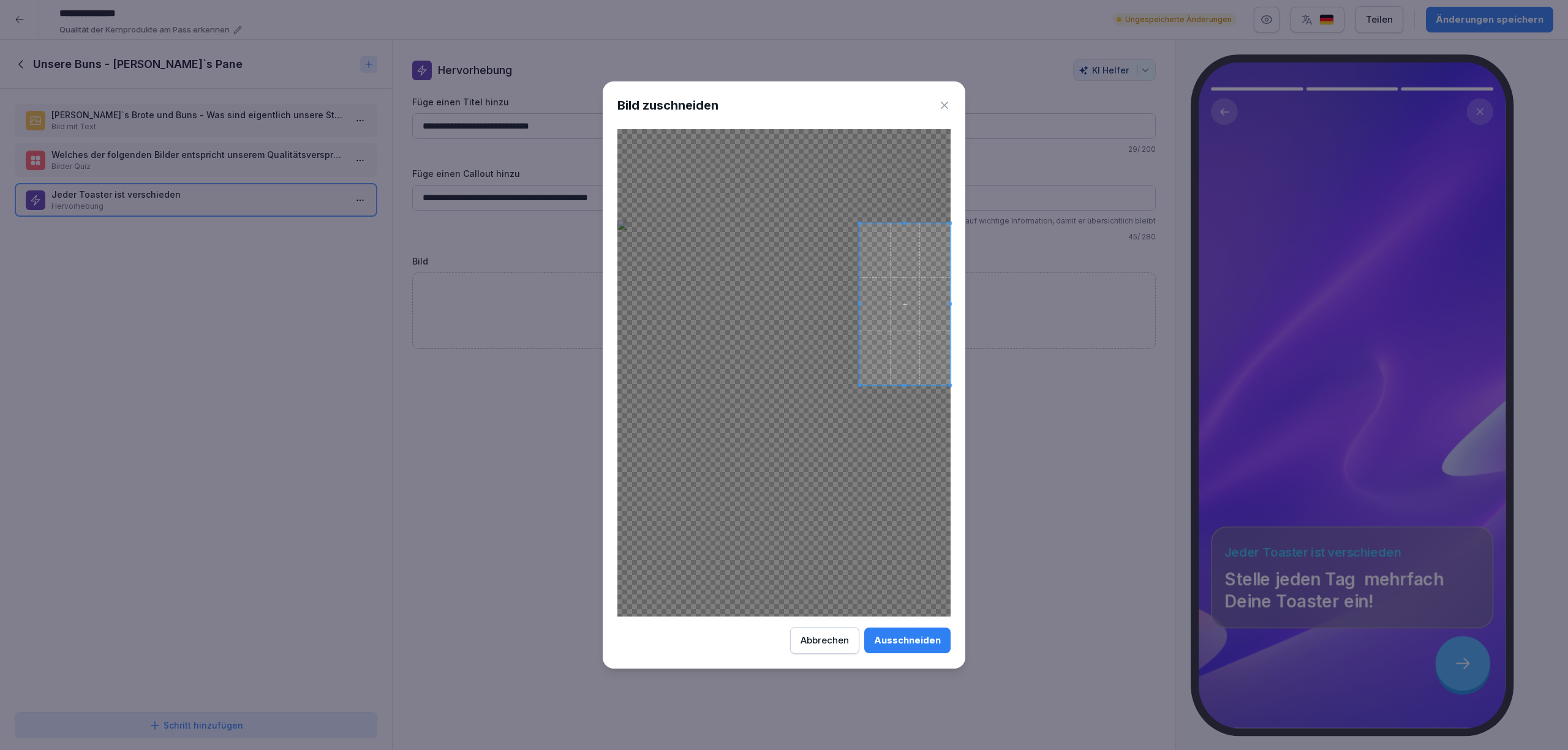
click at [860, 295] on div at bounding box center [904, 304] width 90 height 162
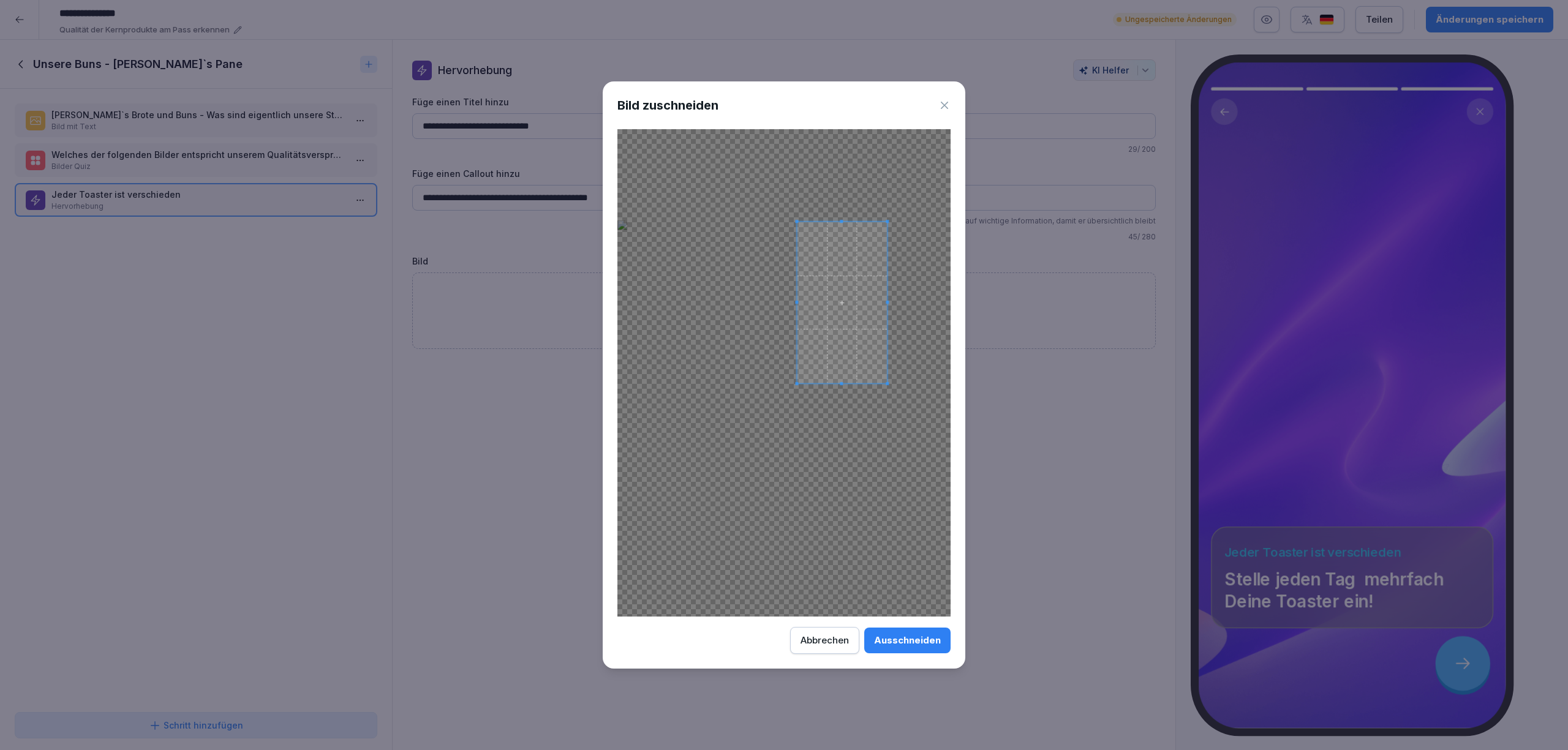
click at [858, 315] on span at bounding box center [841, 303] width 90 height 162
click at [883, 386] on span at bounding box center [843, 307] width 90 height 162
click at [872, 353] on div at bounding box center [836, 295] width 75 height 135
click at [858, 344] on span at bounding box center [836, 293] width 75 height 135
click at [901, 638] on div "Ausschneiden" at bounding box center [907, 640] width 67 height 14
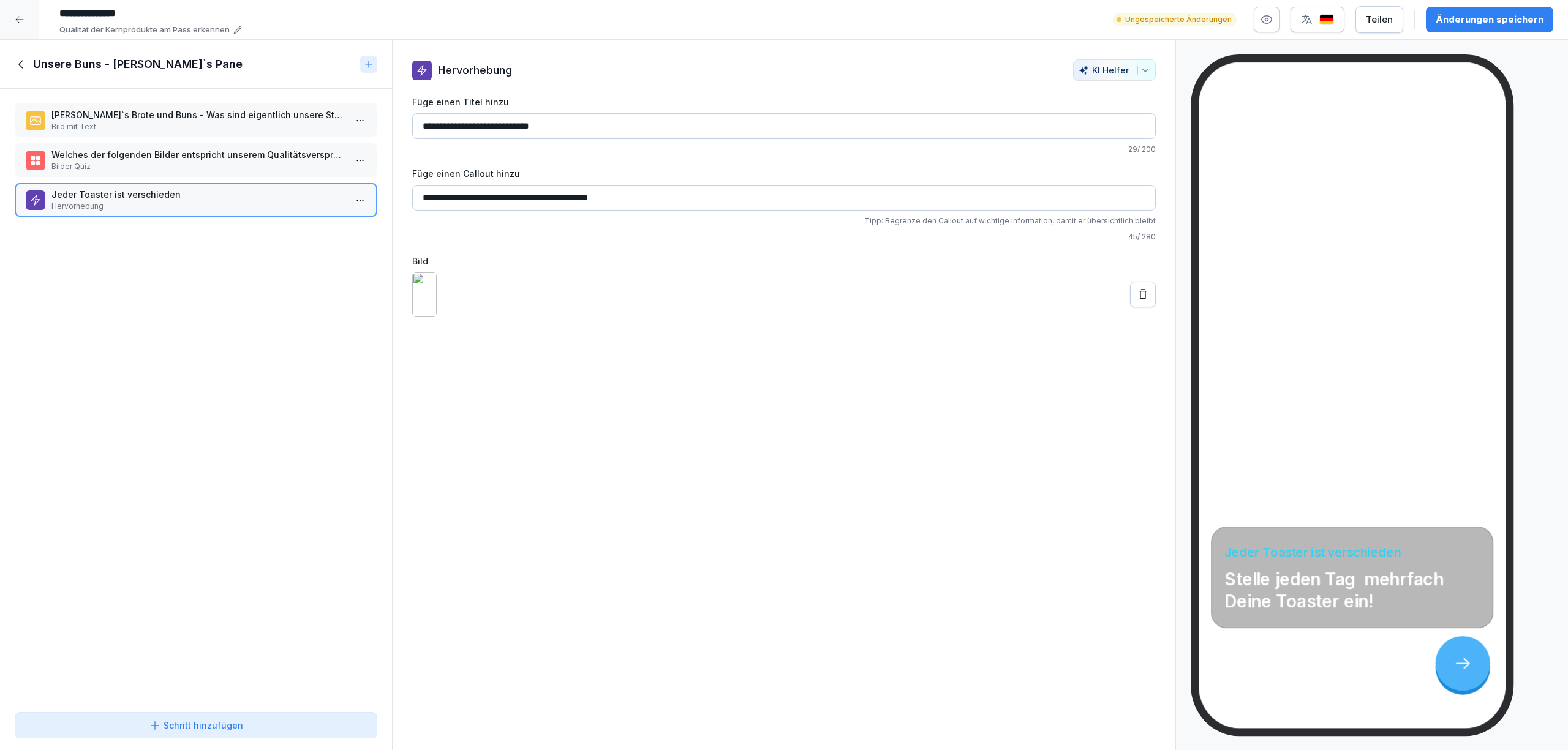
click at [434, 307] on img at bounding box center [424, 295] width 25 height 44
click at [1139, 299] on icon at bounding box center [1143, 294] width 7 height 10
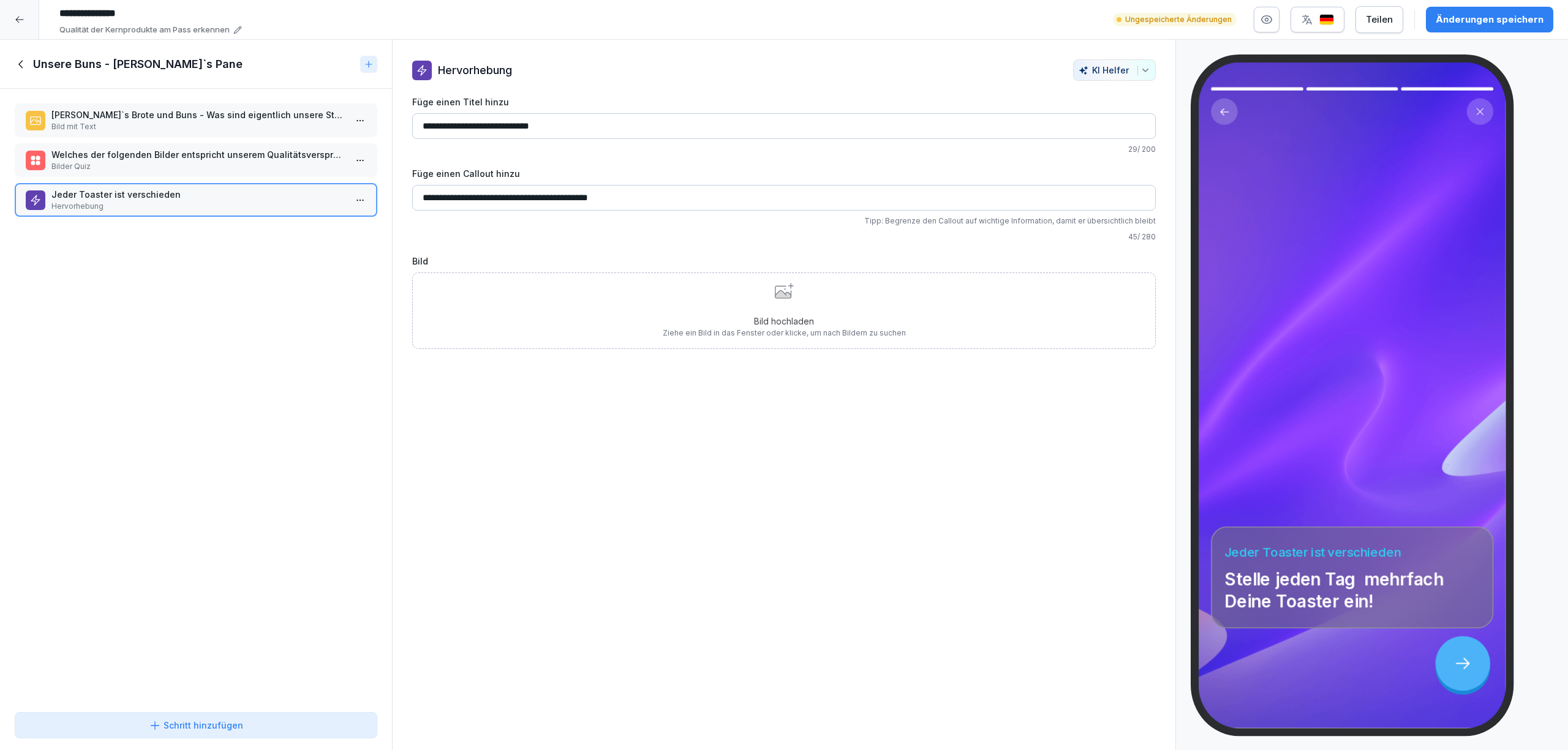
click at [676, 314] on div "Bild hochladen Ziehe ein Bild in das Fenster oder klicke, um nach Bildern zu su…" at bounding box center [784, 310] width 243 height 56
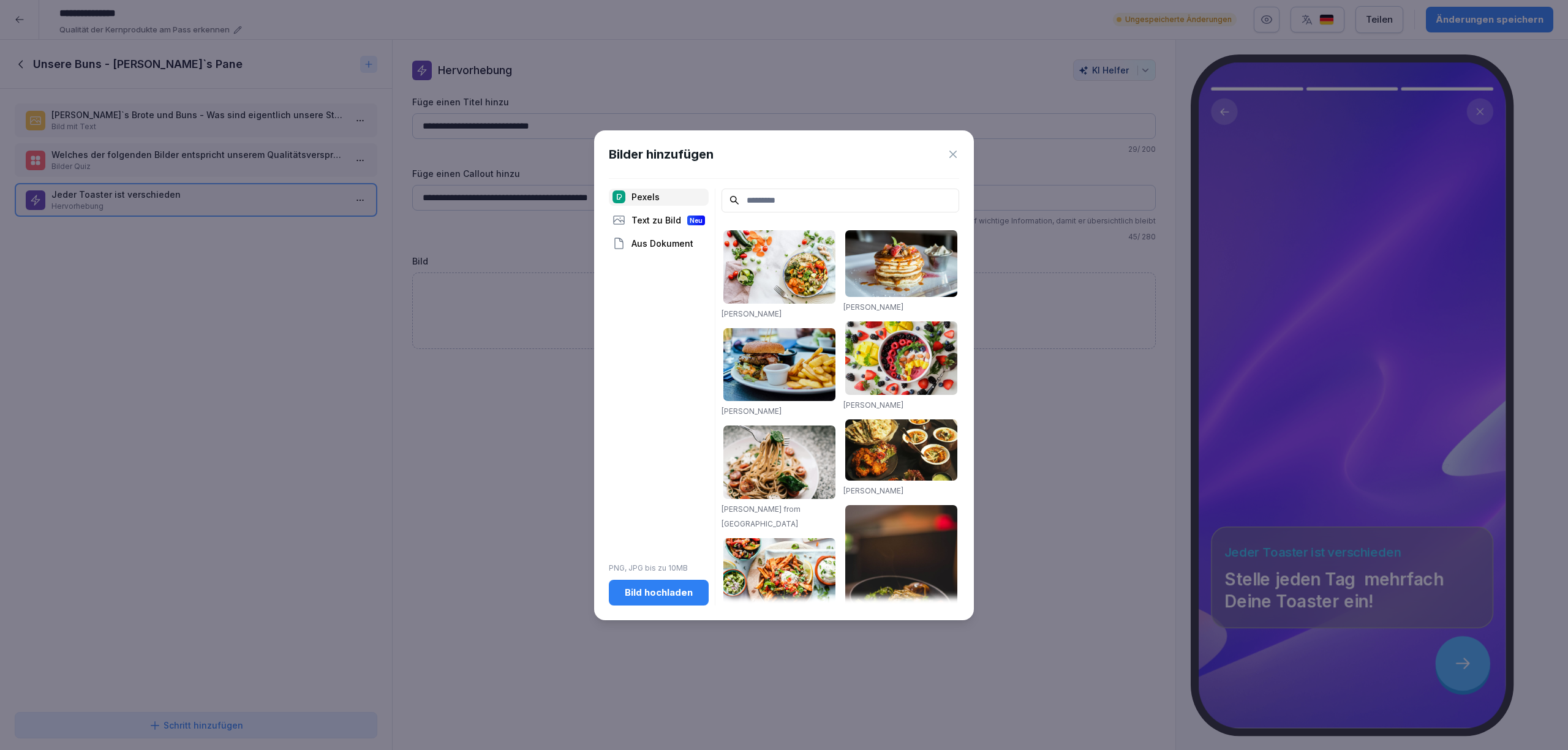
click at [647, 595] on div "Bild hochladen" at bounding box center [658, 593] width 80 height 14
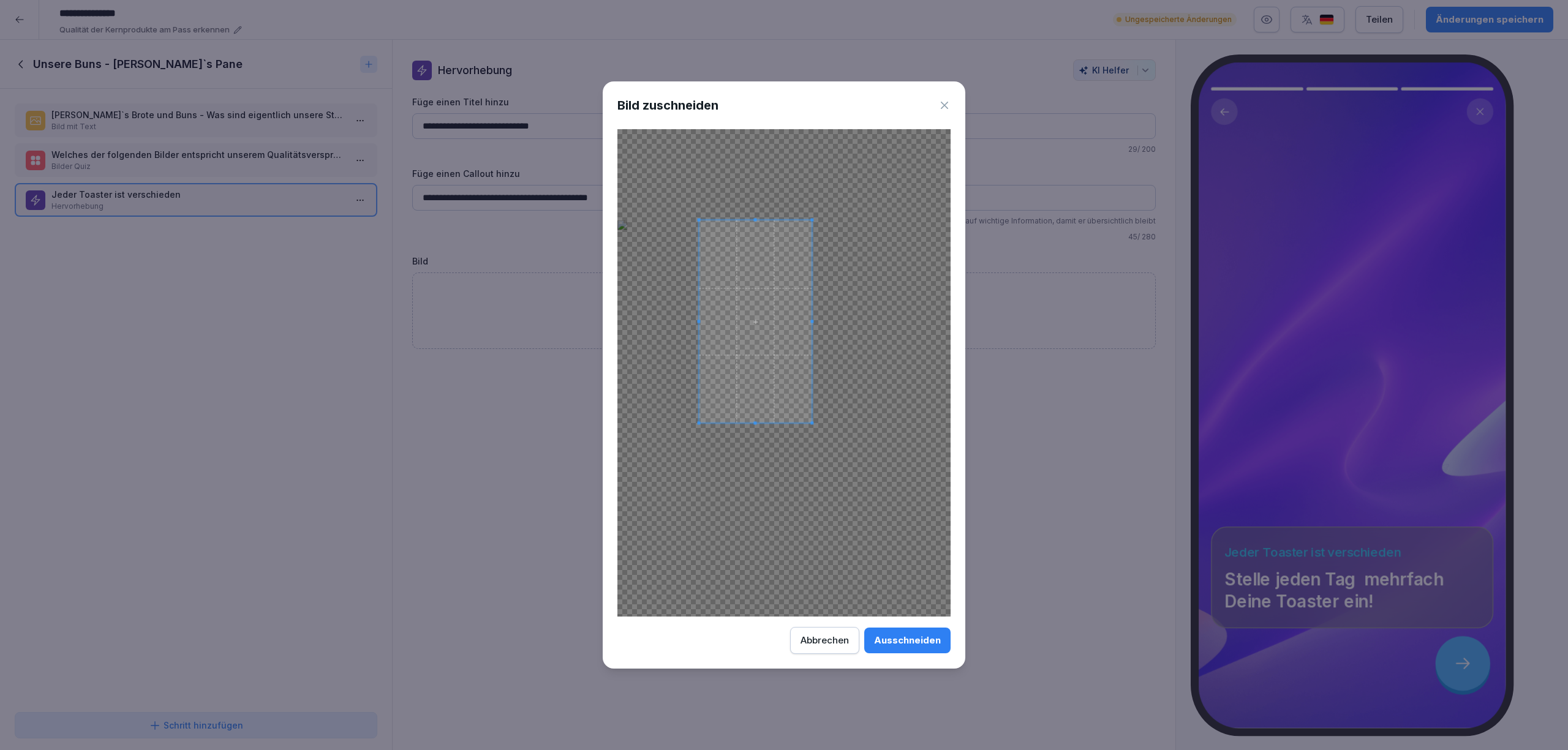
click at [811, 419] on div at bounding box center [754, 322] width 112 height 203
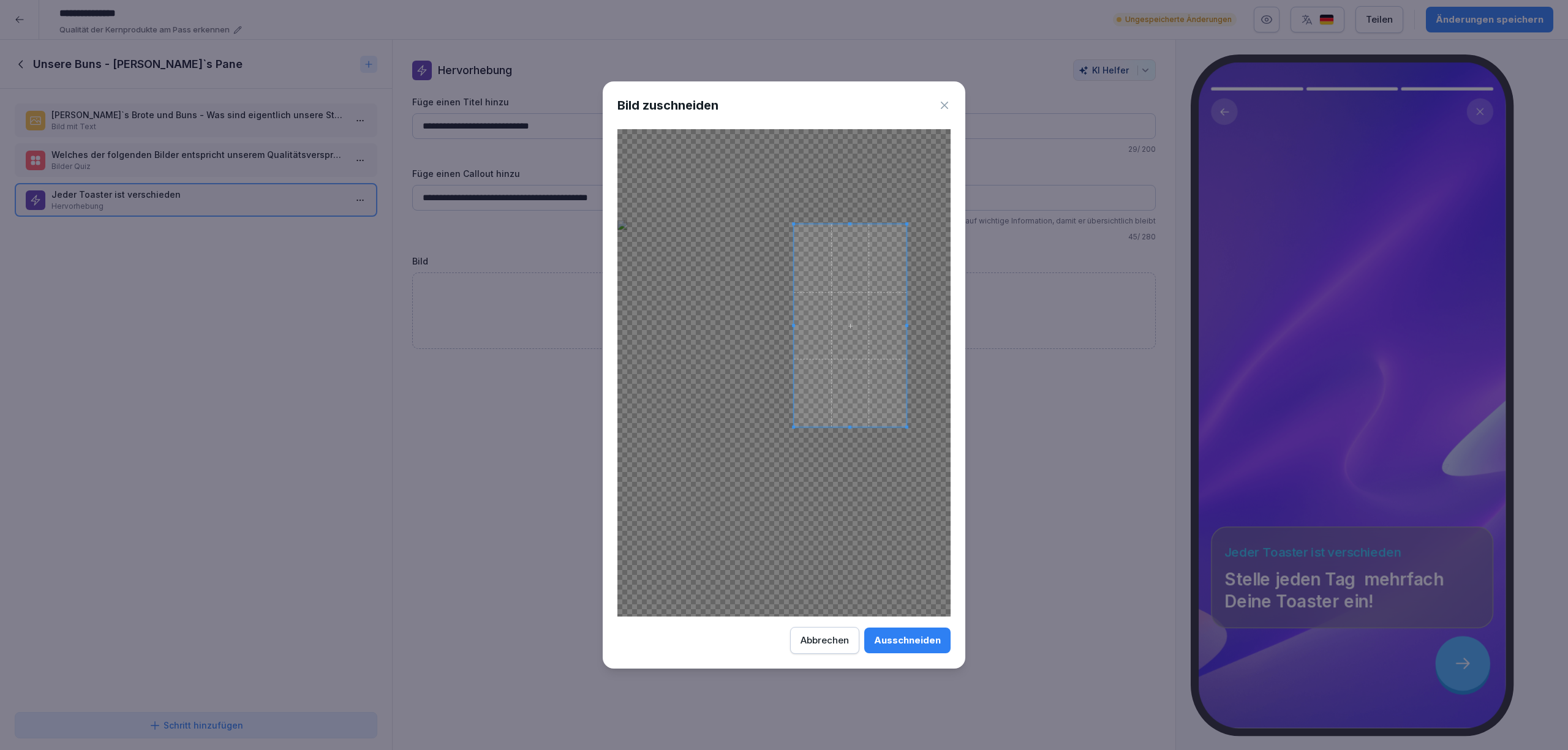
click at [883, 403] on span at bounding box center [849, 327] width 112 height 203
click at [872, 335] on div at bounding box center [833, 296] width 79 height 143
click at [867, 342] on span at bounding box center [833, 294] width 79 height 143
click at [920, 636] on div "Ausschneiden" at bounding box center [907, 640] width 67 height 14
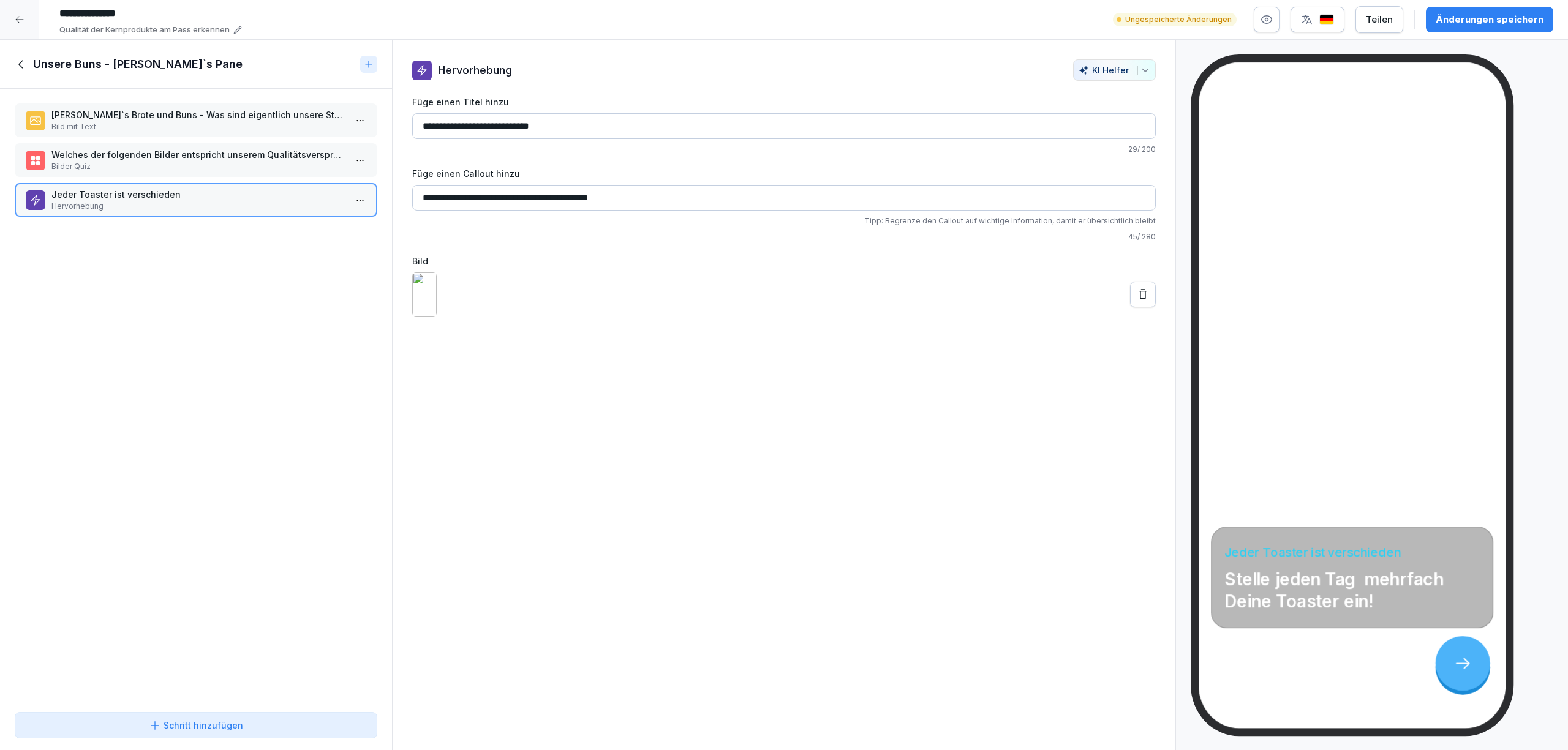
click at [255, 130] on p "Bild mit Text" at bounding box center [197, 127] width 293 height 11
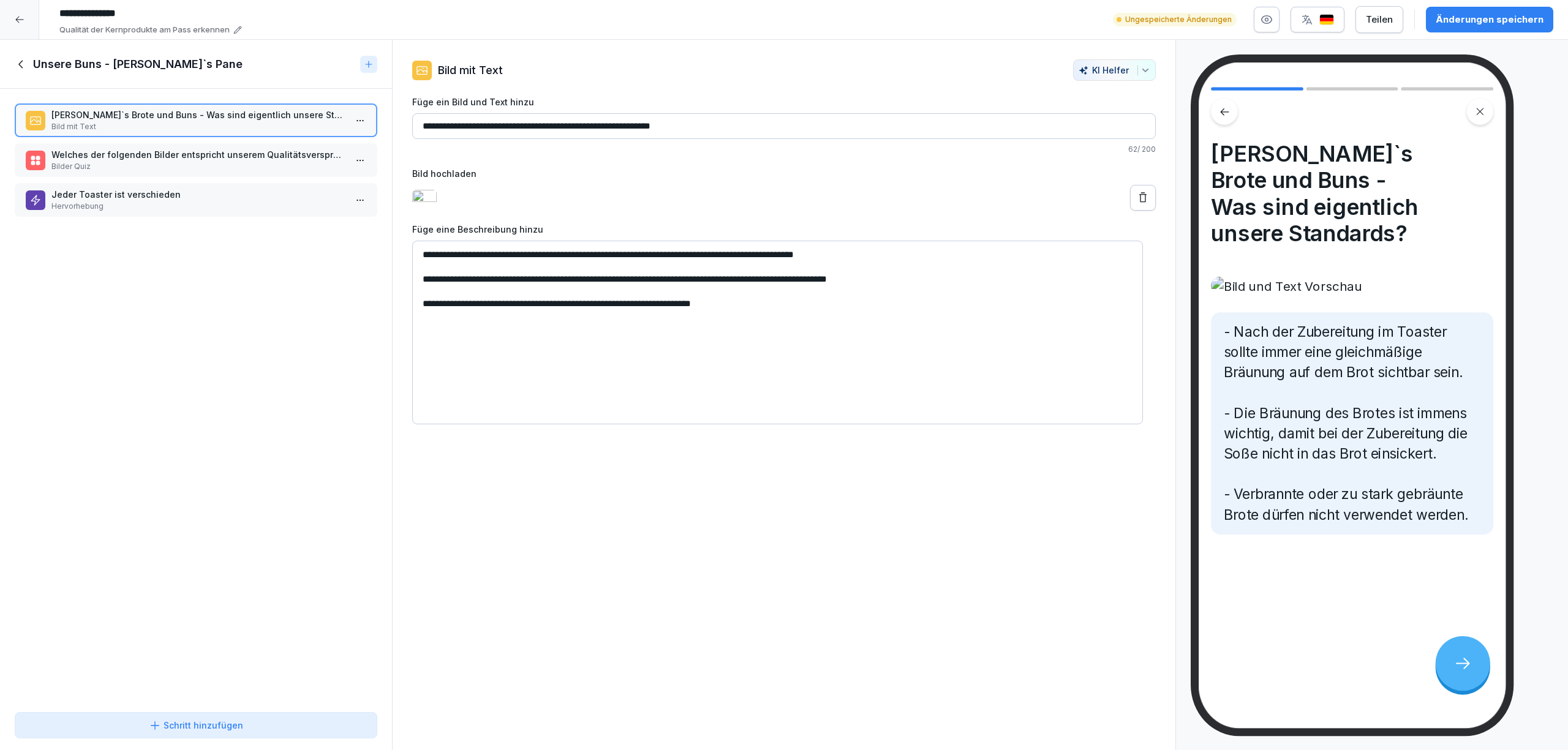
click at [275, 734] on button "Schritt hinzufügen" at bounding box center [196, 725] width 363 height 27
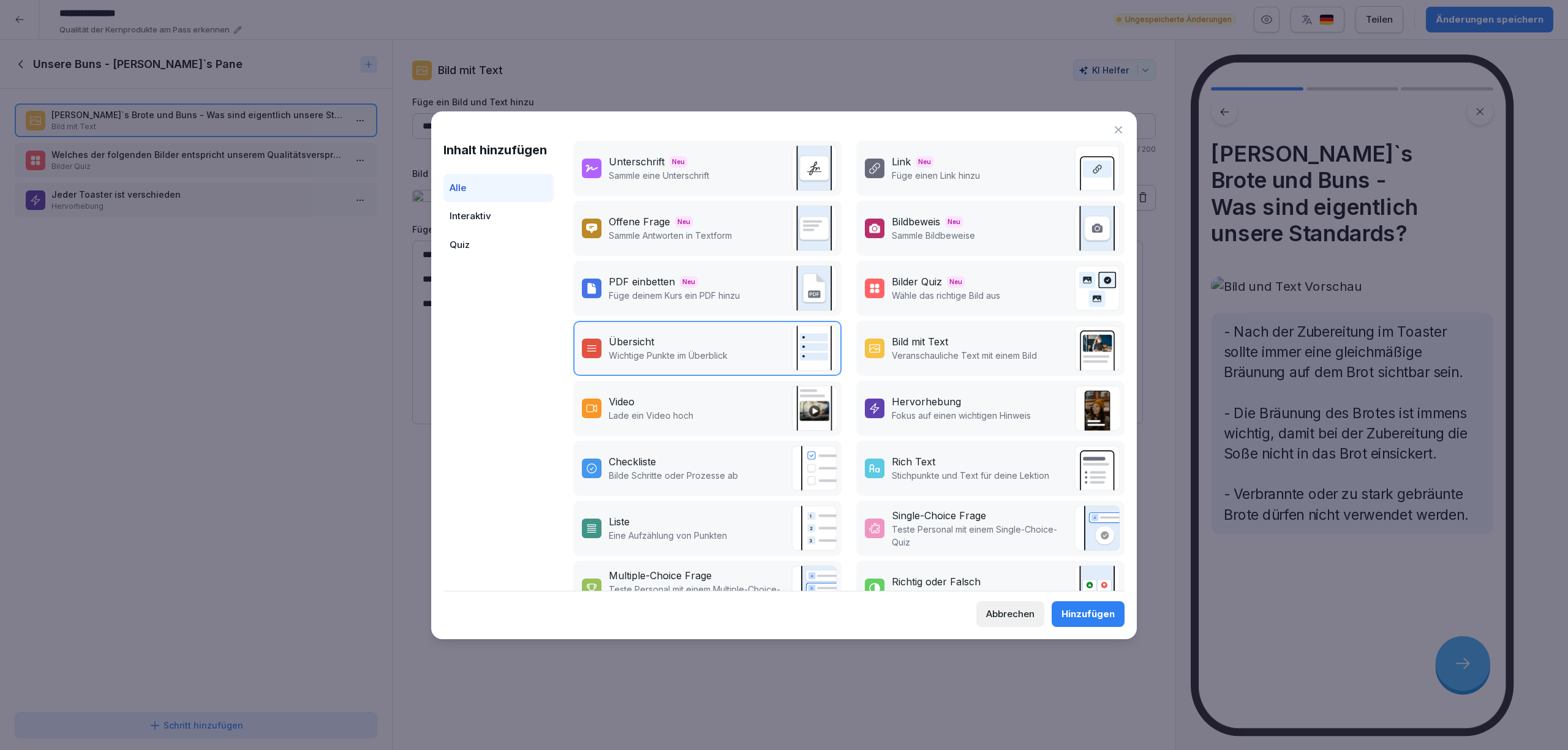
click at [1008, 615] on div "Abbrechen" at bounding box center [1009, 614] width 48 height 14
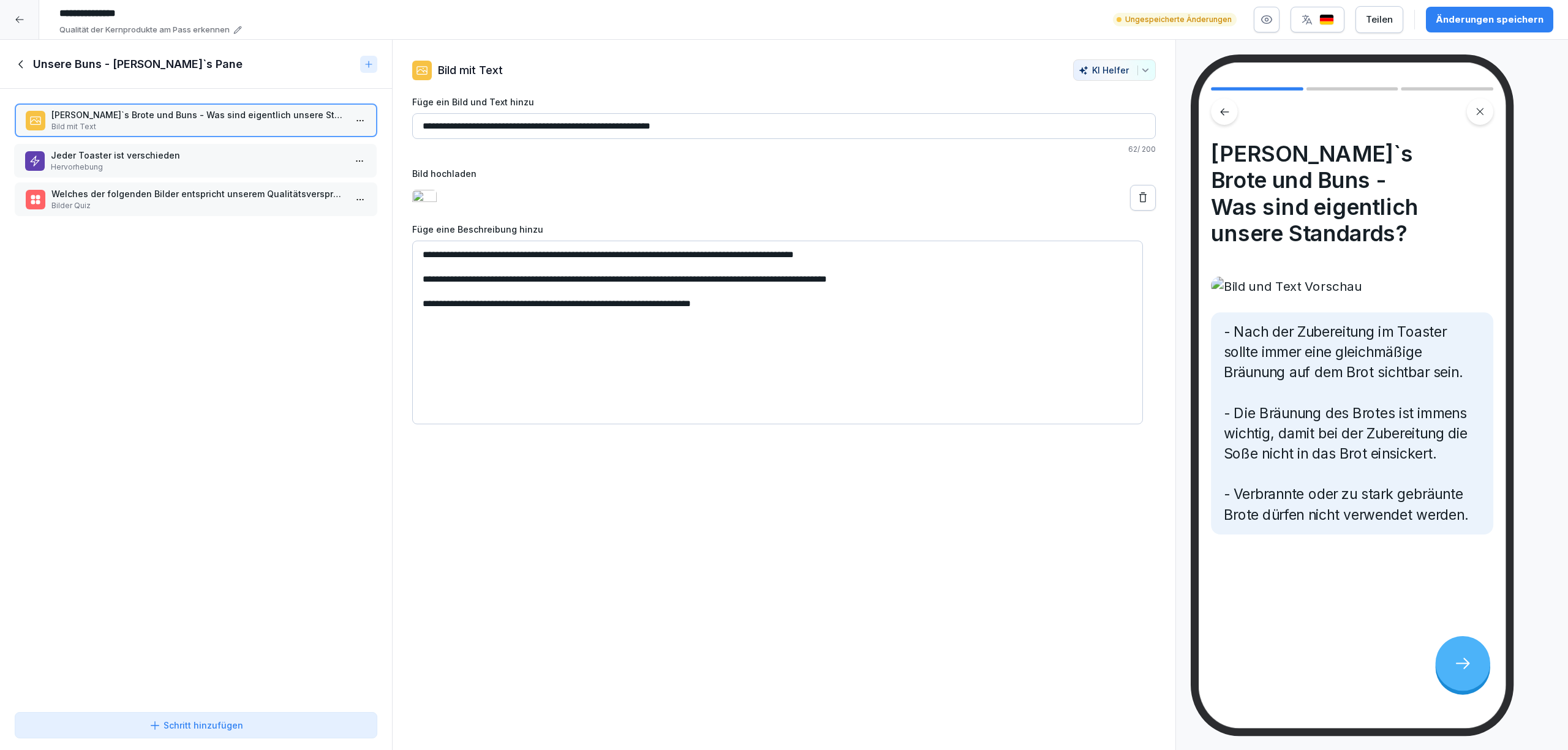
drag, startPoint x: 159, startPoint y: 199, endPoint x: 158, endPoint y: 160, distance: 39.0
click at [158, 162] on p "Hervorhebung" at bounding box center [197, 167] width 293 height 11
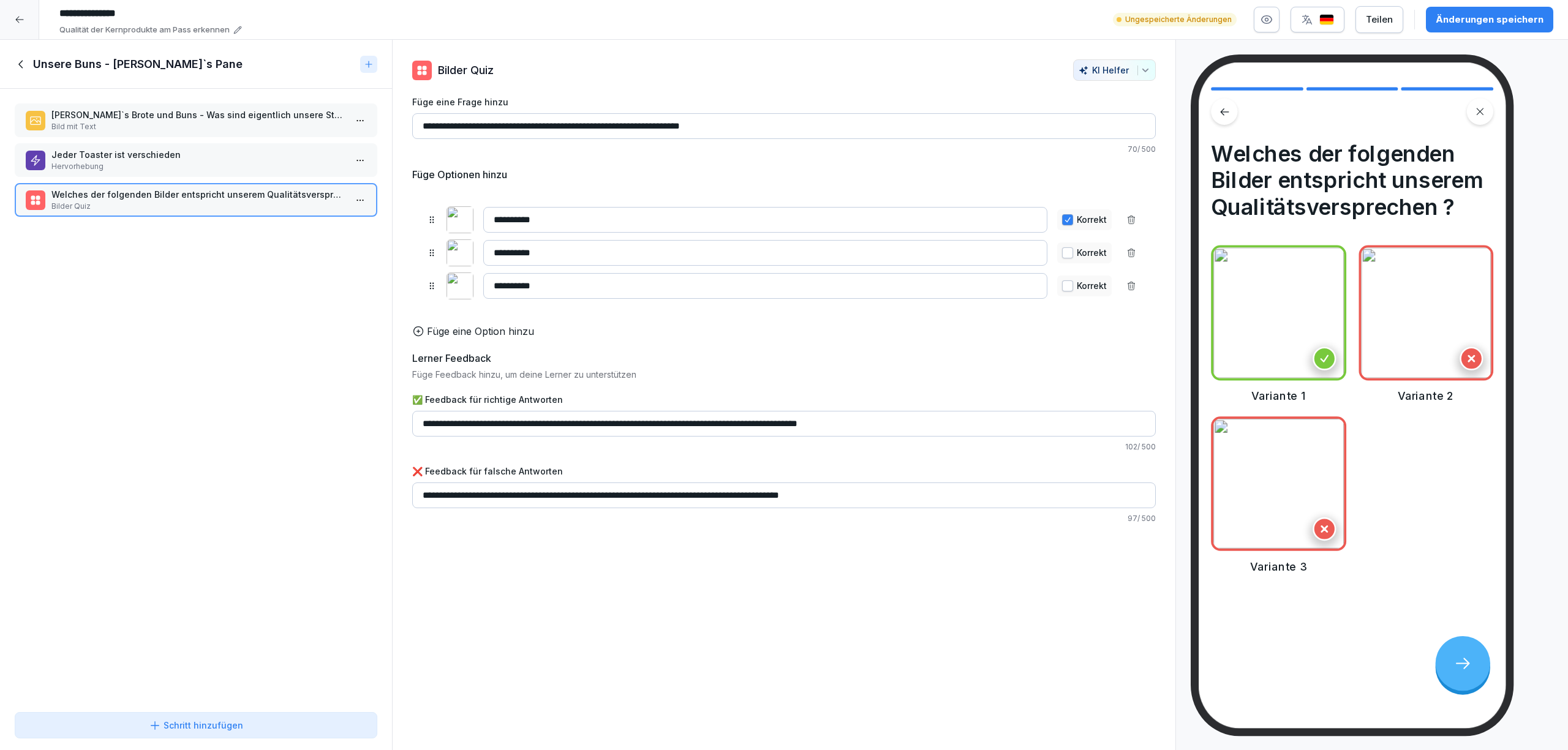
click at [185, 348] on div "[PERSON_NAME]`s Brote und Buns - Was sind eigentlich unsere Standards? Bild mit…" at bounding box center [196, 398] width 392 height 618
click at [217, 169] on p "Hervorhebung" at bounding box center [197, 166] width 293 height 11
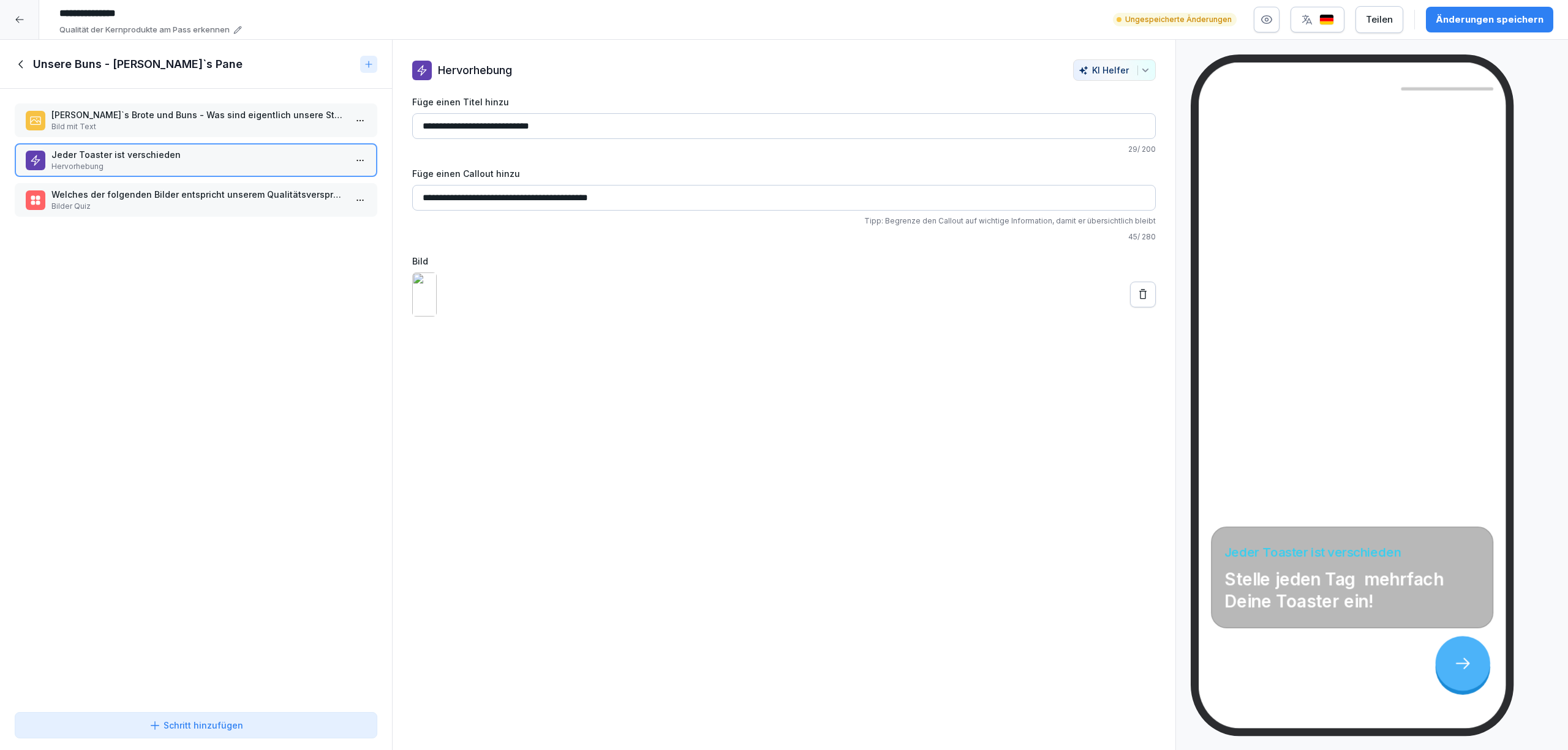
click at [245, 398] on div "[PERSON_NAME]`s Brote und Buns - Was sind eigentlich unsere Standards? Bild mit…" at bounding box center [196, 398] width 392 height 618
click at [22, 67] on icon at bounding box center [20, 64] width 5 height 8
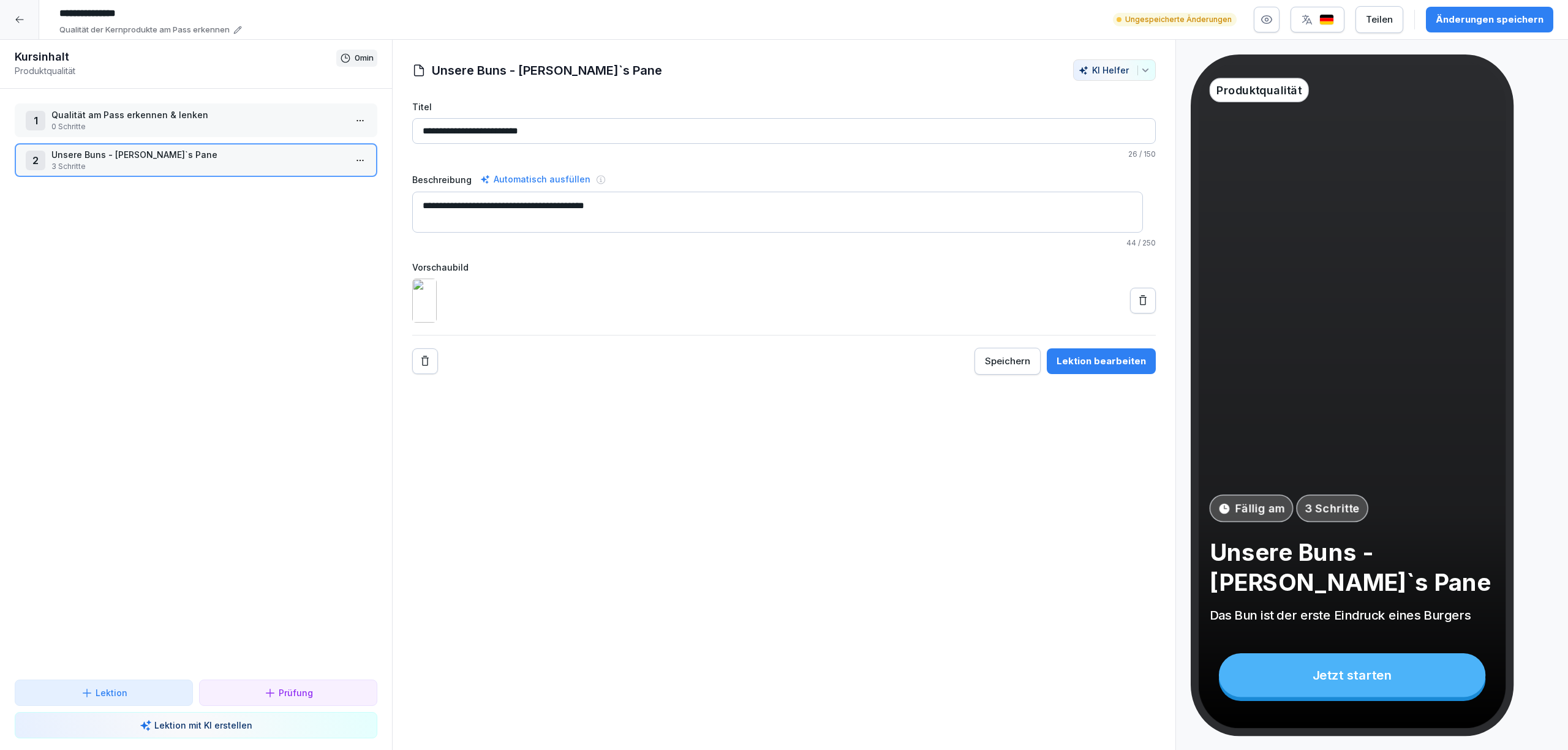
click at [256, 370] on div "1 Qualität am Pass erkennen & lenken 0 Schritte 2 Unsere Buns - [PERSON_NAME]`s…" at bounding box center [196, 384] width 392 height 591
click at [963, 505] on div "**********" at bounding box center [784, 396] width 784 height 712
click at [126, 692] on div "Lektion" at bounding box center [103, 693] width 157 height 13
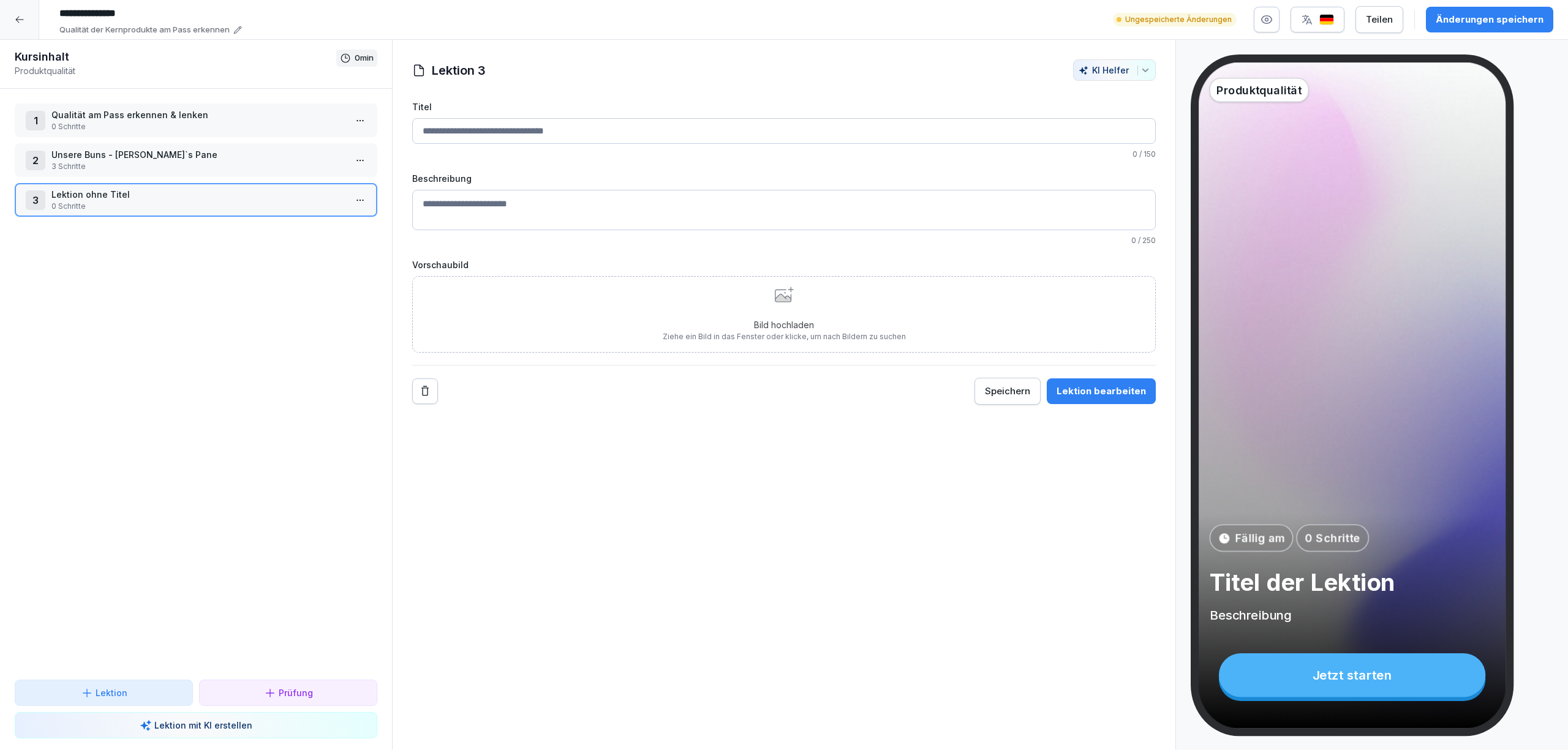
click at [526, 140] on input "Titel" at bounding box center [784, 131] width 743 height 26
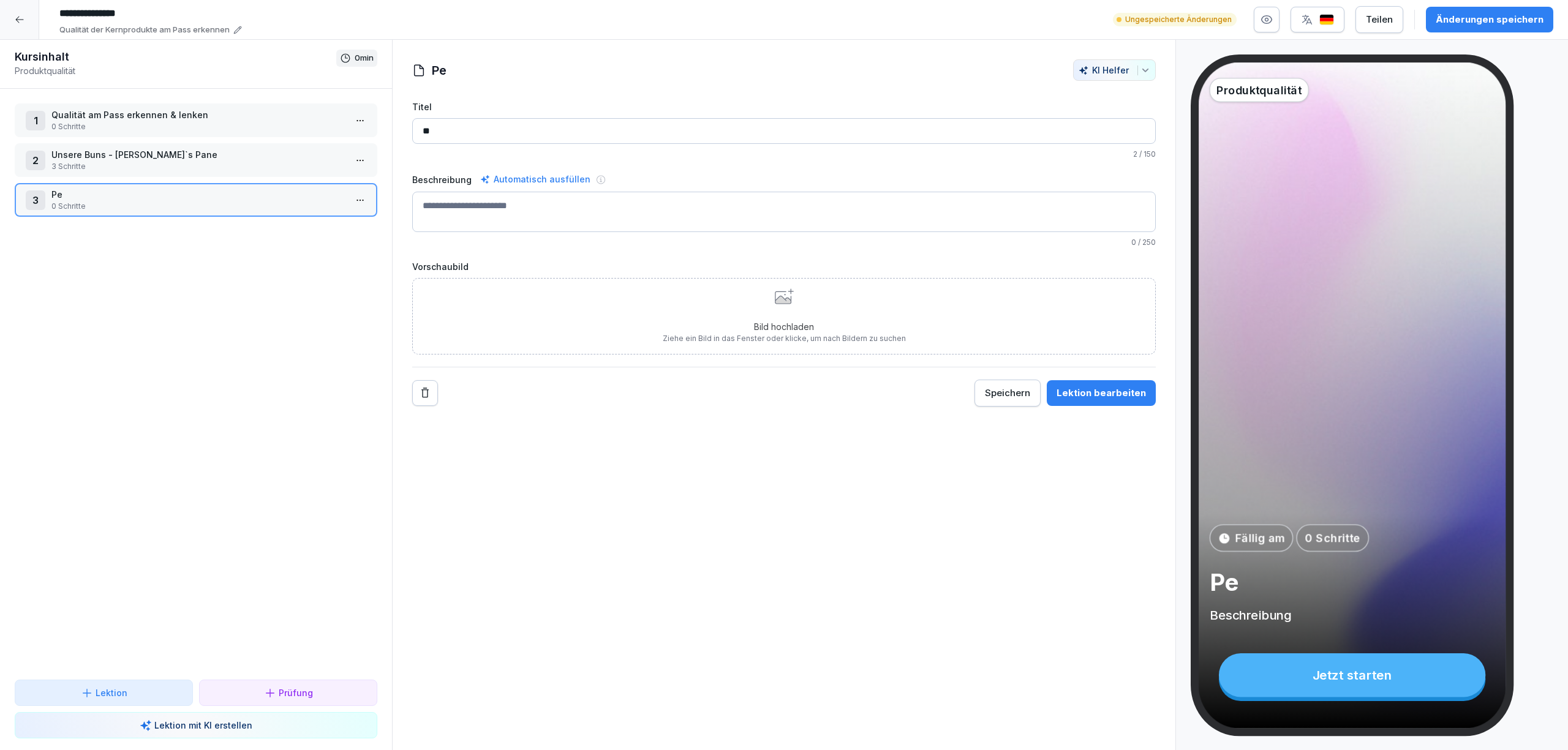
type input "*"
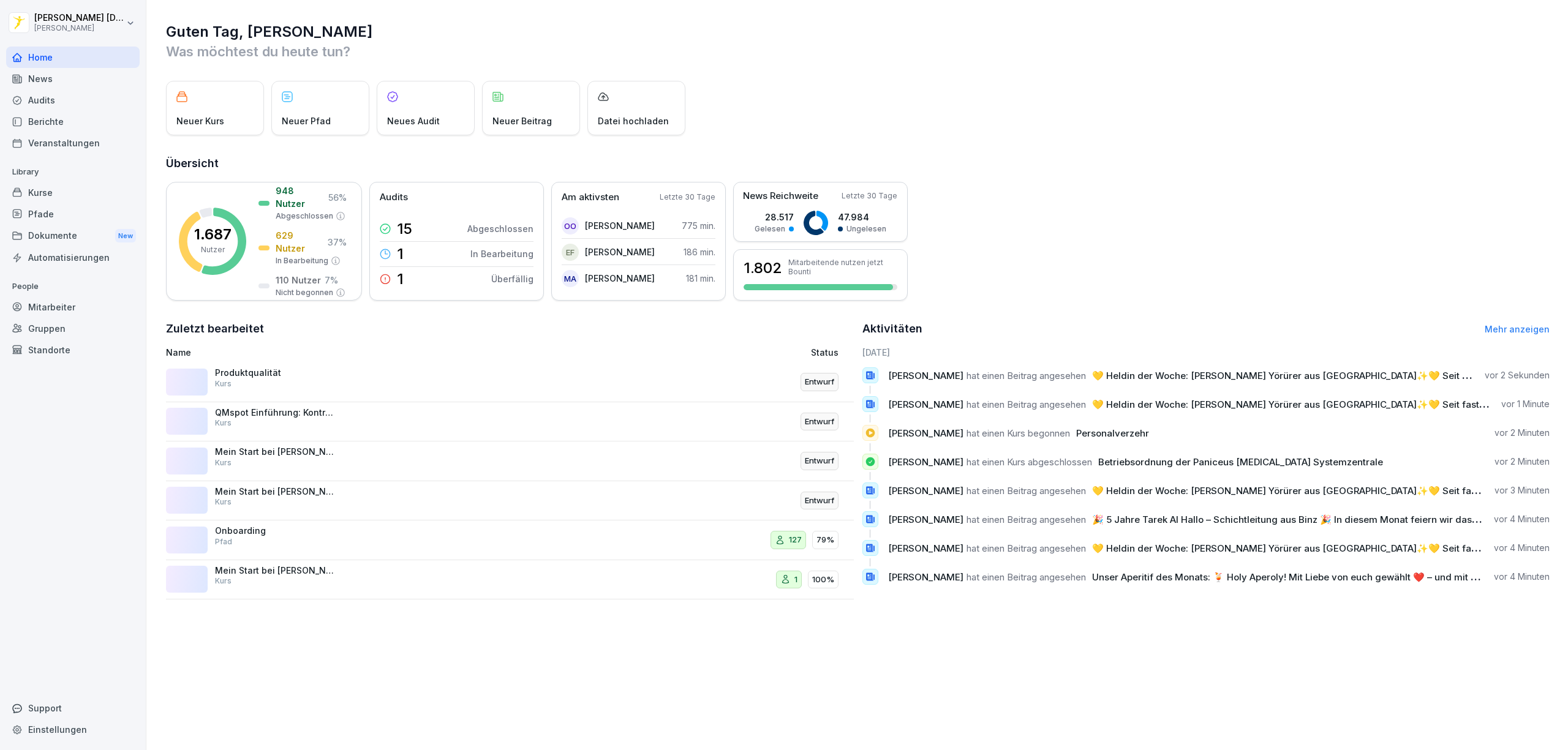
click at [1127, 141] on div "Guten Tag, Karl Was möchtest du heute tun? Neuer Kurs Neuer Pfad Neues Audit Ne…" at bounding box center [857, 311] width 1422 height 622
